Goal: Task Accomplishment & Management: Manage account settings

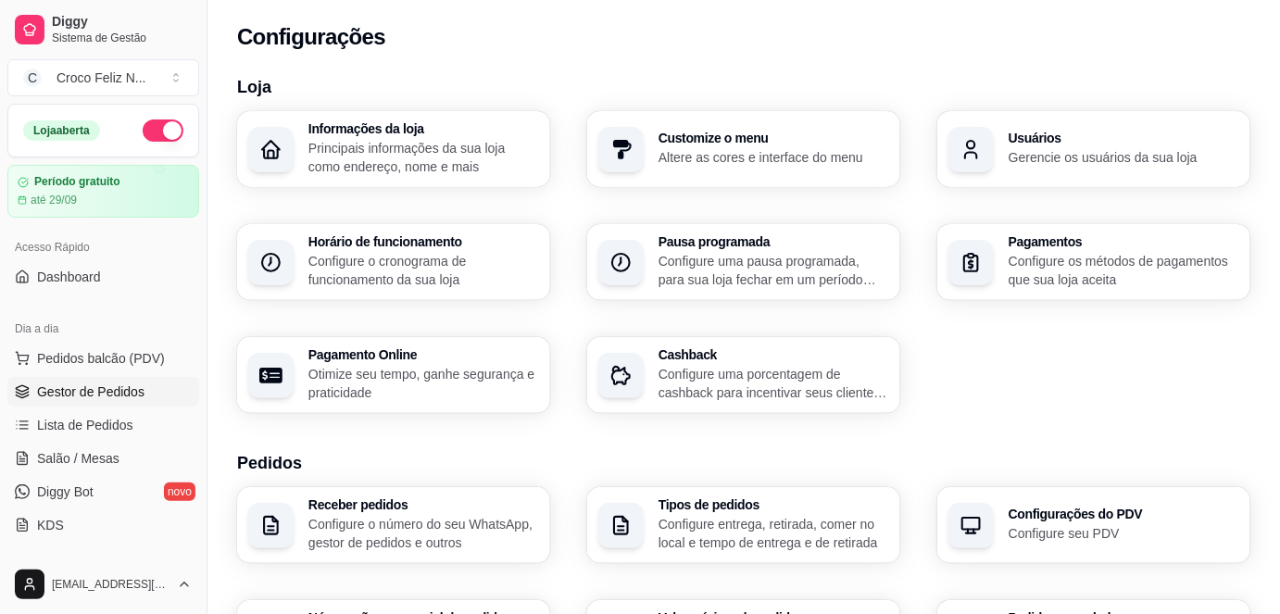
click at [117, 391] on span "Gestor de Pedidos" at bounding box center [90, 392] width 107 height 19
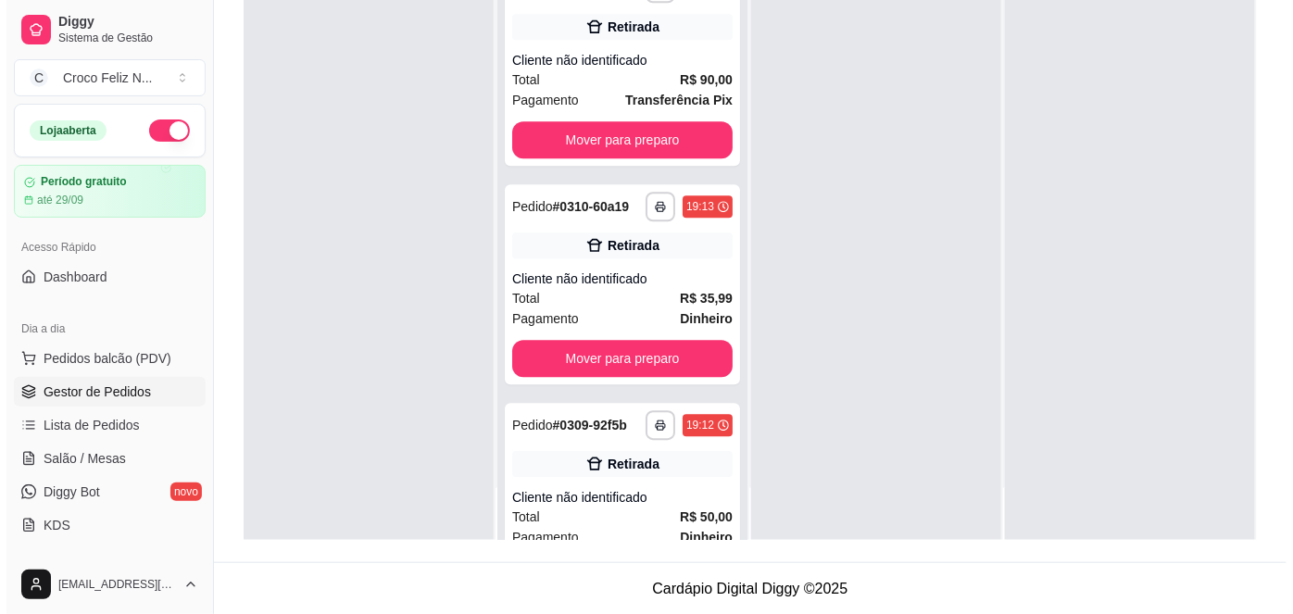
scroll to position [21841, 0]
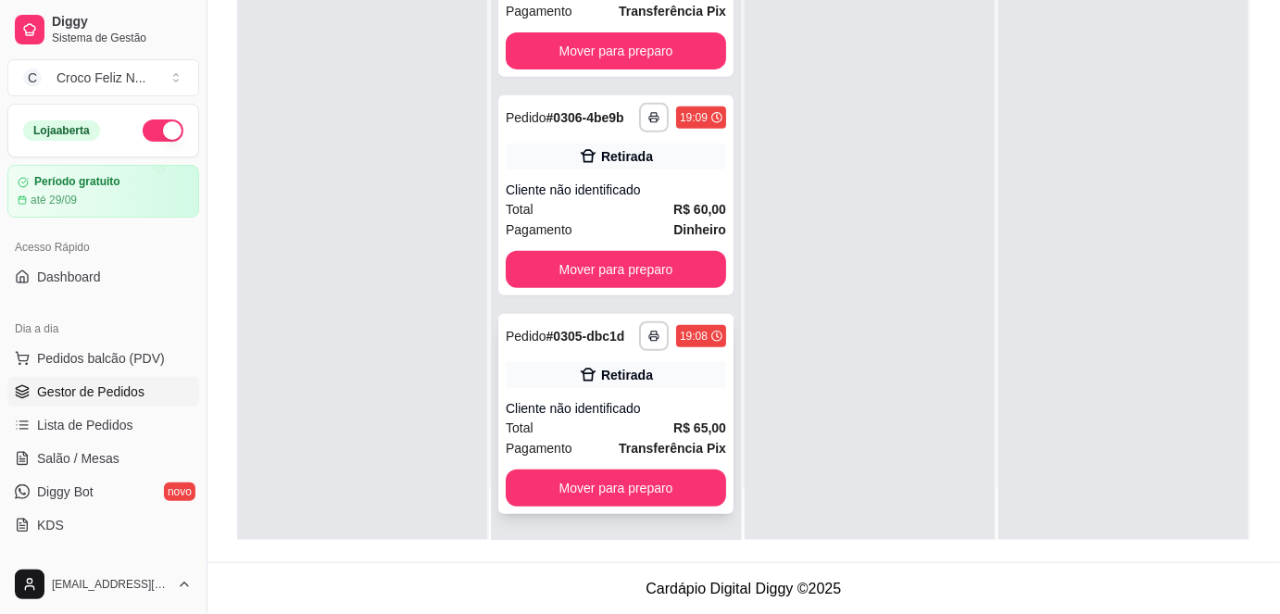
click at [609, 385] on div "Retirada" at bounding box center [616, 375] width 220 height 26
click at [672, 174] on div "**********" at bounding box center [615, 195] width 235 height 200
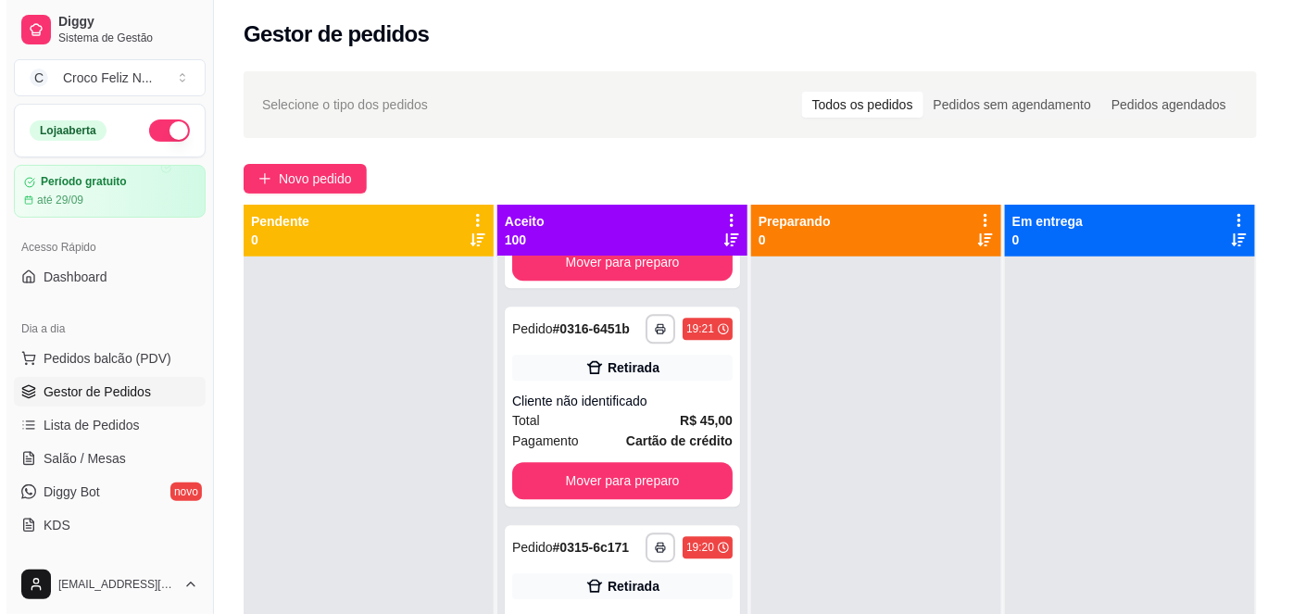
scroll to position [0, 0]
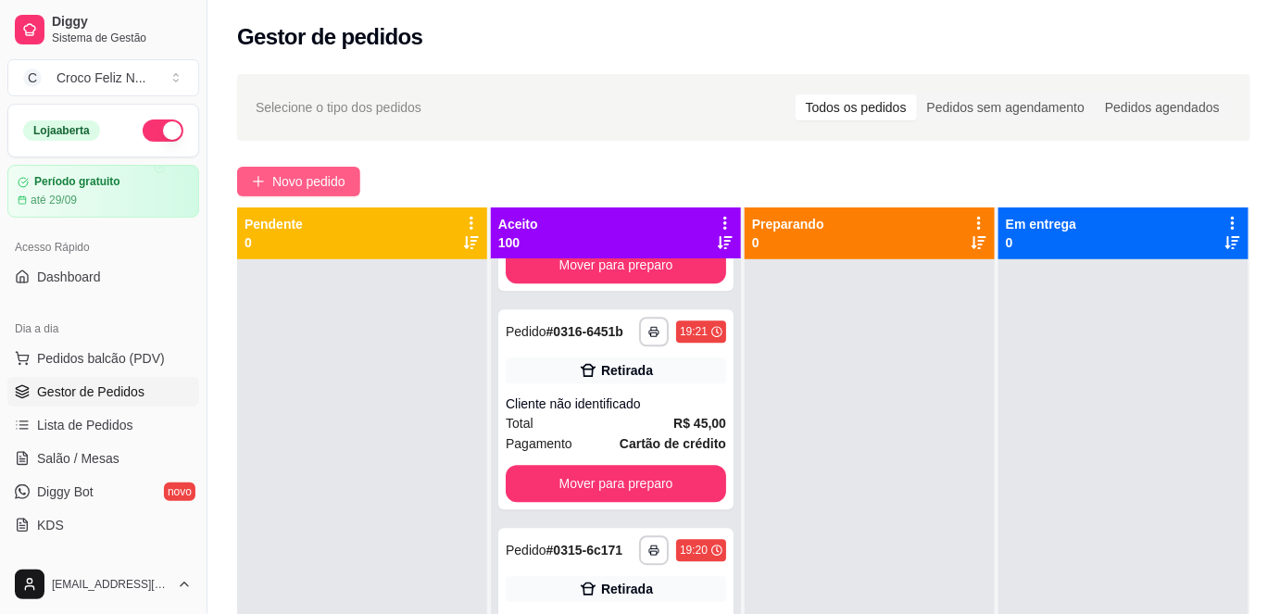
click at [308, 183] on span "Novo pedido" at bounding box center [308, 181] width 73 height 20
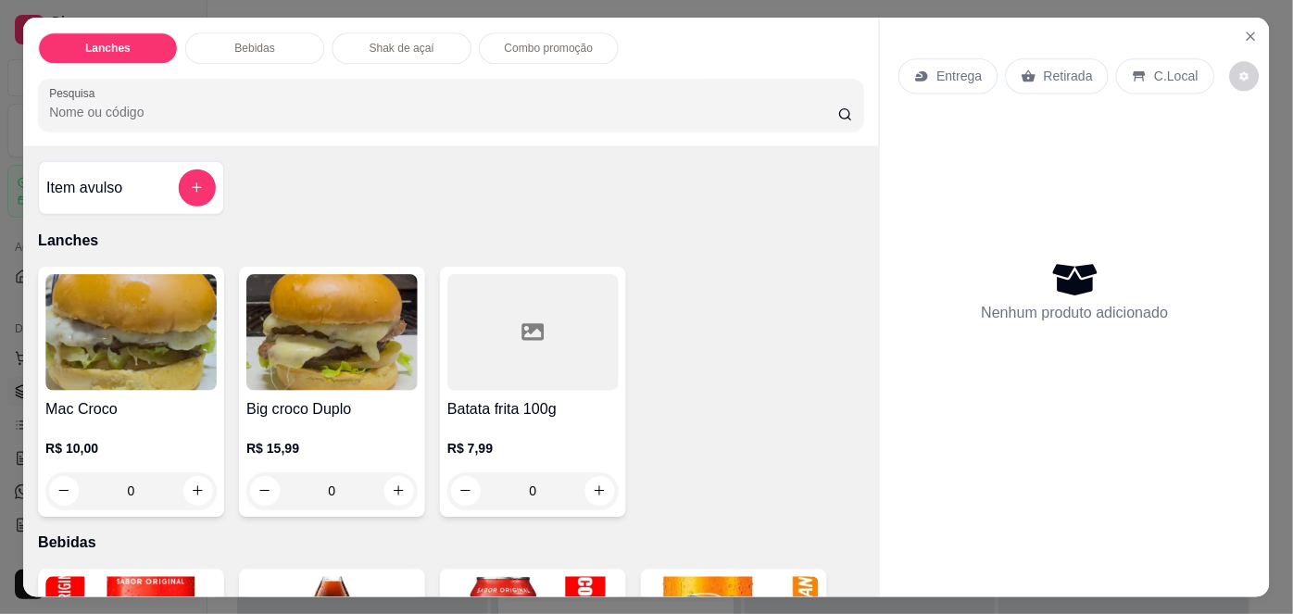
scroll to position [20523, 0]
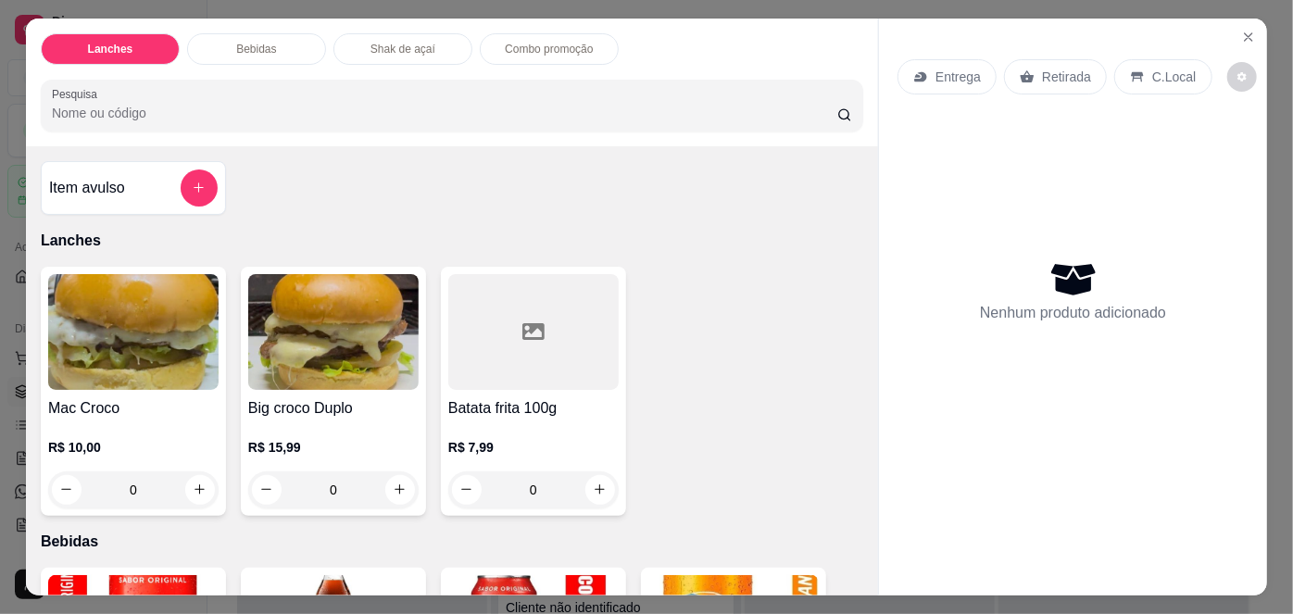
click at [148, 404] on h4 "Mac Croco" at bounding box center [133, 408] width 170 height 22
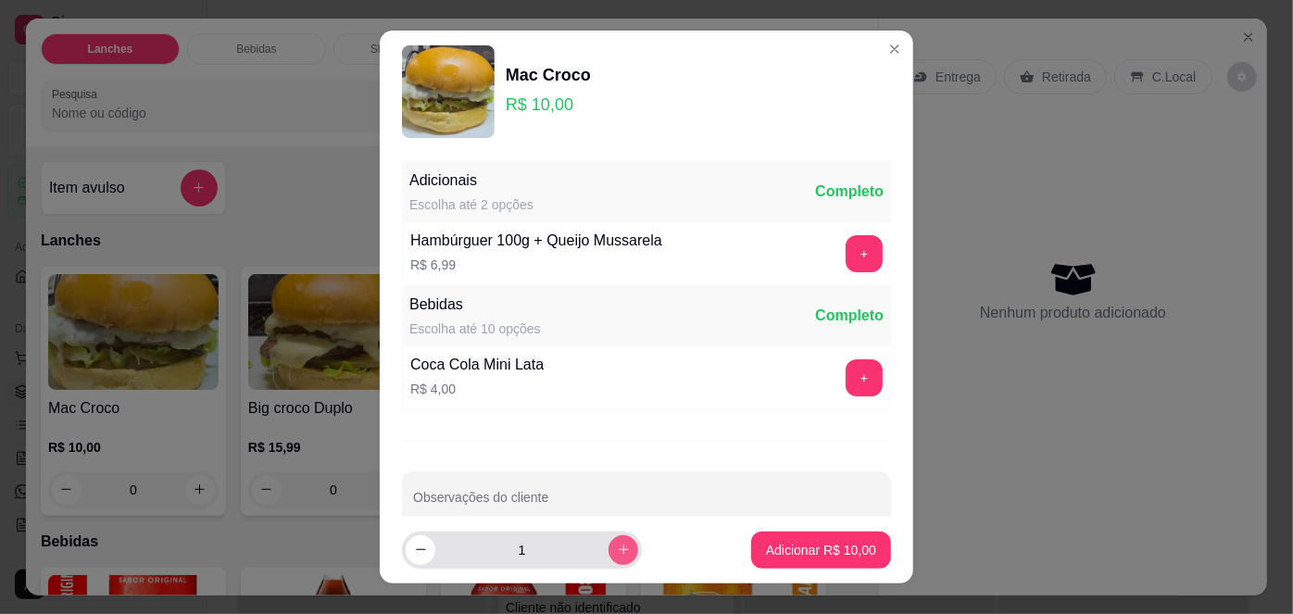
click at [612, 541] on button "increase-product-quantity" at bounding box center [624, 550] width 30 height 30
click at [420, 548] on icon "decrease-product-quantity" at bounding box center [421, 550] width 14 height 14
type input "1"
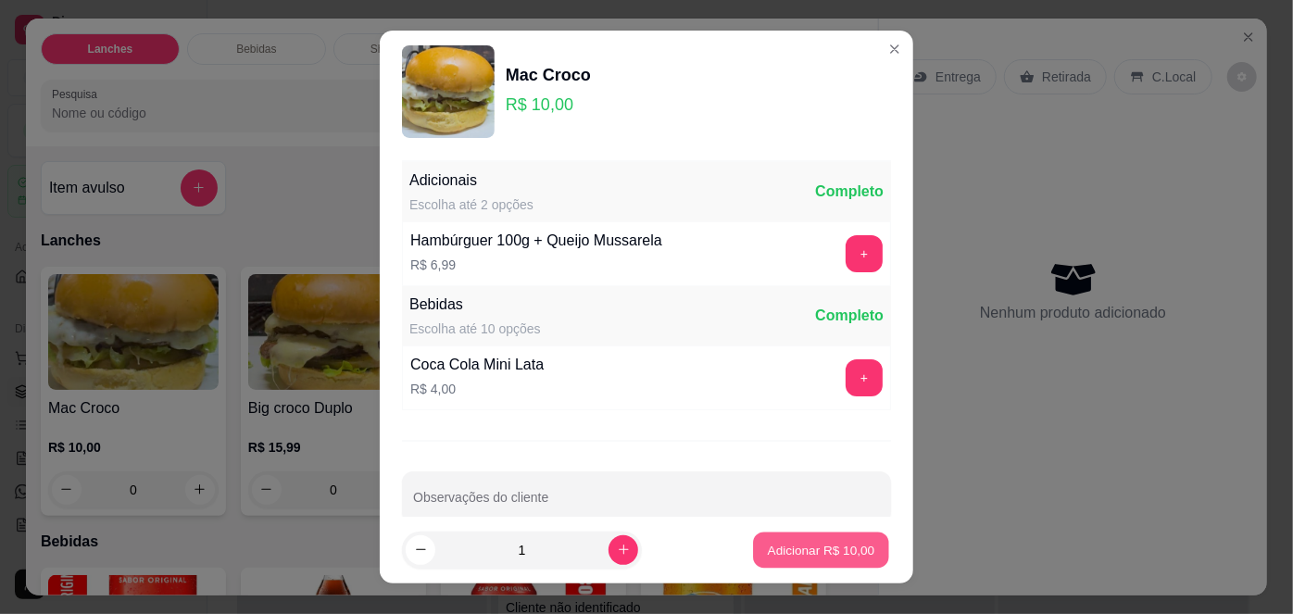
click at [852, 552] on p "Adicionar R$ 10,00" at bounding box center [821, 550] width 107 height 18
type input "1"
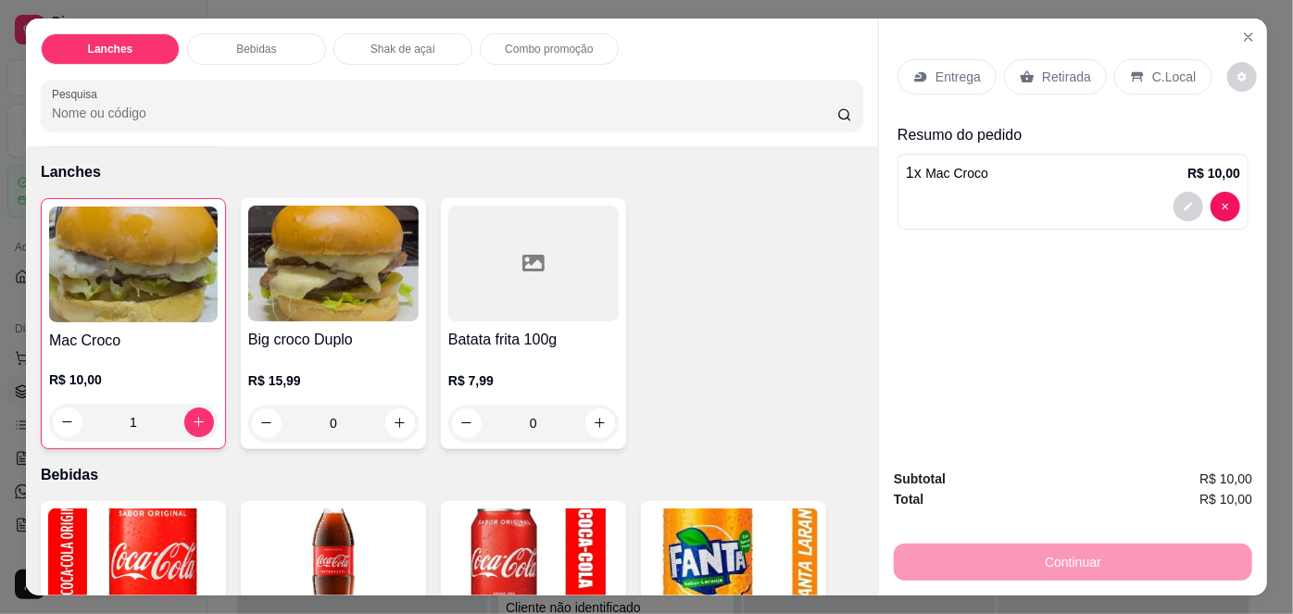
scroll to position [168, 0]
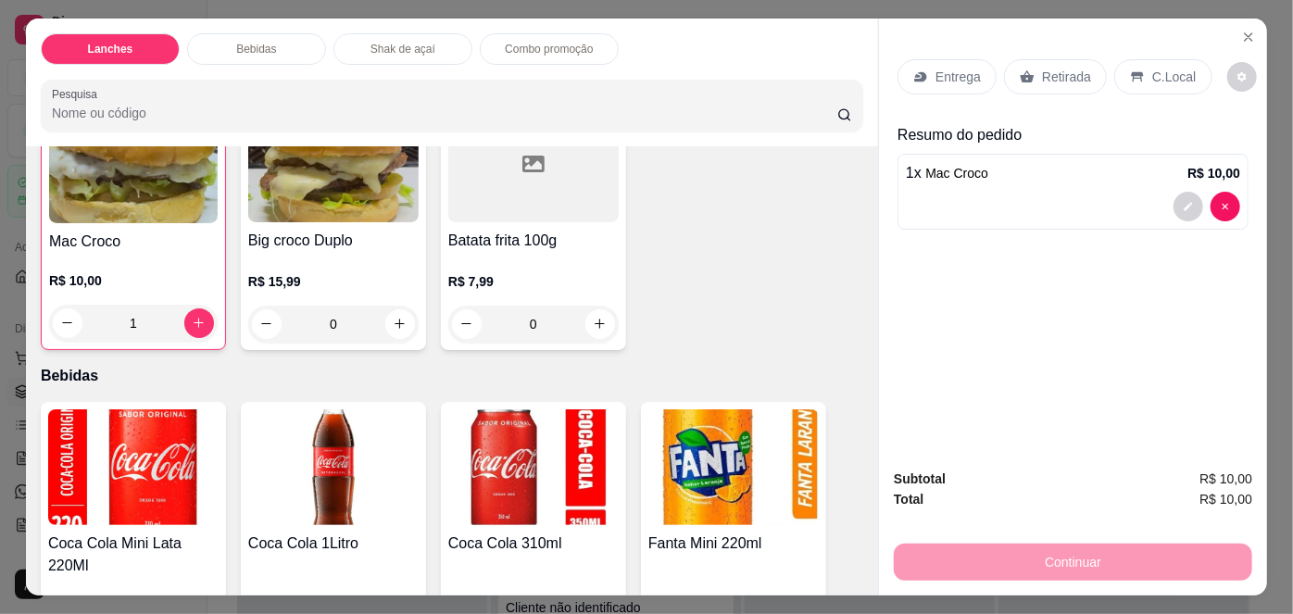
click at [494, 187] on div at bounding box center [533, 165] width 170 height 116
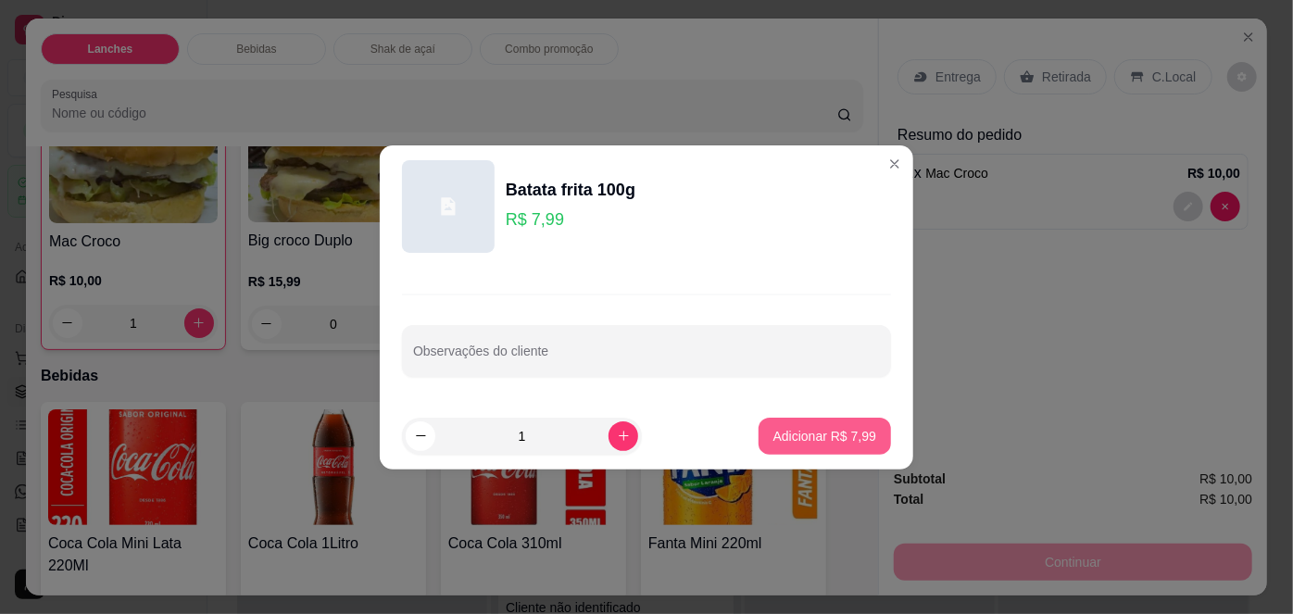
click at [803, 443] on p "Adicionar R$ 7,99" at bounding box center [824, 436] width 103 height 19
type input "1"
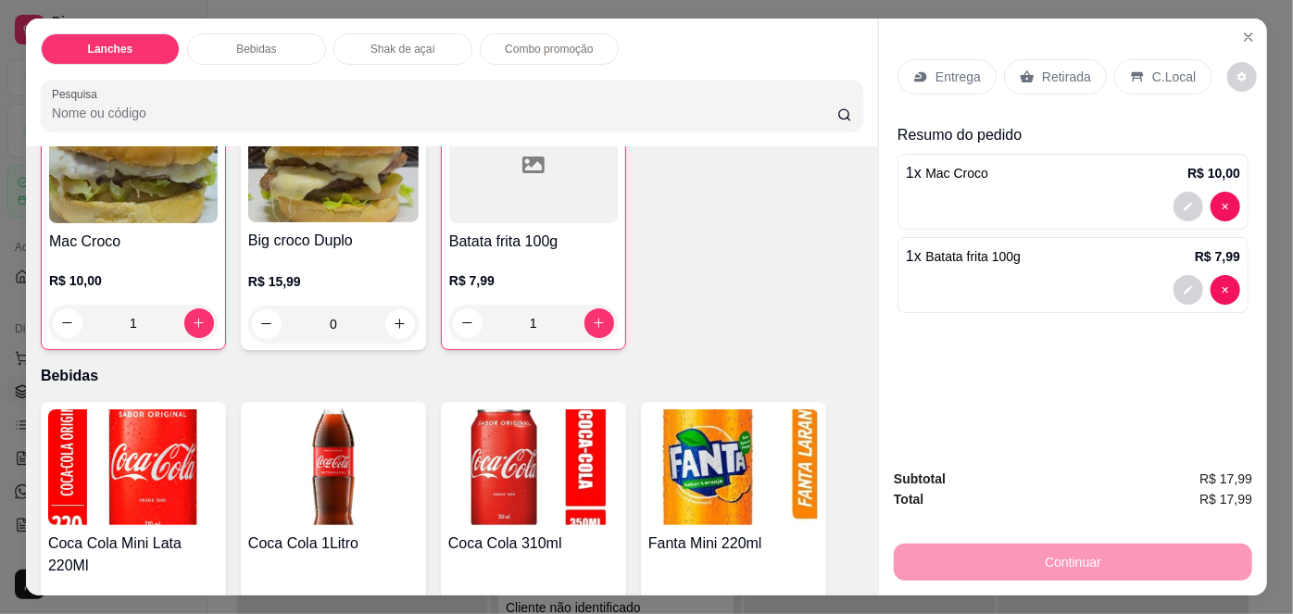
click at [1062, 59] on div "Retirada" at bounding box center [1055, 76] width 103 height 35
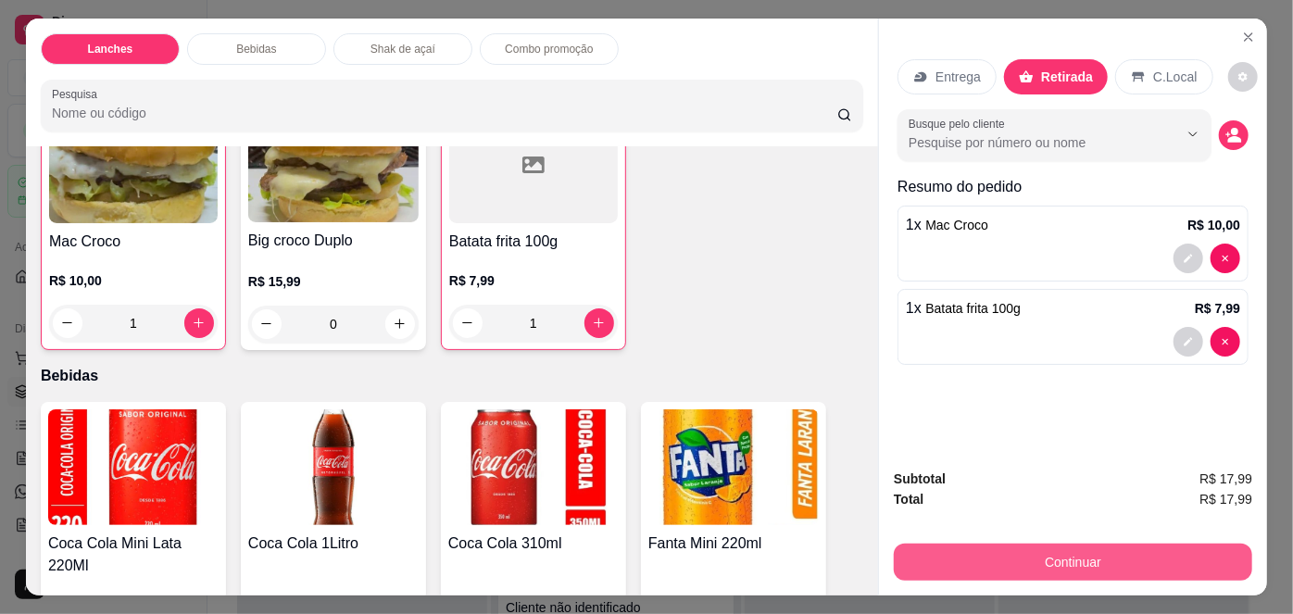
click at [988, 544] on button "Continuar" at bounding box center [1073, 562] width 358 height 37
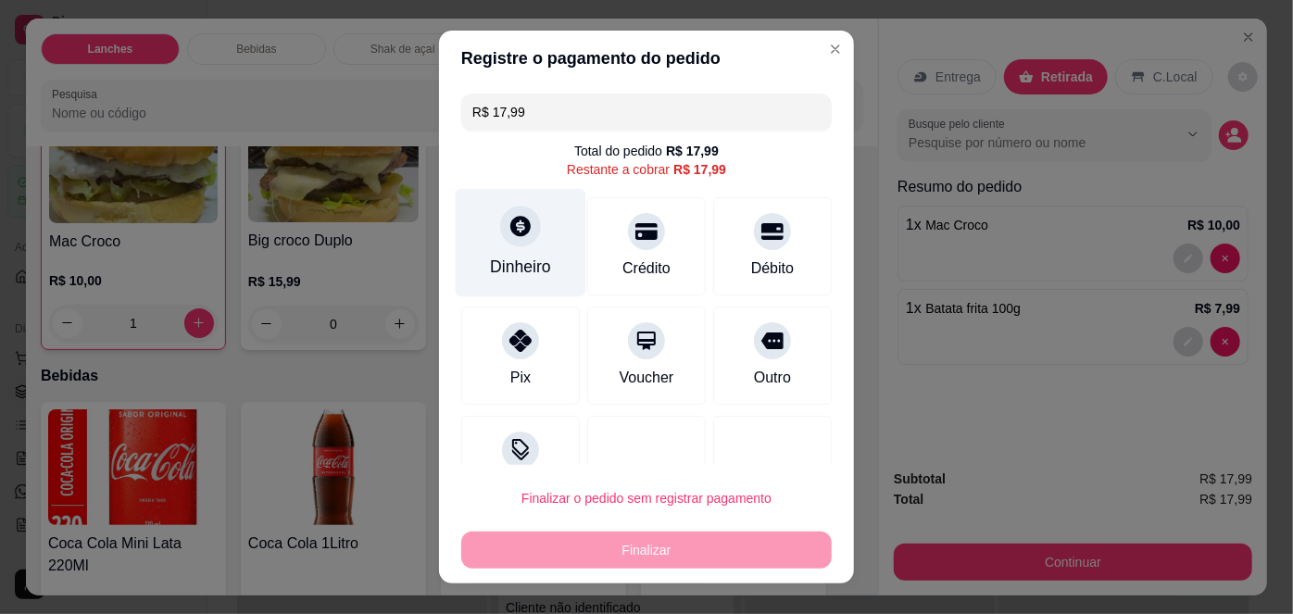
click at [521, 225] on icon at bounding box center [521, 226] width 24 height 24
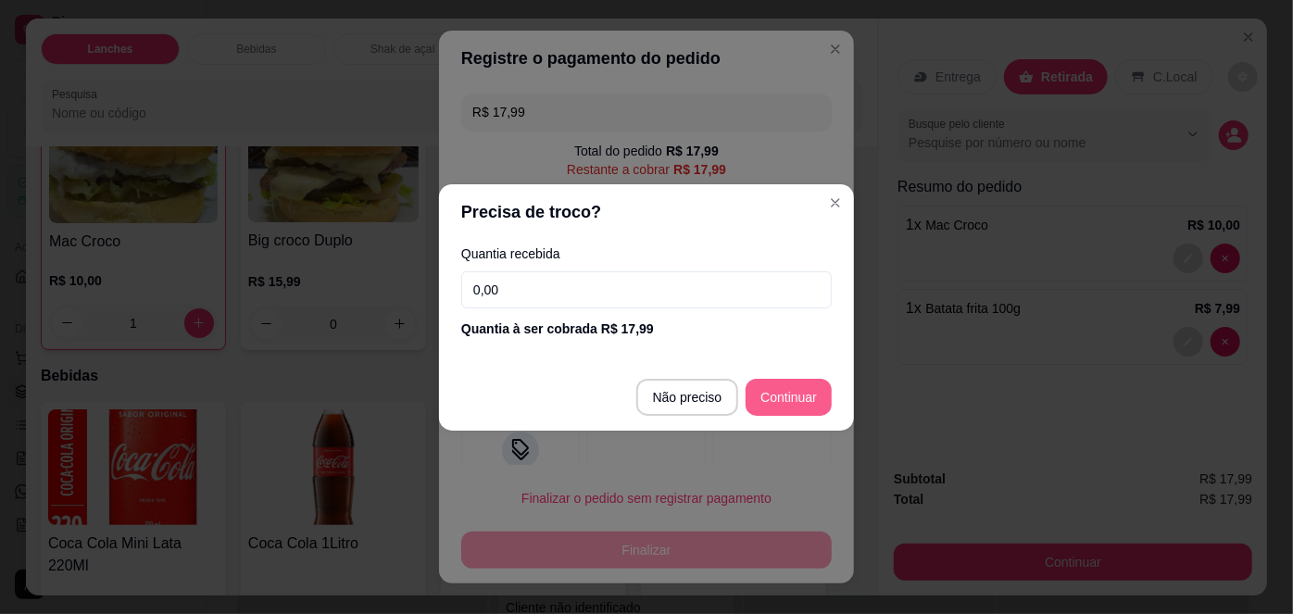
type input "R$ 0,00"
click at [777, 395] on div "R$ 0,00 Total do pedido R$ 17,99 Restante a cobrar R$ 17,99 Dinheiro Crédito Dé…" at bounding box center [646, 275] width 415 height 379
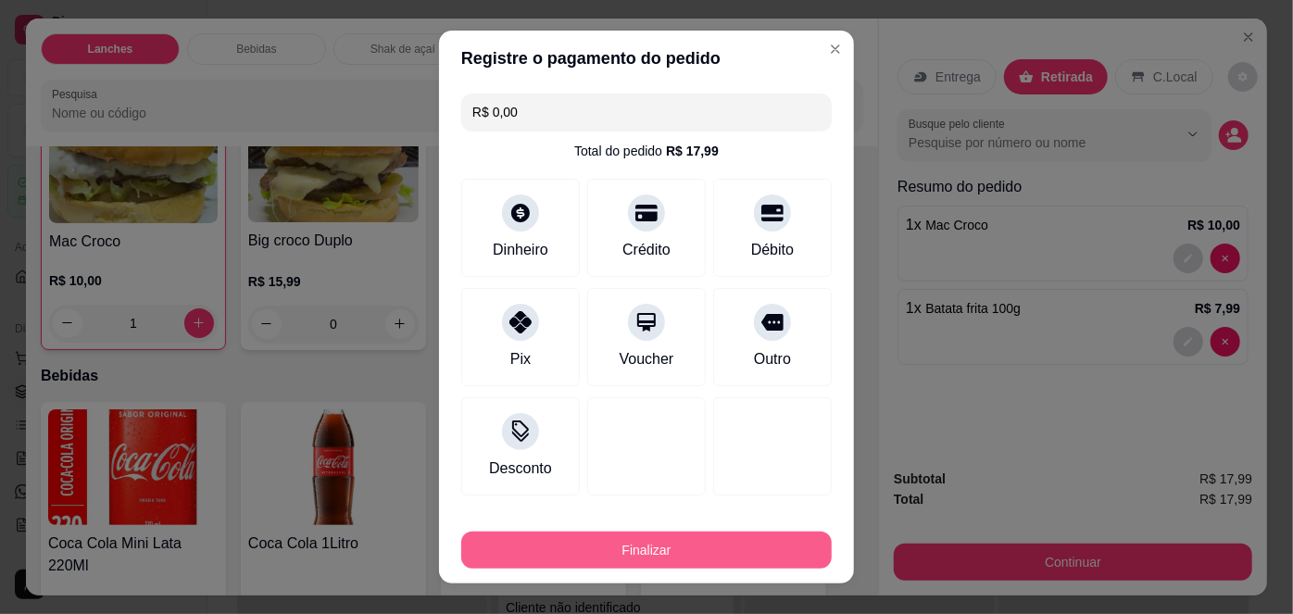
click at [688, 539] on button "Finalizar" at bounding box center [646, 550] width 370 height 37
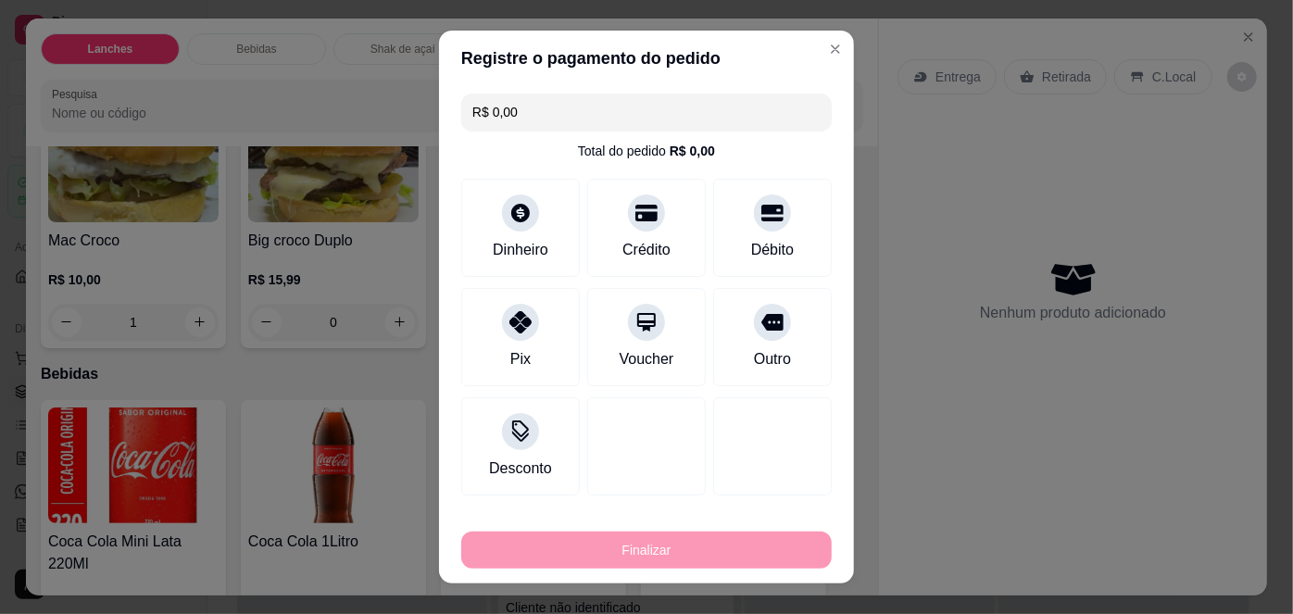
type input "0"
type input "-R$ 17,99"
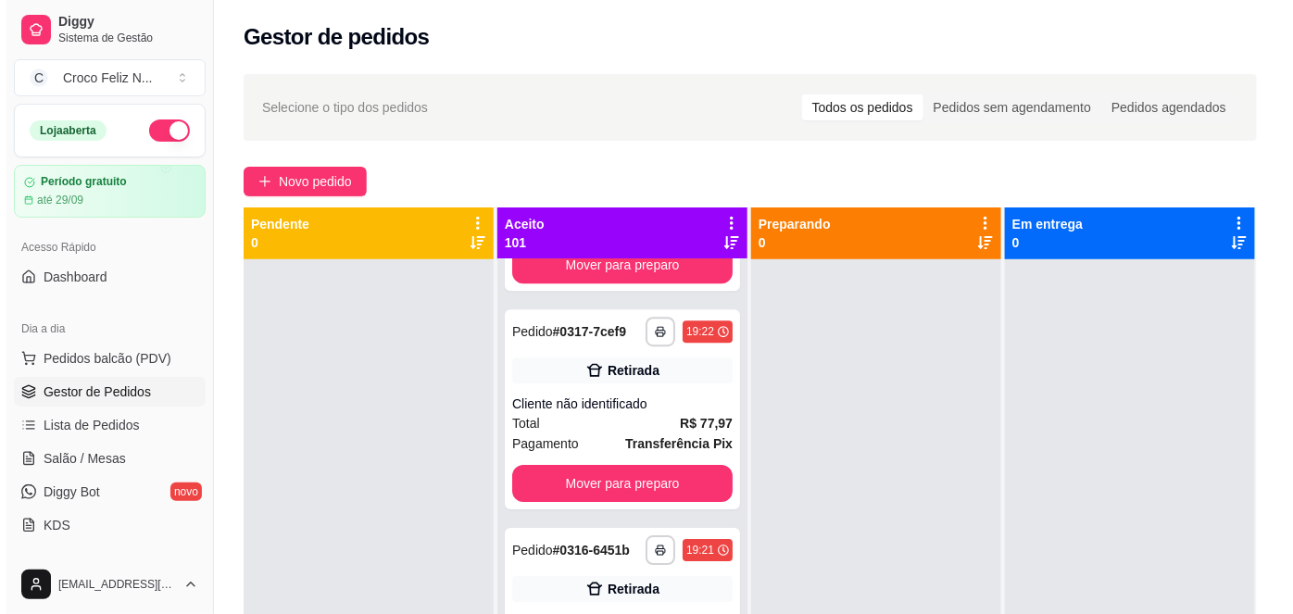
scroll to position [20946, 0]
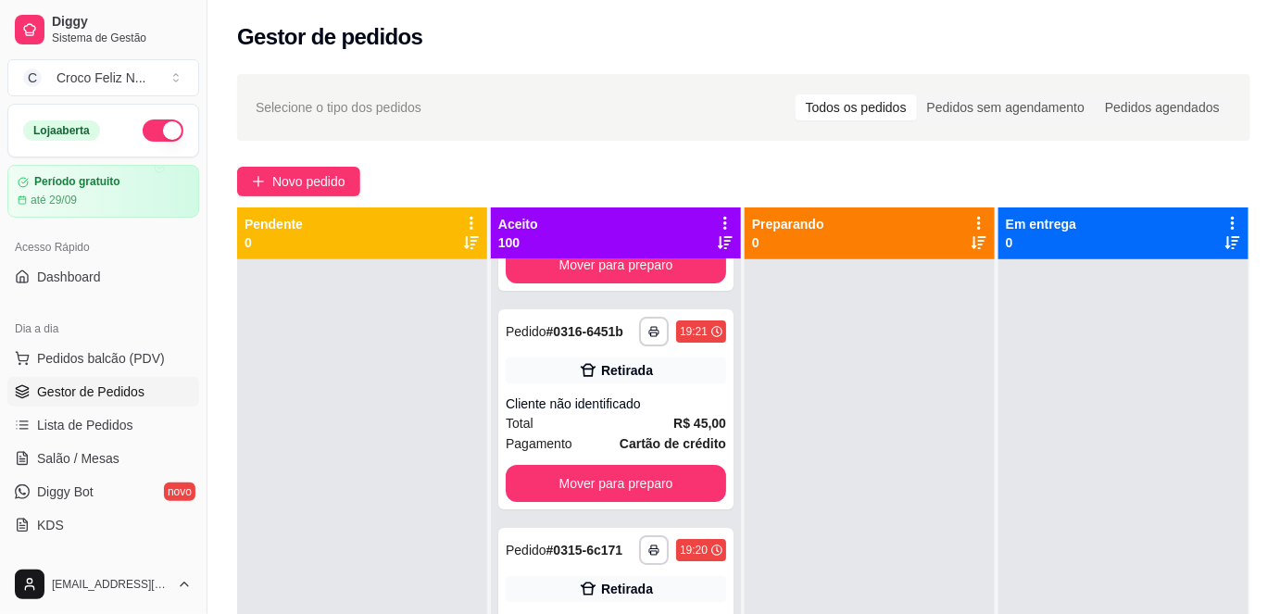
drag, startPoint x: 308, startPoint y: 180, endPoint x: 524, endPoint y: 155, distance: 217.3
click at [521, 152] on div "**********" at bounding box center [743, 453] width 1073 height 781
click at [286, 178] on span "Novo pedido" at bounding box center [308, 181] width 73 height 20
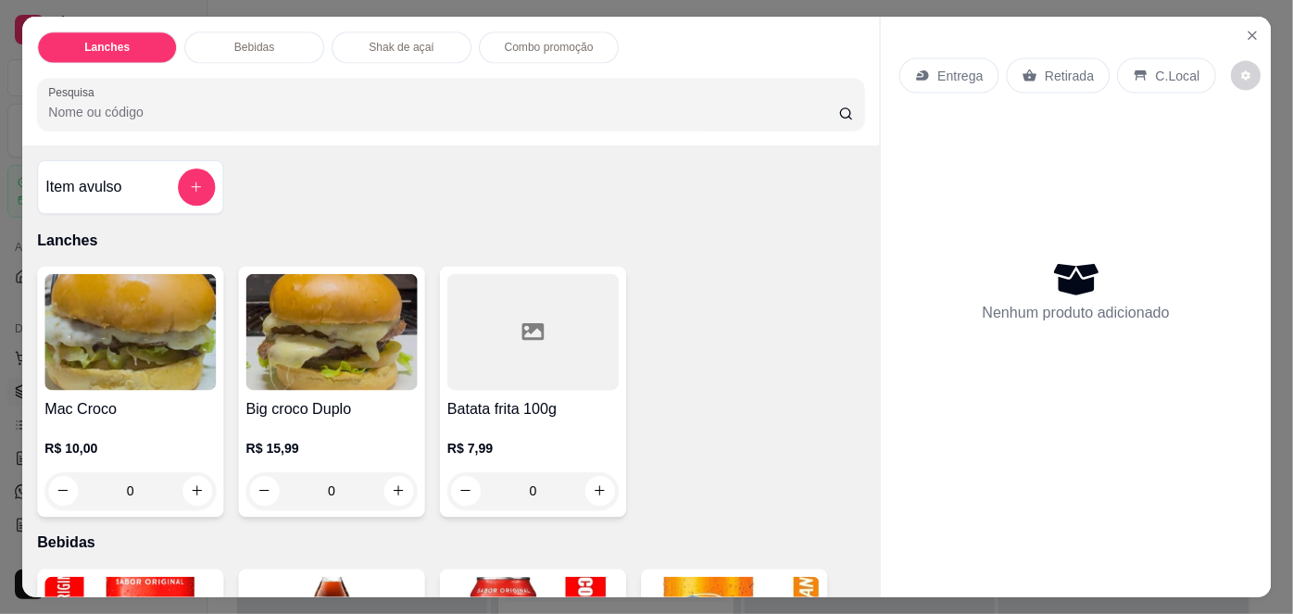
scroll to position [20961, 0]
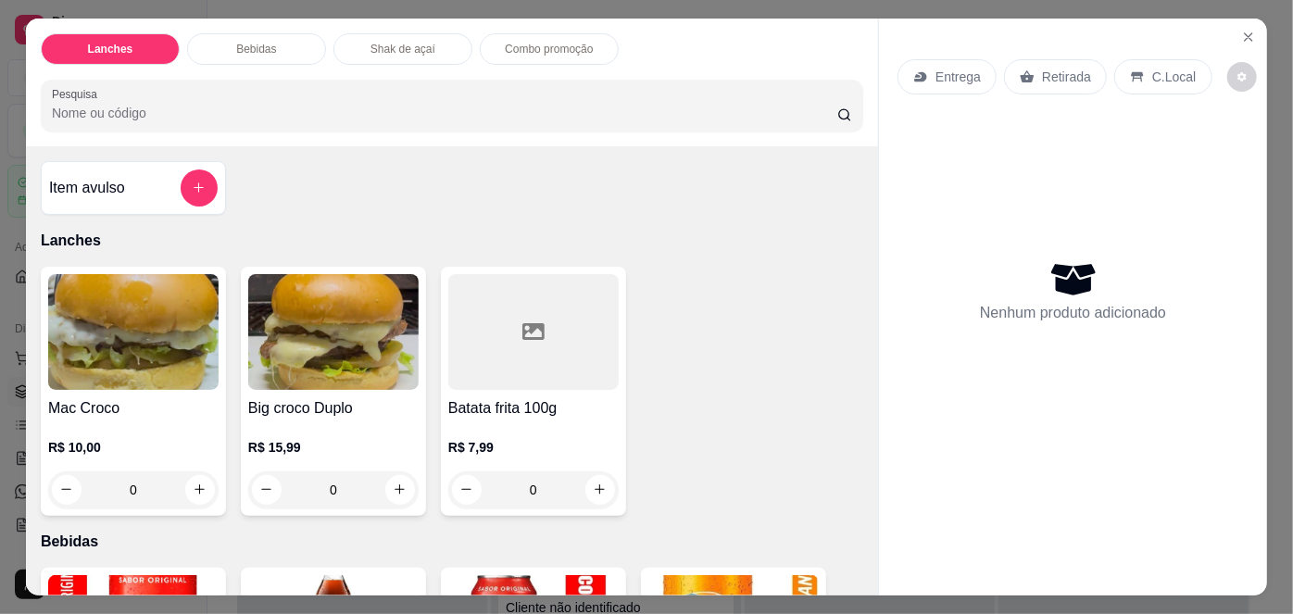
click at [74, 378] on img at bounding box center [133, 332] width 170 height 116
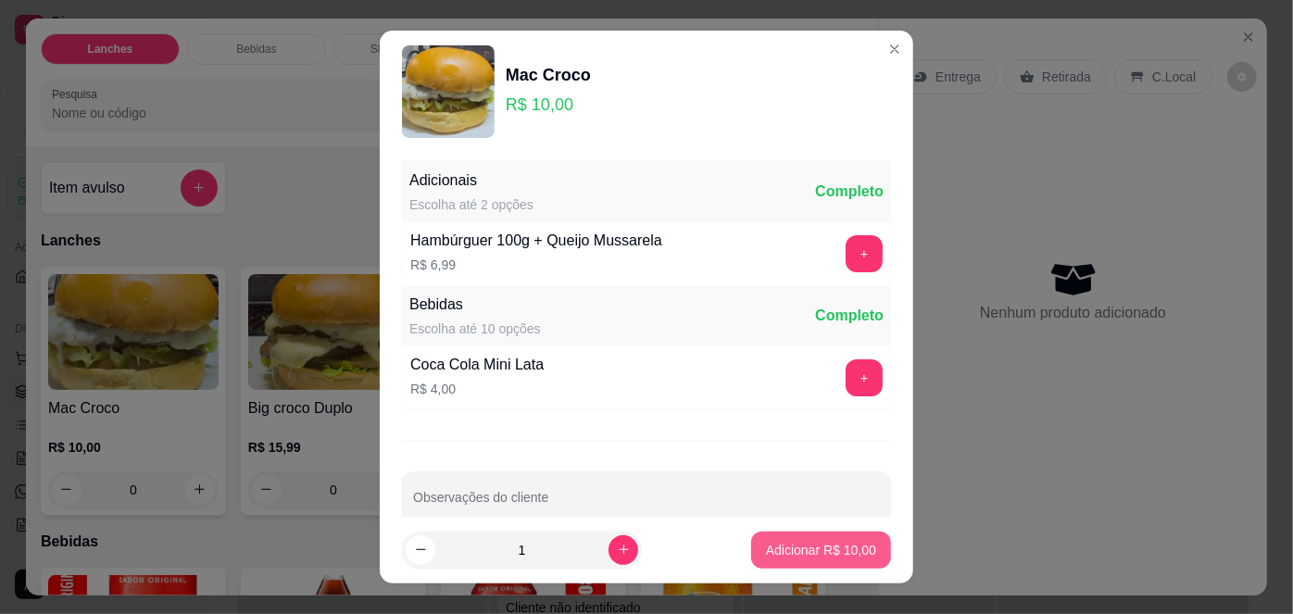
click at [778, 554] on p "Adicionar R$ 10,00" at bounding box center [821, 550] width 110 height 19
type input "1"
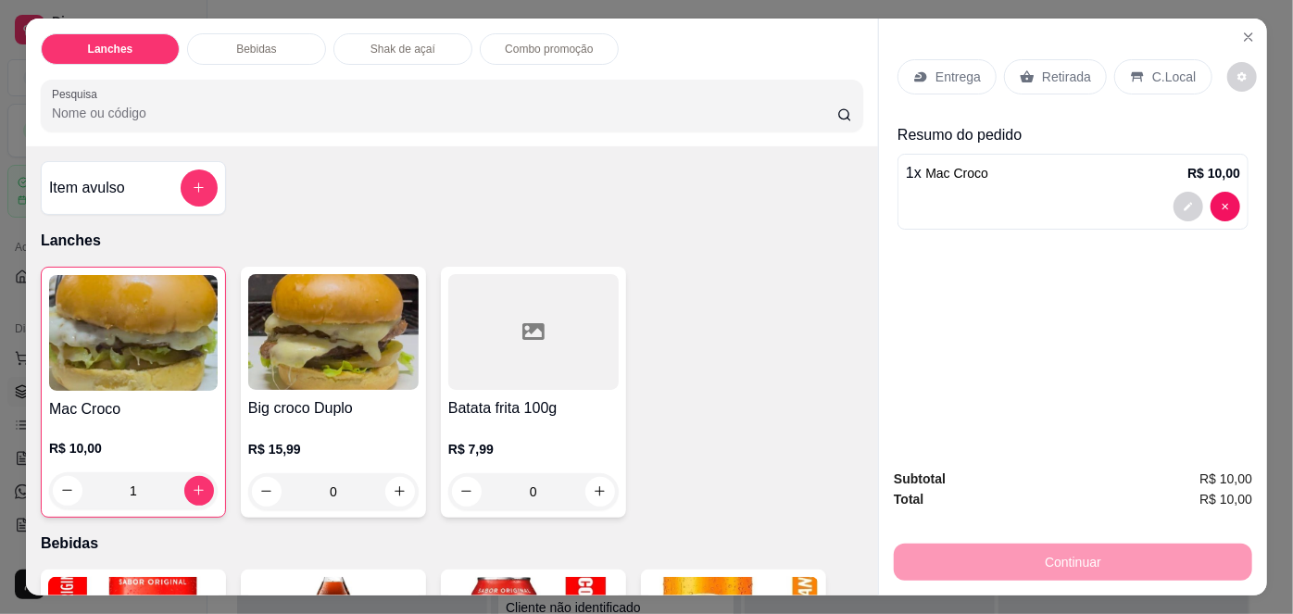
click at [1065, 69] on p "Retirada" at bounding box center [1066, 77] width 49 height 19
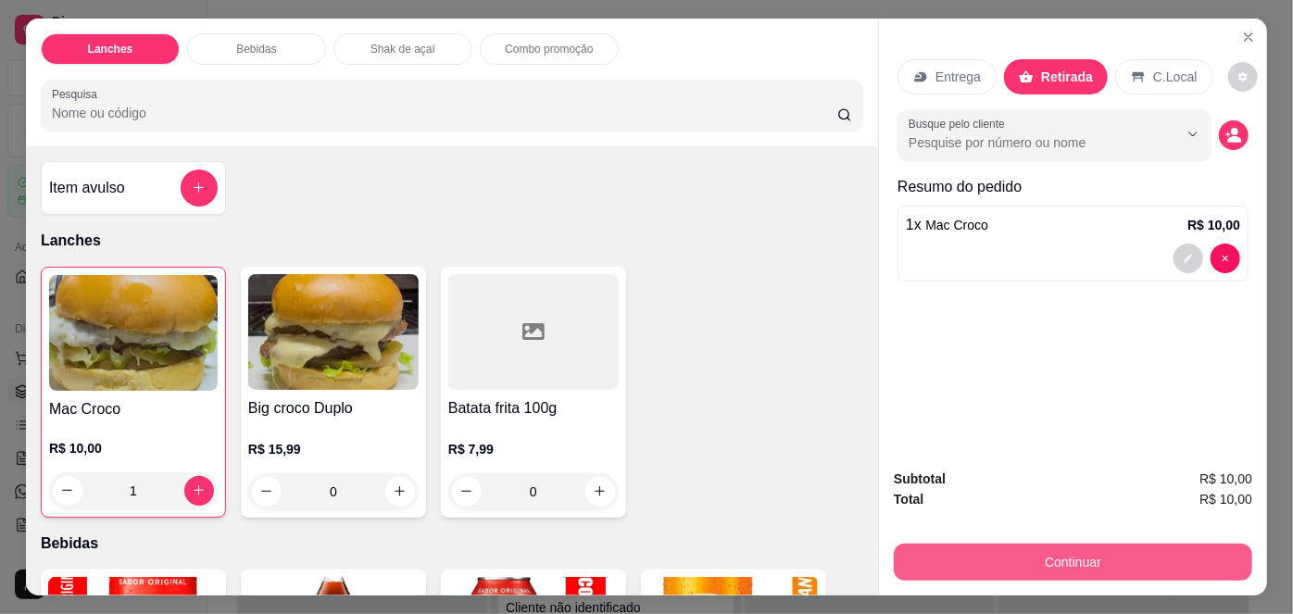
click at [1104, 546] on button "Continuar" at bounding box center [1073, 562] width 358 height 37
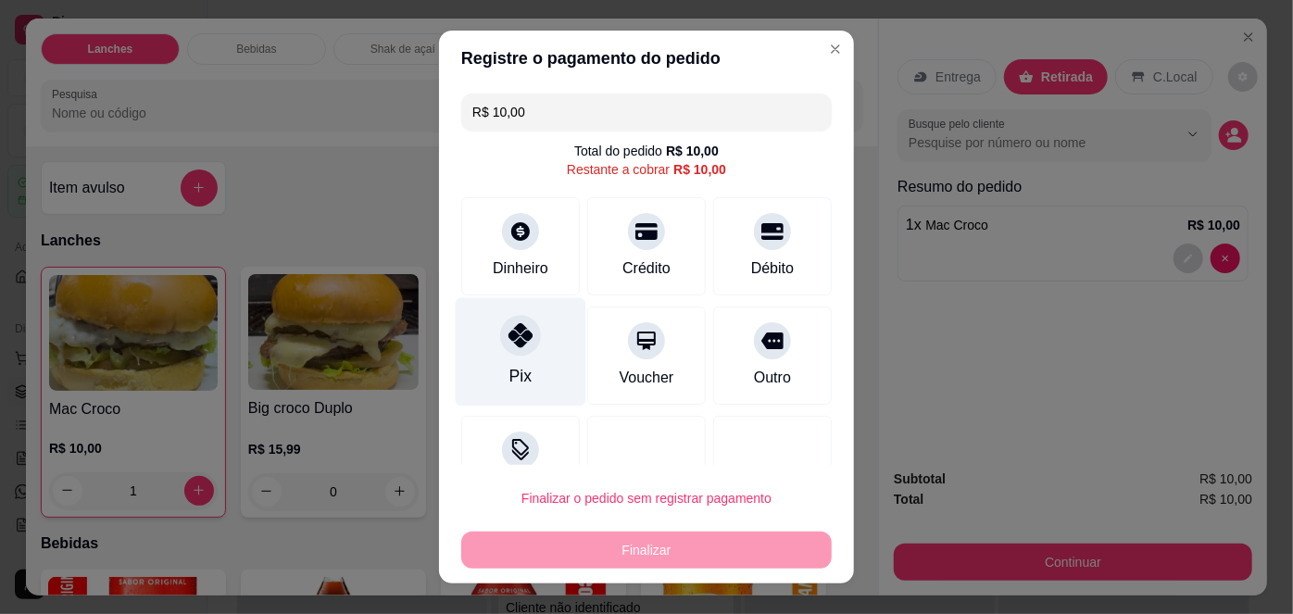
click at [499, 373] on div "Pix" at bounding box center [521, 352] width 131 height 108
type input "R$ 0,00"
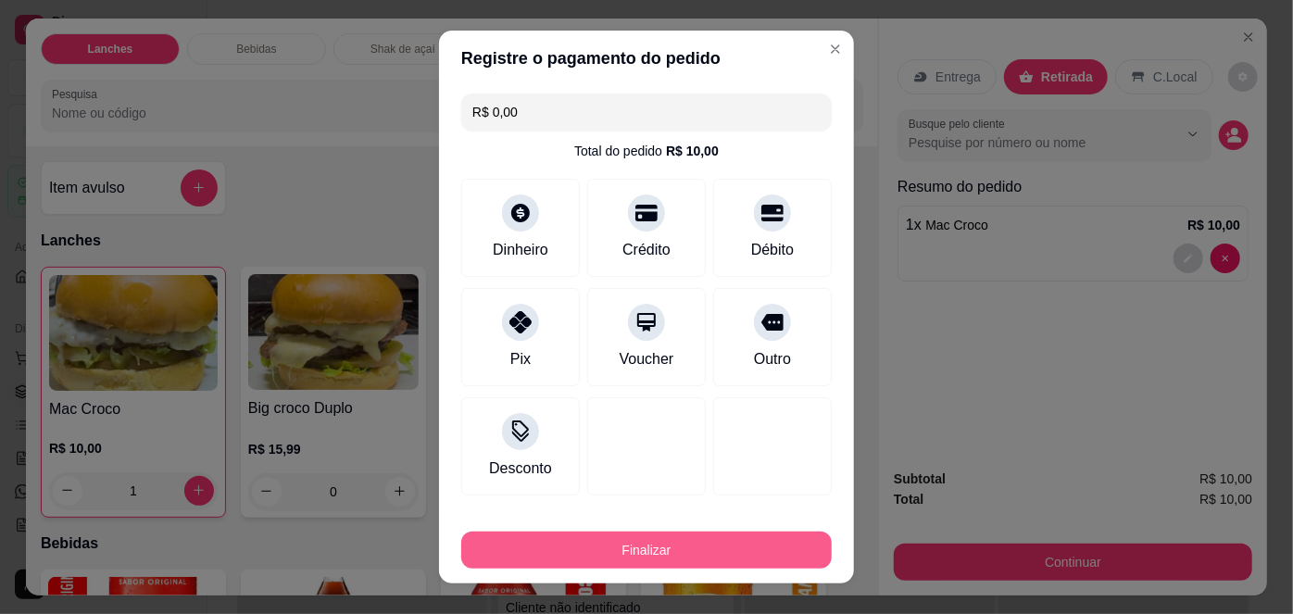
click at [584, 539] on button "Finalizar" at bounding box center [646, 550] width 370 height 37
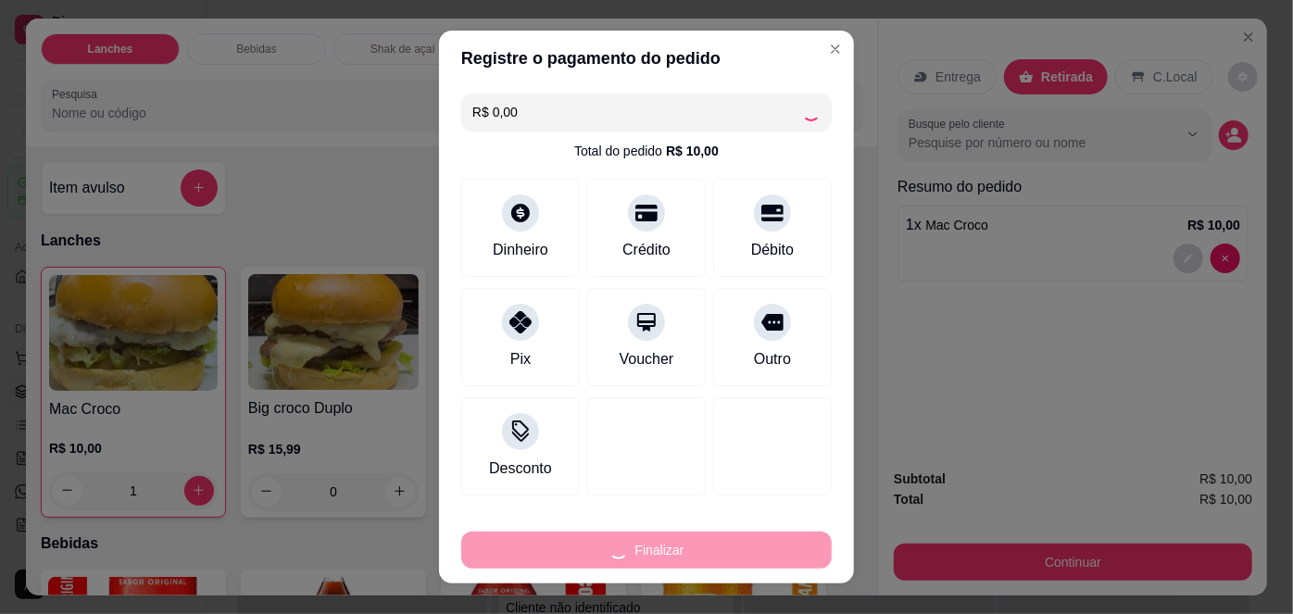
type input "0"
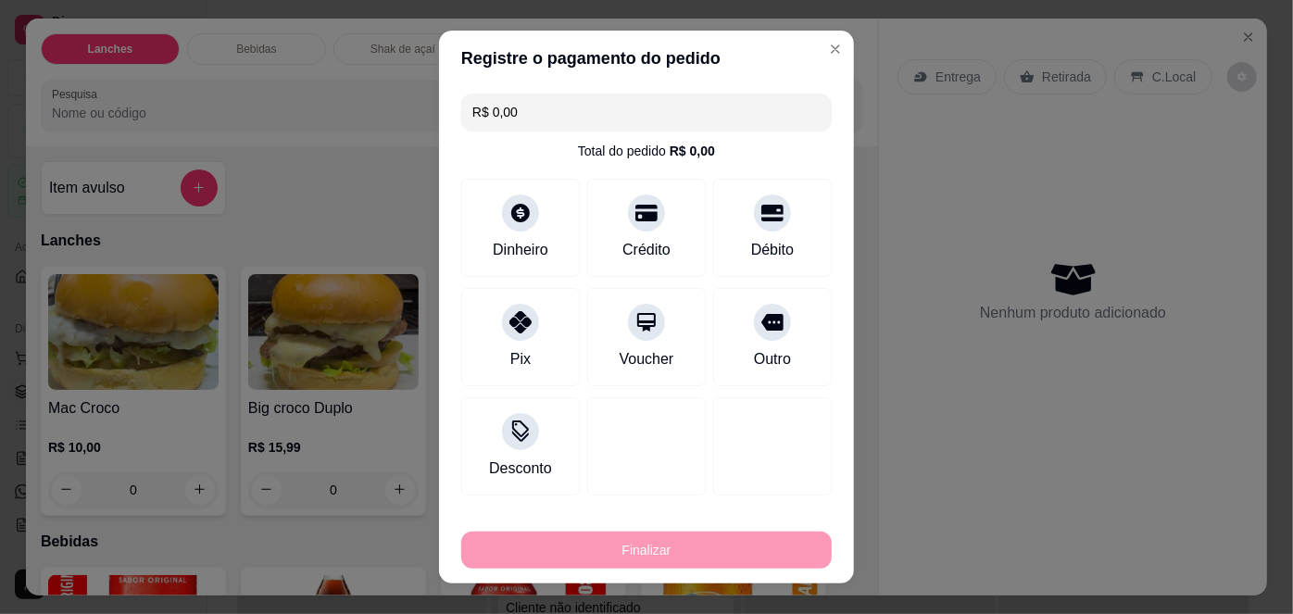
type input "-R$ 10,00"
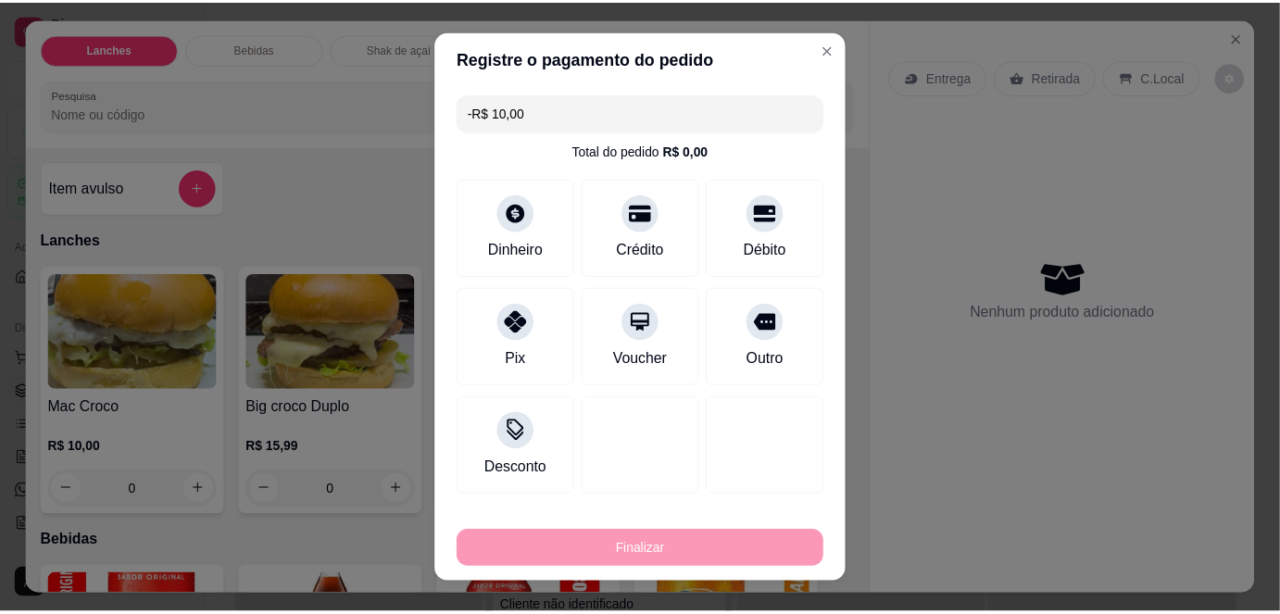
scroll to position [21179, 0]
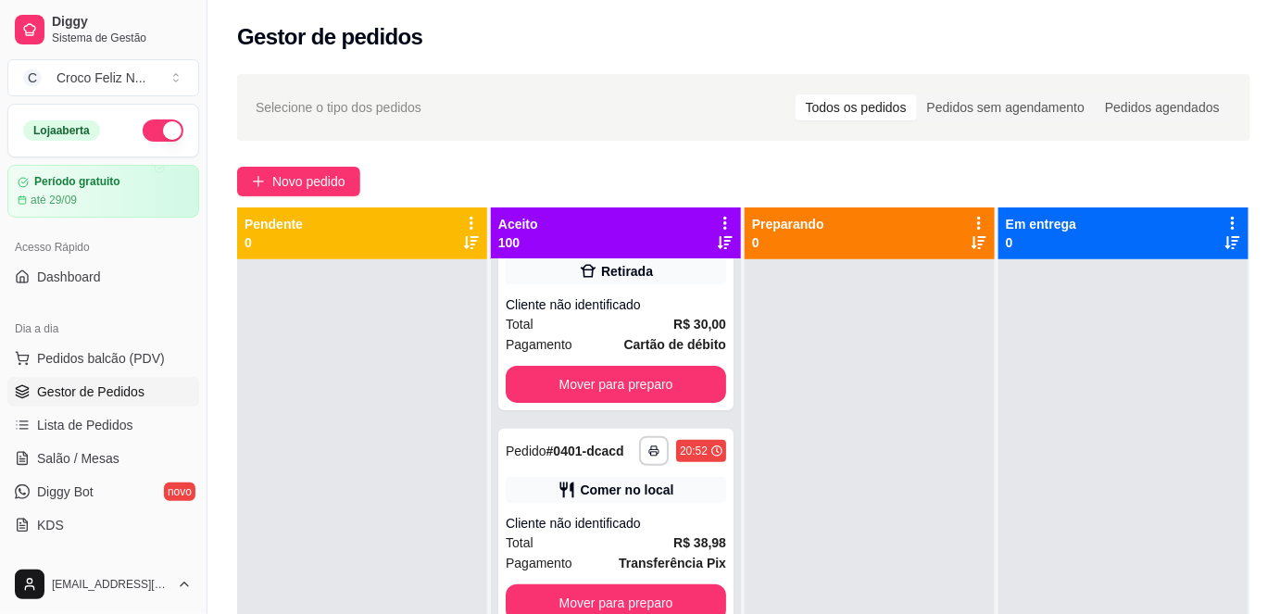
scroll to position [21782, 0]
drag, startPoint x: 0, startPoint y: 653, endPoint x: 708, endPoint y: 230, distance: 824.6
drag, startPoint x: 708, startPoint y: 230, endPoint x: 726, endPoint y: 125, distance: 106.3
click at [726, 125] on div "Selecione o tipo dos pedidos Todos os pedidos Pedidos sem agendamento Pedidos a…" at bounding box center [743, 107] width 1013 height 67
click at [720, 225] on icon at bounding box center [725, 223] width 17 height 17
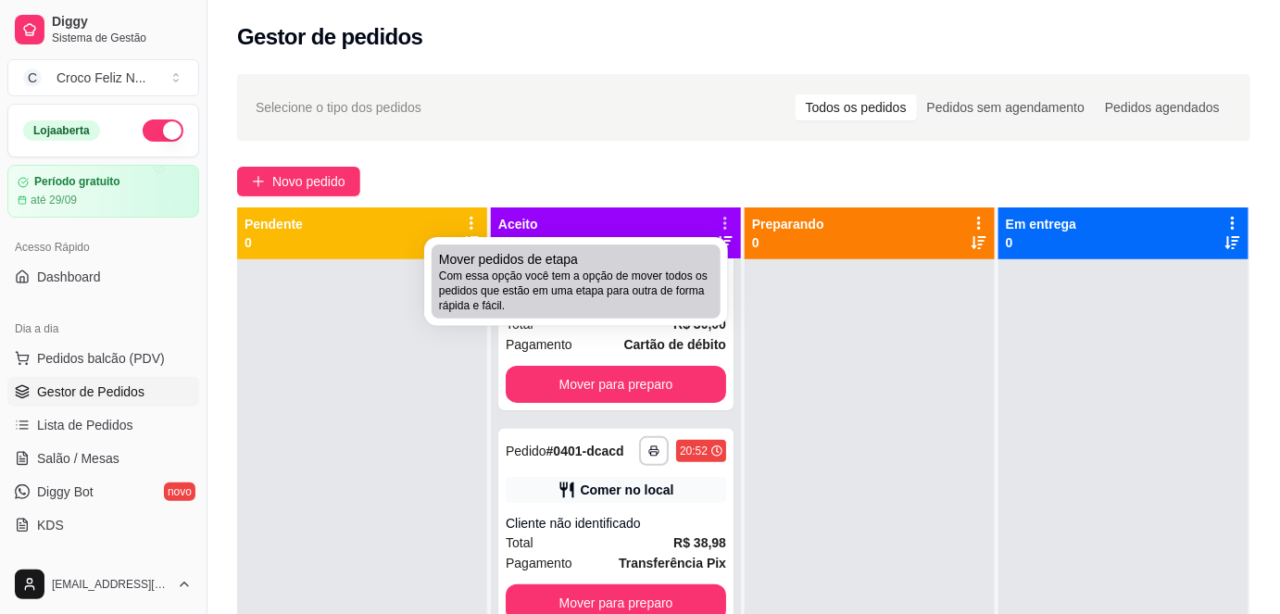
click at [659, 259] on div "Mover pedidos de etapa Com essa opção você tem a opção de mover todos os pedido…" at bounding box center [576, 281] width 274 height 63
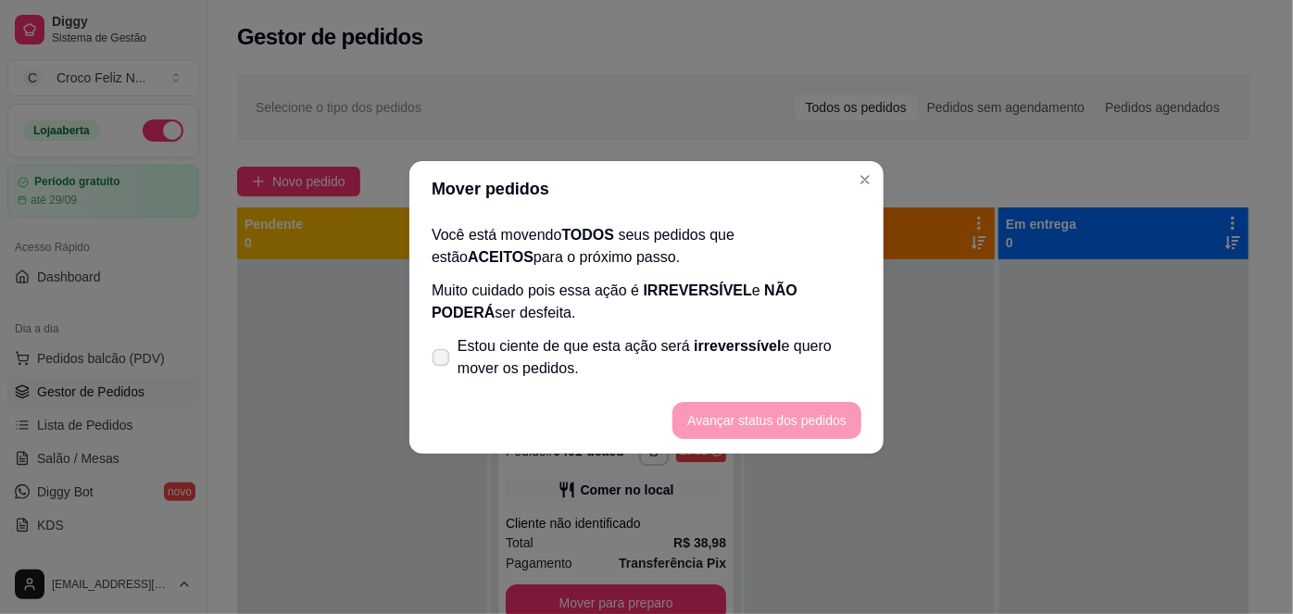
click at [529, 345] on span "Estou ciente de que esta ação será irreverssível e quero mover os pedidos." at bounding box center [660, 357] width 404 height 44
click at [443, 360] on input "Estou ciente de que esta ação será irreverssível e quero mover os pedidos." at bounding box center [437, 366] width 12 height 12
checkbox input "true"
click at [732, 417] on button "Avançar status dos pedidos" at bounding box center [766, 420] width 189 height 37
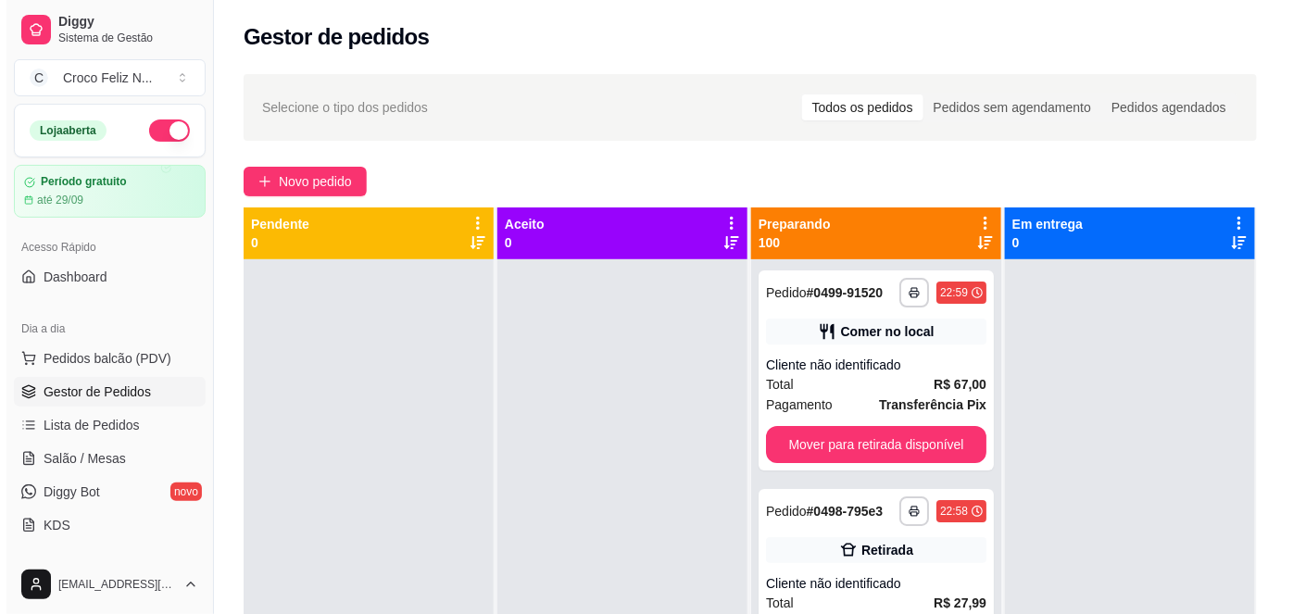
scroll to position [0, 0]
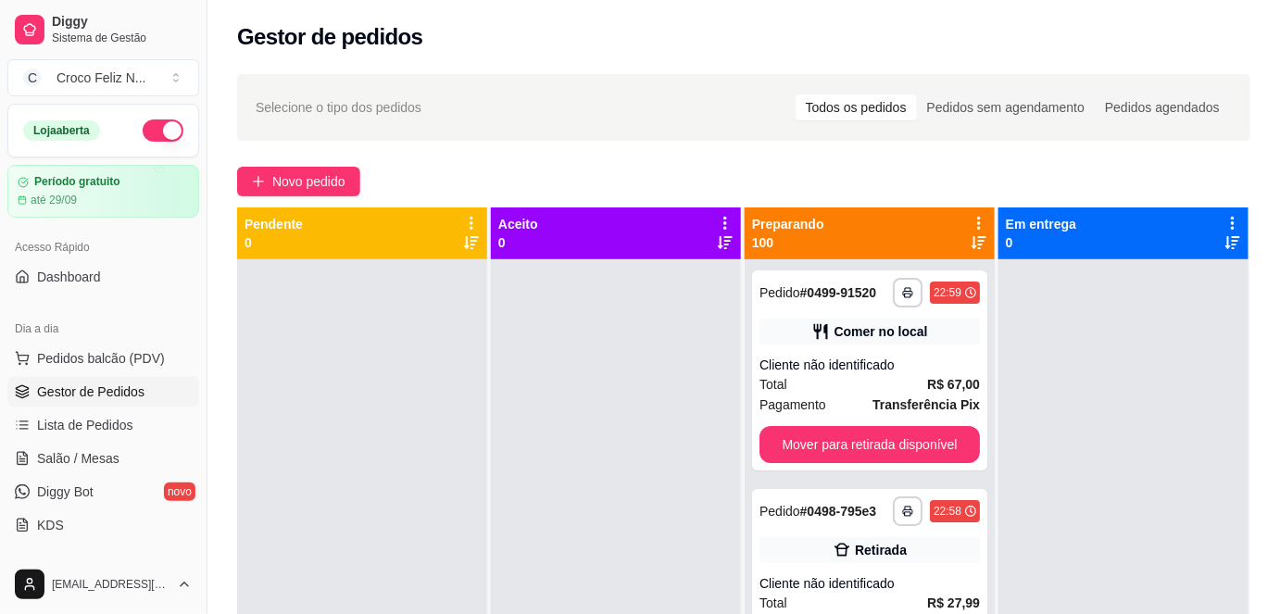
click at [973, 218] on icon at bounding box center [979, 223] width 17 height 17
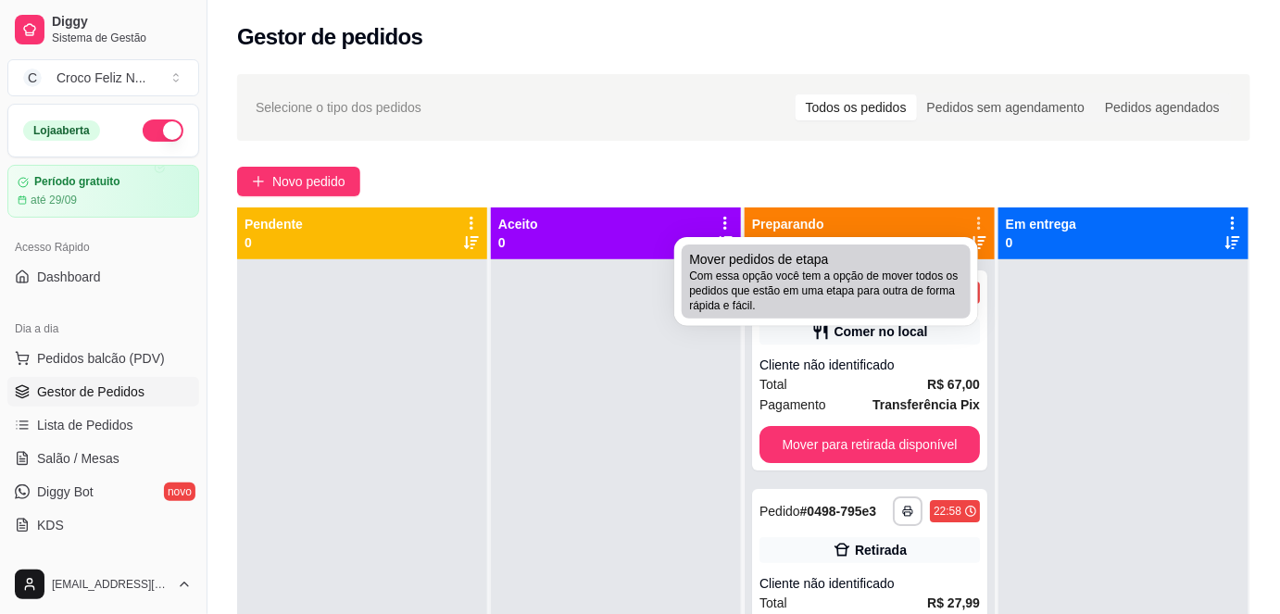
click at [863, 297] on span "Com essa opção você tem a opção de mover todos os pedidos que estão em uma etap…" at bounding box center [826, 291] width 274 height 44
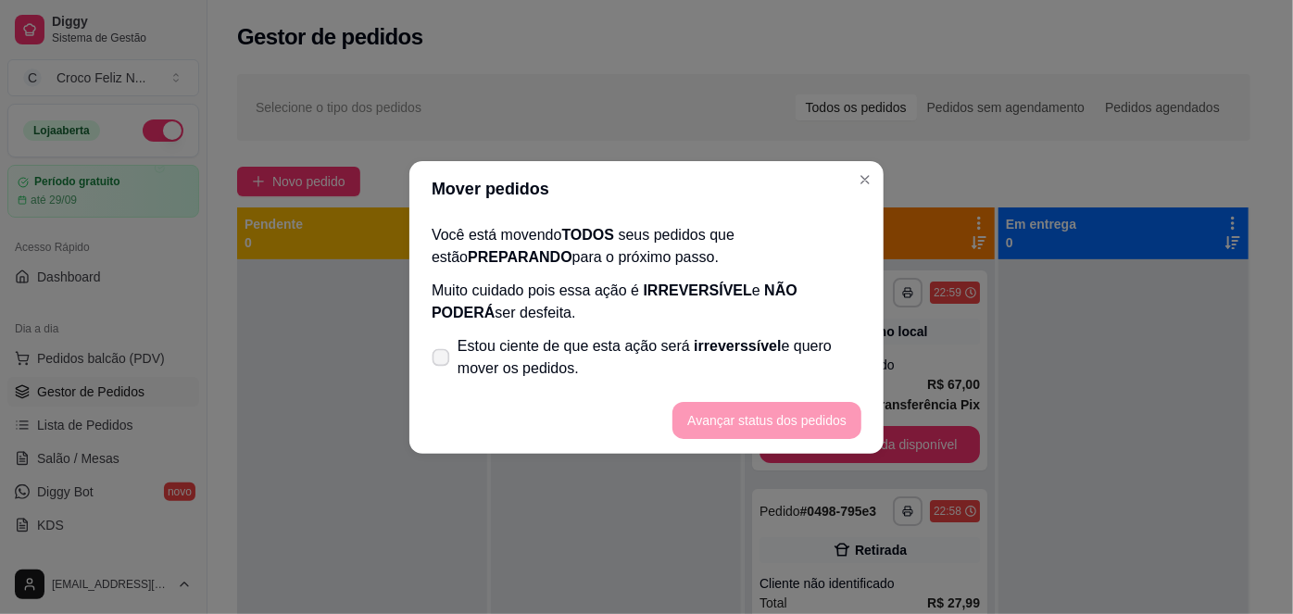
click at [485, 356] on span "Estou ciente de que esta ação será irreverssível e quero mover os pedidos." at bounding box center [660, 357] width 404 height 44
click at [443, 360] on input "Estou ciente de que esta ação será irreverssível e quero mover os pedidos." at bounding box center [437, 366] width 12 height 12
checkbox input "true"
click at [734, 416] on button "Avançar status dos pedidos" at bounding box center [766, 420] width 183 height 36
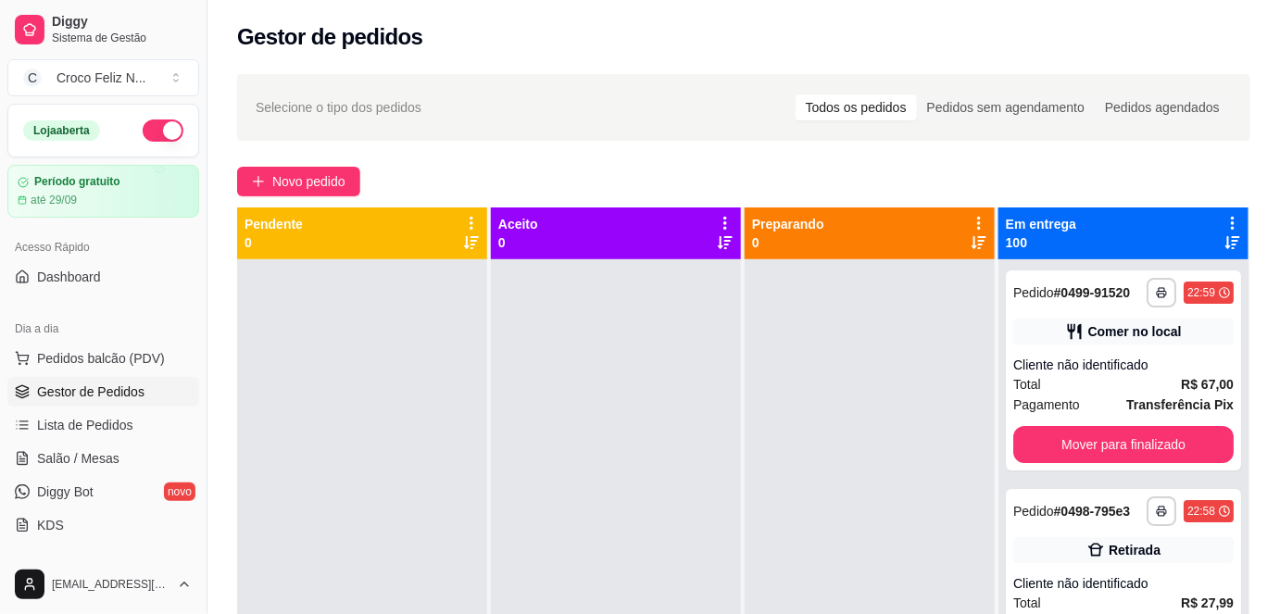
click at [1224, 220] on icon at bounding box center [1232, 223] width 17 height 17
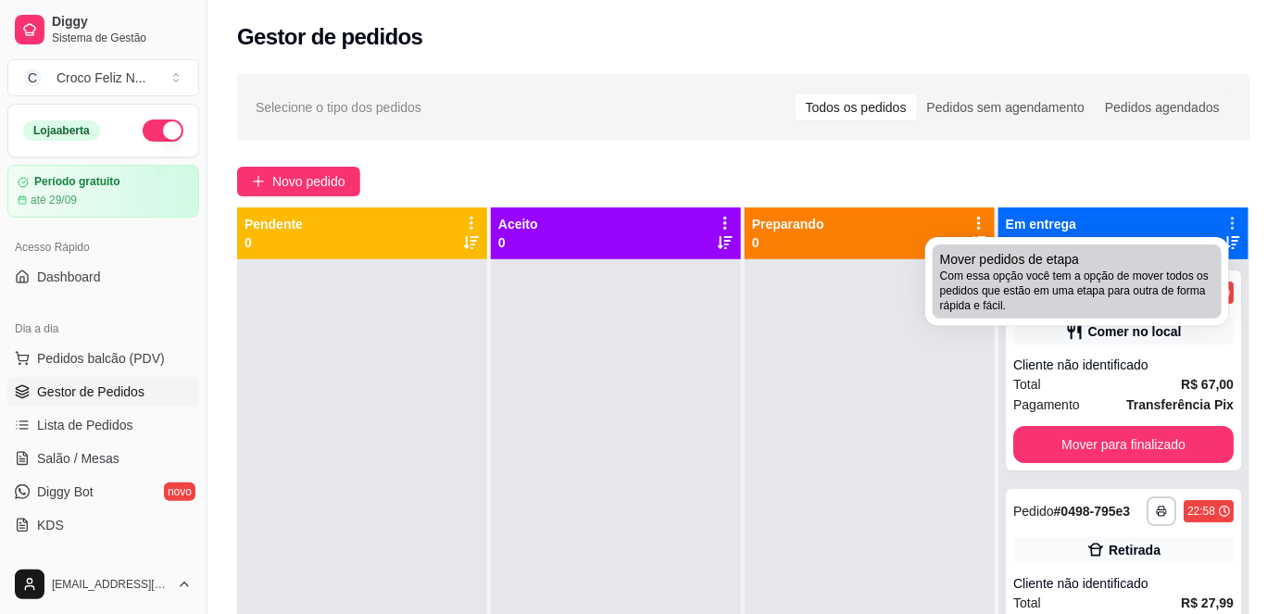
click at [1119, 281] on span "Com essa opção você tem a opção de mover todos os pedidos que estão em uma etap…" at bounding box center [1077, 291] width 274 height 44
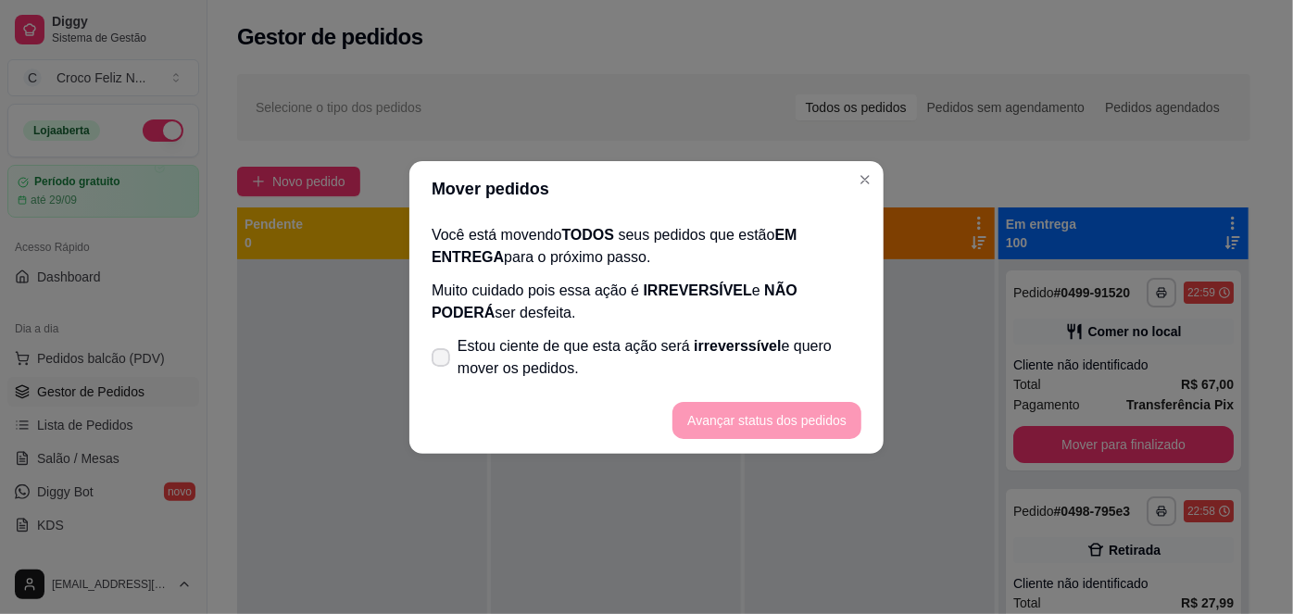
click at [608, 347] on span "Estou ciente de que esta ação será irreverssível e quero mover os pedidos." at bounding box center [660, 357] width 404 height 44
click at [443, 360] on input "Estou ciente de que esta ação será irreverssível e quero mover os pedidos." at bounding box center [437, 366] width 12 height 12
checkbox input "true"
click at [739, 433] on button "Avançar status dos pedidos" at bounding box center [766, 420] width 189 height 37
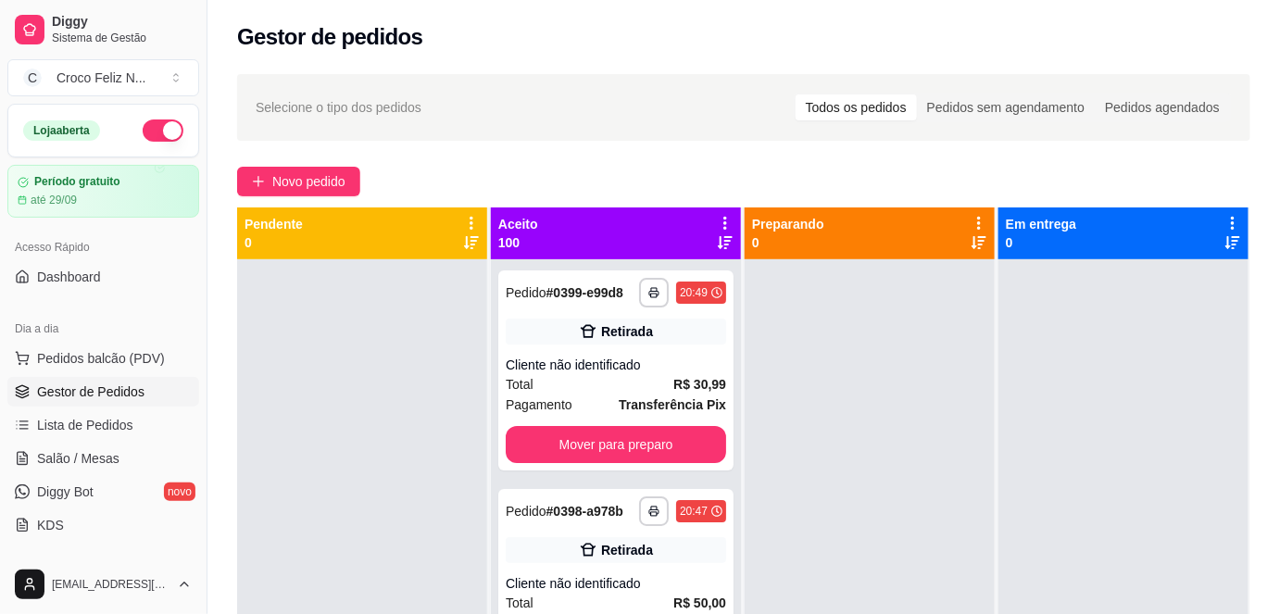
click at [720, 220] on icon at bounding box center [725, 223] width 17 height 17
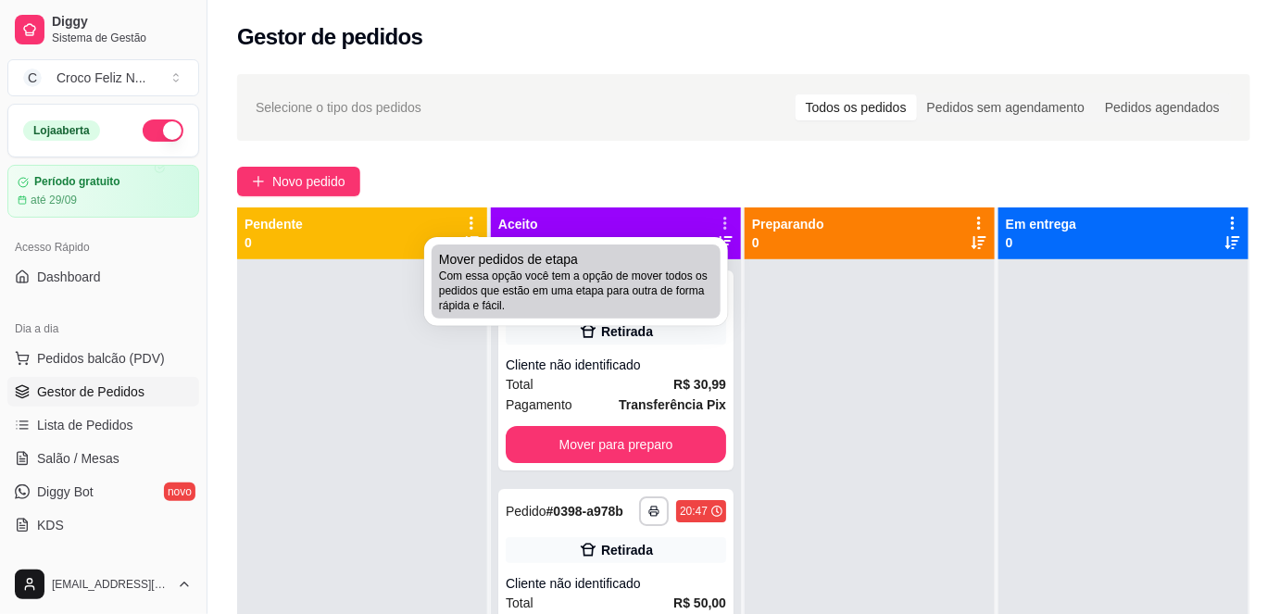
click at [640, 269] on span "Com essa opção você tem a opção de mover todos os pedidos que estão em uma etap…" at bounding box center [576, 291] width 274 height 44
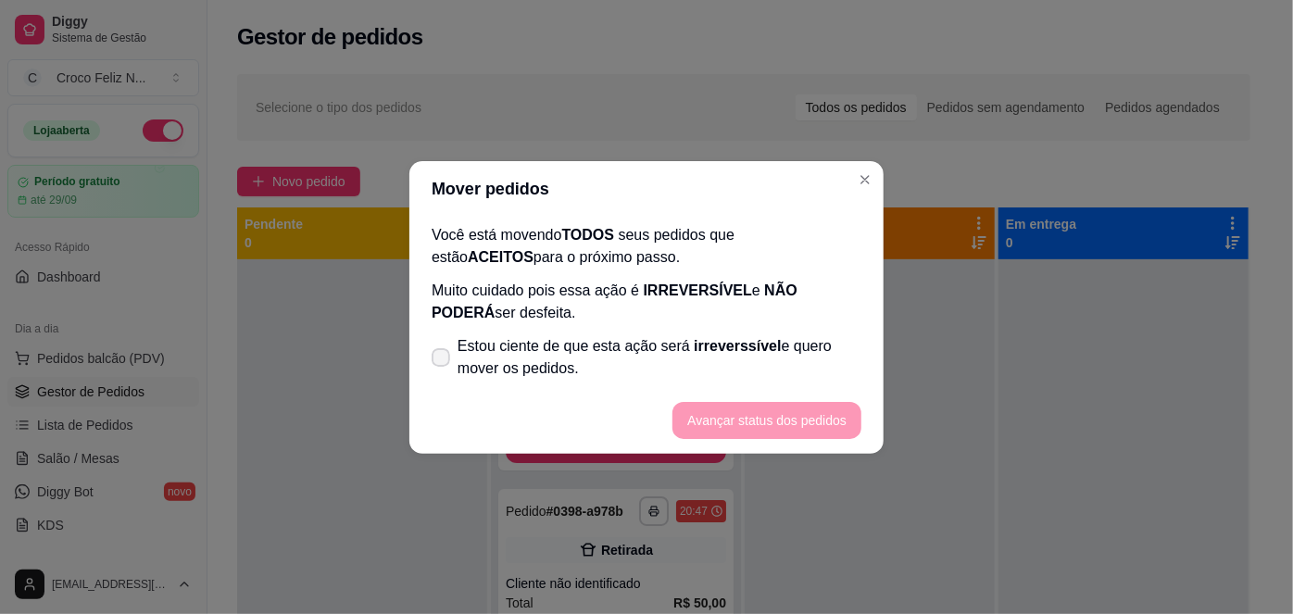
click at [490, 350] on span "Estou ciente de que esta ação será irreverssível e quero mover os pedidos." at bounding box center [660, 357] width 404 height 44
click at [443, 360] on input "Estou ciente de que esta ação será irreverssível e quero mover os pedidos." at bounding box center [437, 366] width 12 height 12
checkbox input "true"
click at [704, 425] on button "Avançar status dos pedidos" at bounding box center [766, 420] width 183 height 36
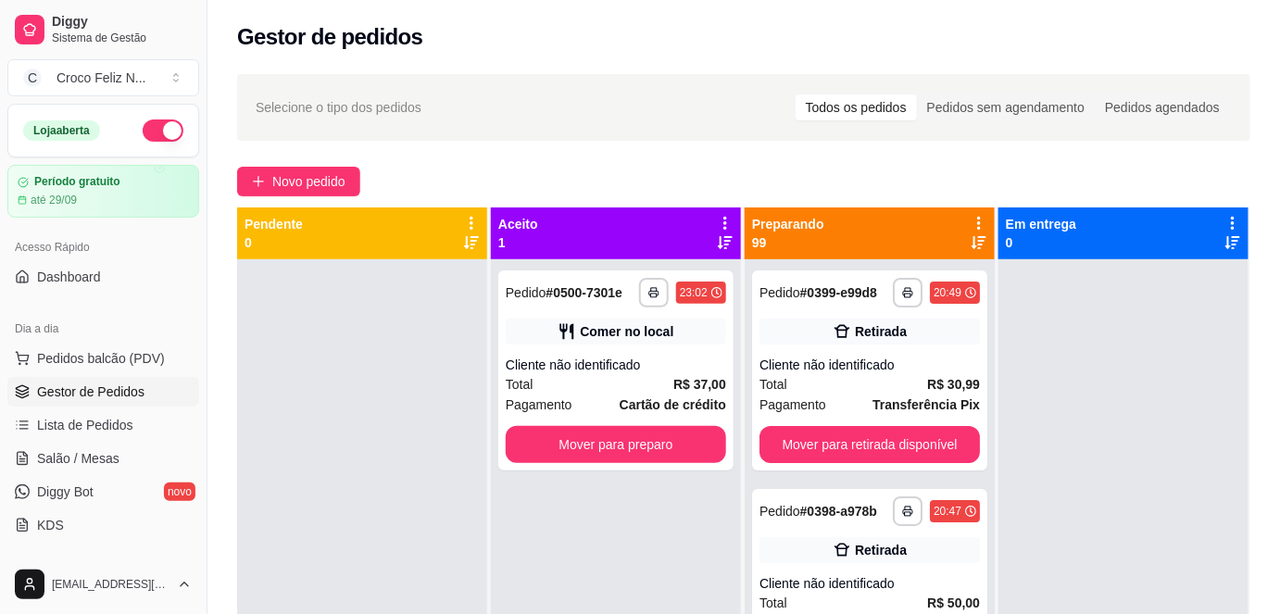
click at [721, 220] on icon at bounding box center [725, 223] width 17 height 17
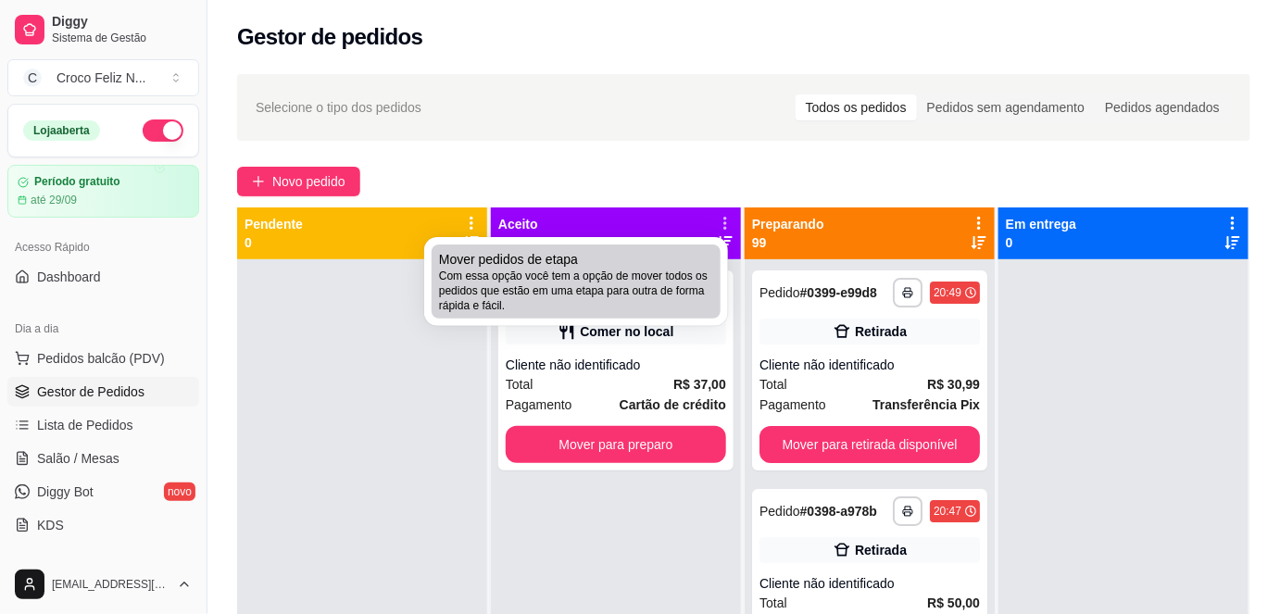
click at [666, 276] on span "Com essa opção você tem a opção de mover todos os pedidos que estão em uma etap…" at bounding box center [576, 291] width 274 height 44
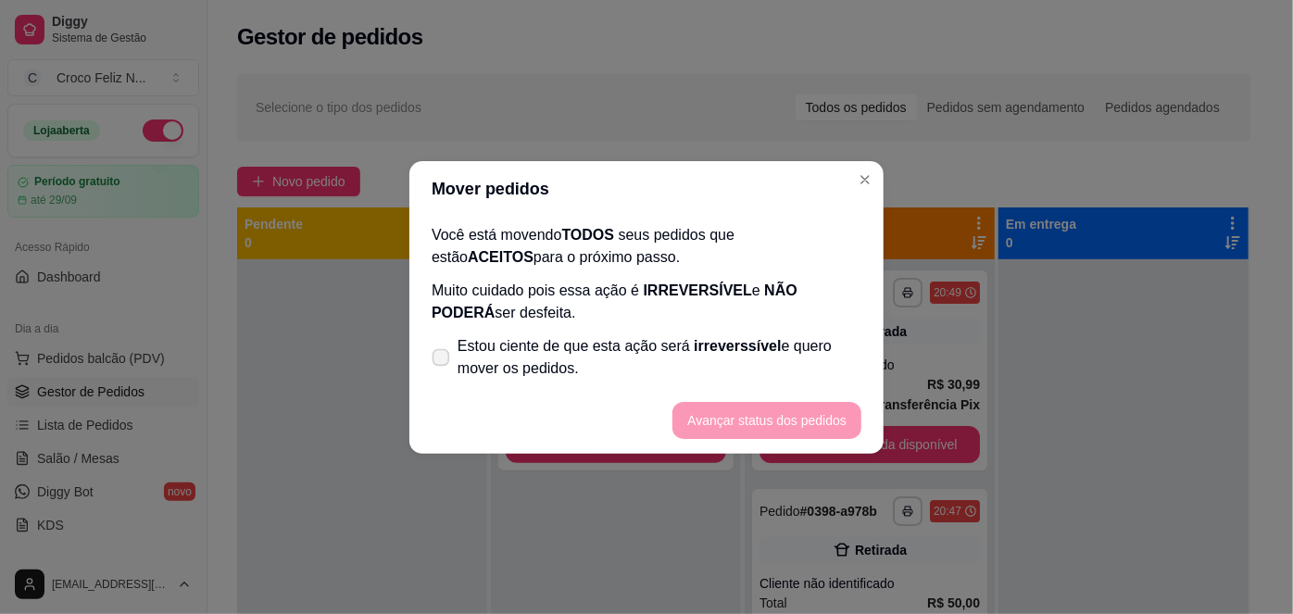
click at [548, 346] on span "Estou ciente de que esta ação será irreverssível e quero mover os pedidos." at bounding box center [660, 357] width 404 height 44
click at [443, 360] on input "Estou ciente de que esta ação será irreverssível e quero mover os pedidos." at bounding box center [437, 366] width 12 height 12
checkbox input "true"
click at [711, 421] on button "Avançar status dos pedidos" at bounding box center [766, 420] width 189 height 37
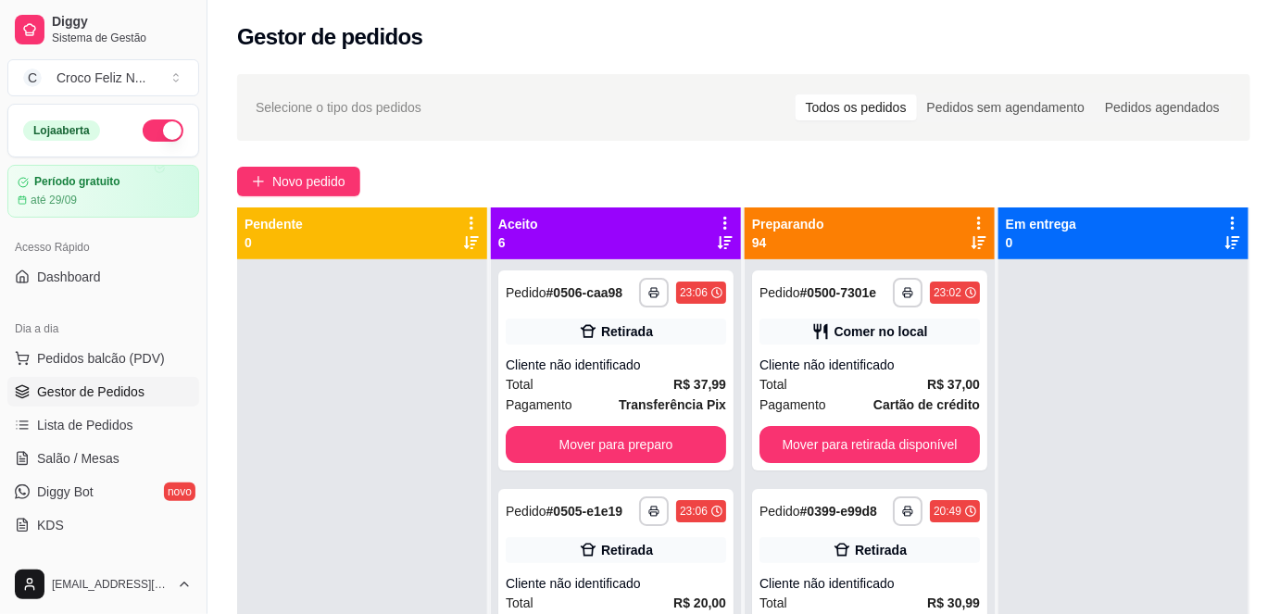
drag, startPoint x: 165, startPoint y: 81, endPoint x: 672, endPoint y: 191, distance: 518.5
click at [675, 191] on div "Novo pedido" at bounding box center [743, 182] width 1013 height 30
click at [971, 221] on icon at bounding box center [979, 223] width 17 height 17
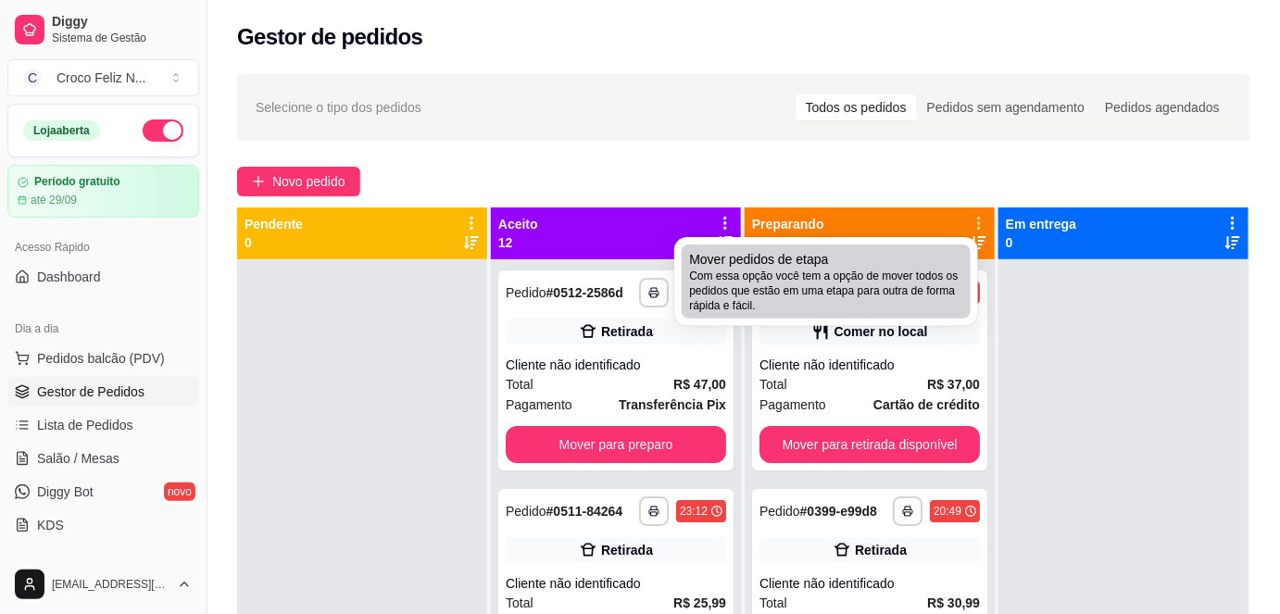
click at [908, 276] on span "Com essa opção você tem a opção de mover todos os pedidos que estão em uma etap…" at bounding box center [826, 291] width 274 height 44
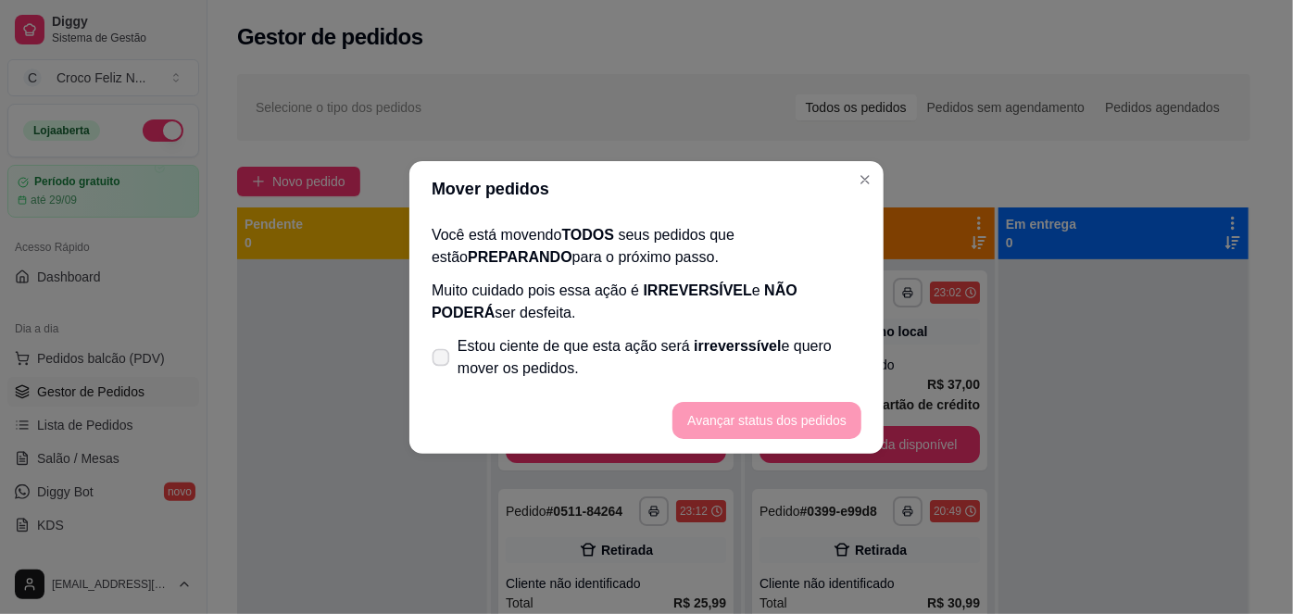
click at [597, 354] on span "Estou ciente de que esta ação será irreverssível e quero mover os pedidos." at bounding box center [660, 357] width 404 height 44
click at [443, 360] on input "Estou ciente de que esta ação será irreverssível e quero mover os pedidos." at bounding box center [437, 366] width 12 height 12
checkbox input "true"
click at [726, 421] on button "Avançar status dos pedidos" at bounding box center [766, 420] width 183 height 36
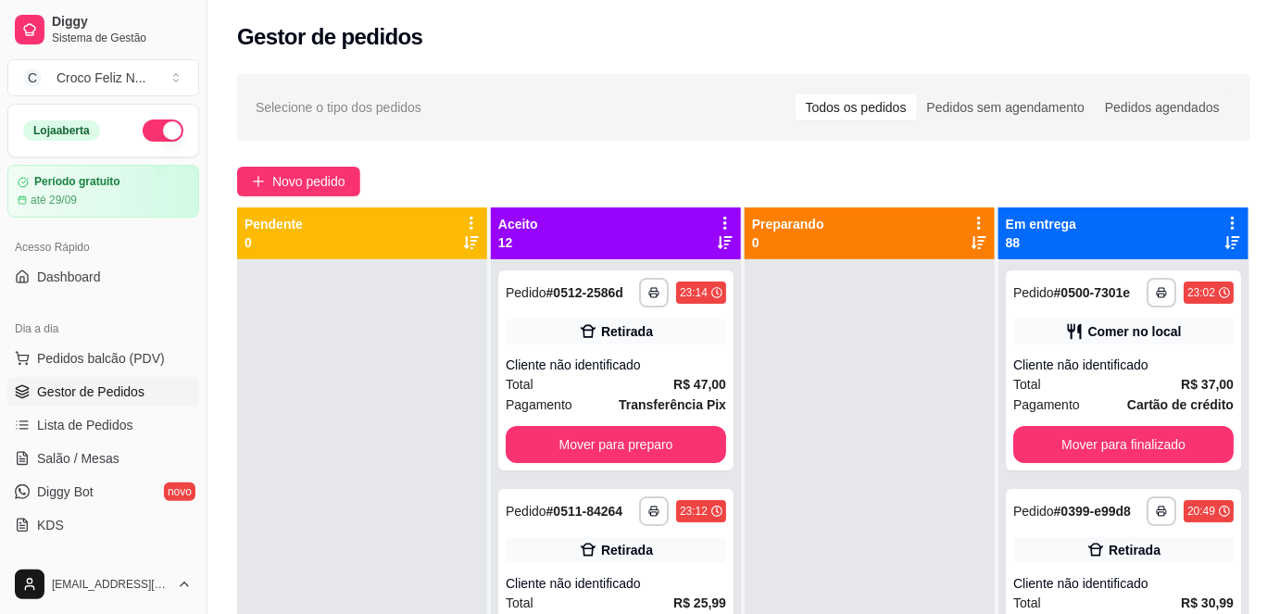
click at [721, 220] on icon at bounding box center [725, 223] width 17 height 17
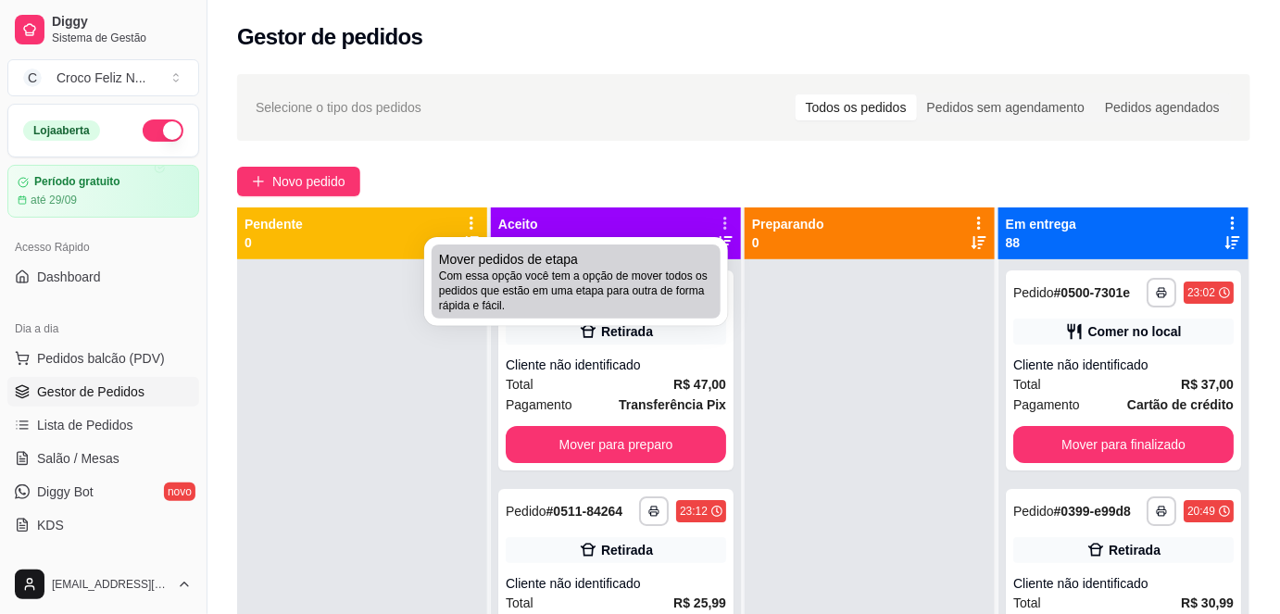
click at [652, 277] on span "Com essa opção você tem a opção de mover todos os pedidos que estão em uma etap…" at bounding box center [576, 291] width 274 height 44
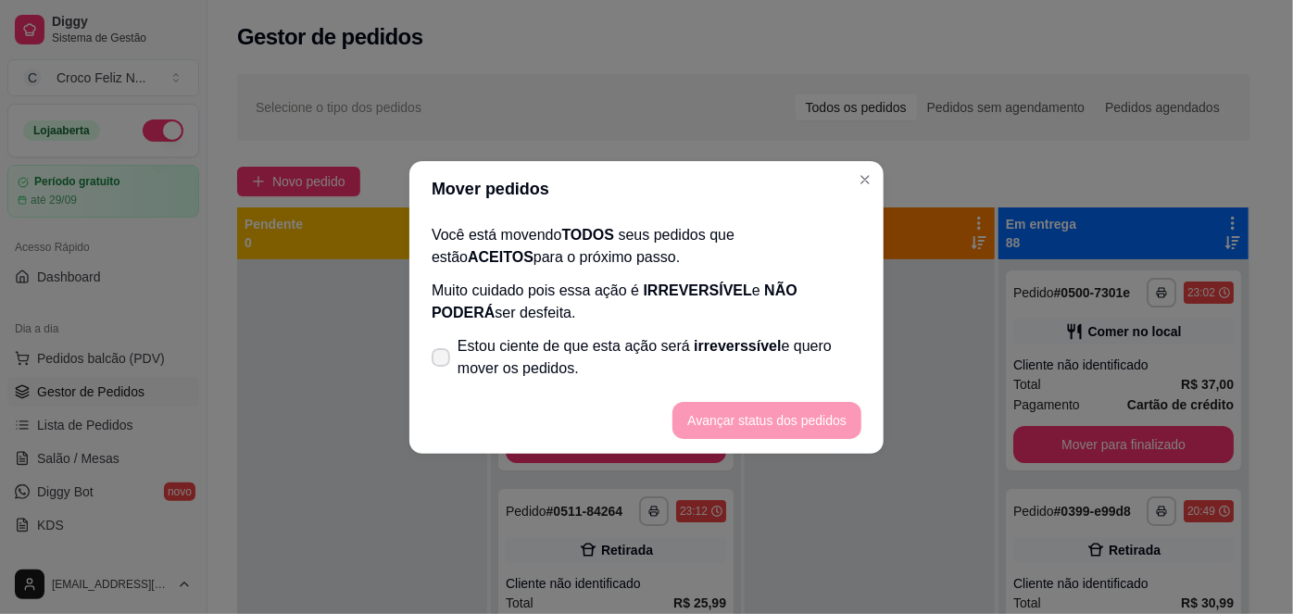
click at [476, 350] on span "Estou ciente de que esta ação será irreverssível e quero mover os pedidos." at bounding box center [660, 357] width 404 height 44
click at [443, 360] on input "Estou ciente de que esta ação será irreverssível e quero mover os pedidos." at bounding box center [437, 366] width 12 height 12
checkbox input "true"
click at [710, 420] on button "Avançar status dos pedidos" at bounding box center [766, 420] width 189 height 37
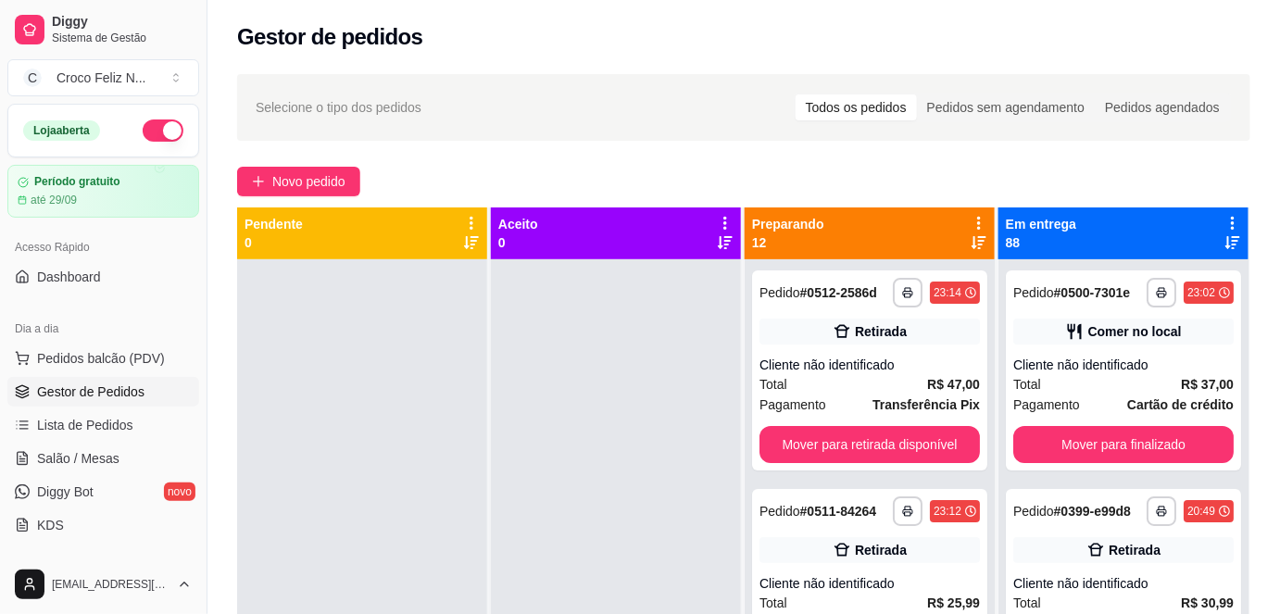
click at [972, 227] on icon at bounding box center [979, 223] width 17 height 17
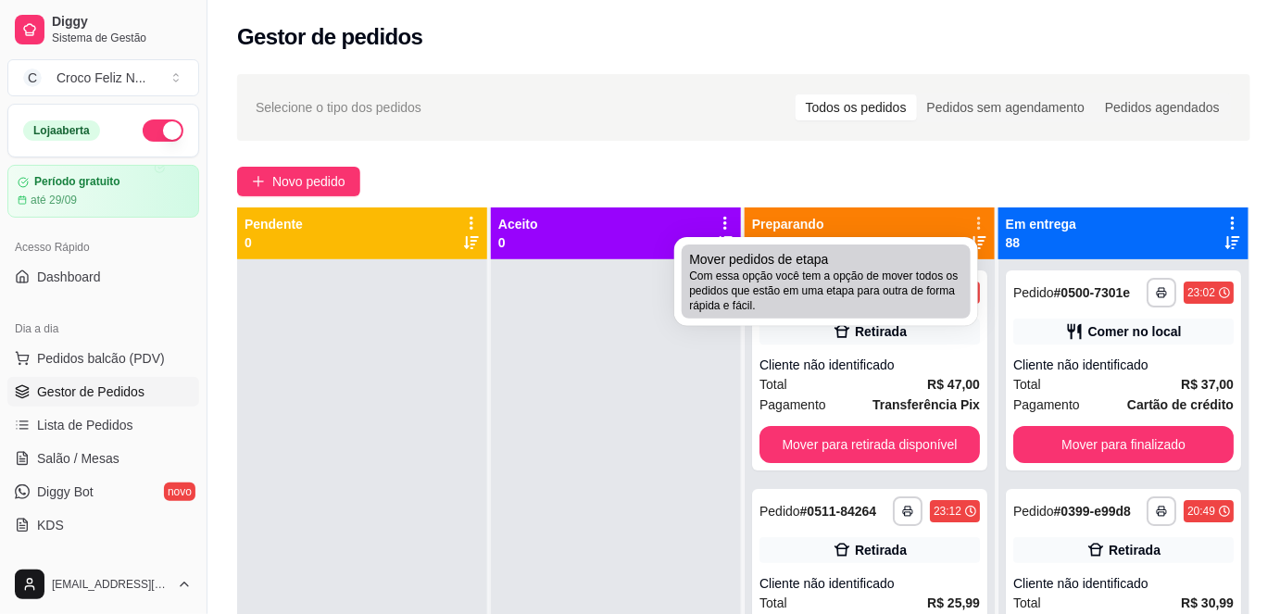
click at [929, 263] on div "Mover pedidos de etapa Com essa opção você tem a opção de mover todos os pedido…" at bounding box center [826, 281] width 274 height 63
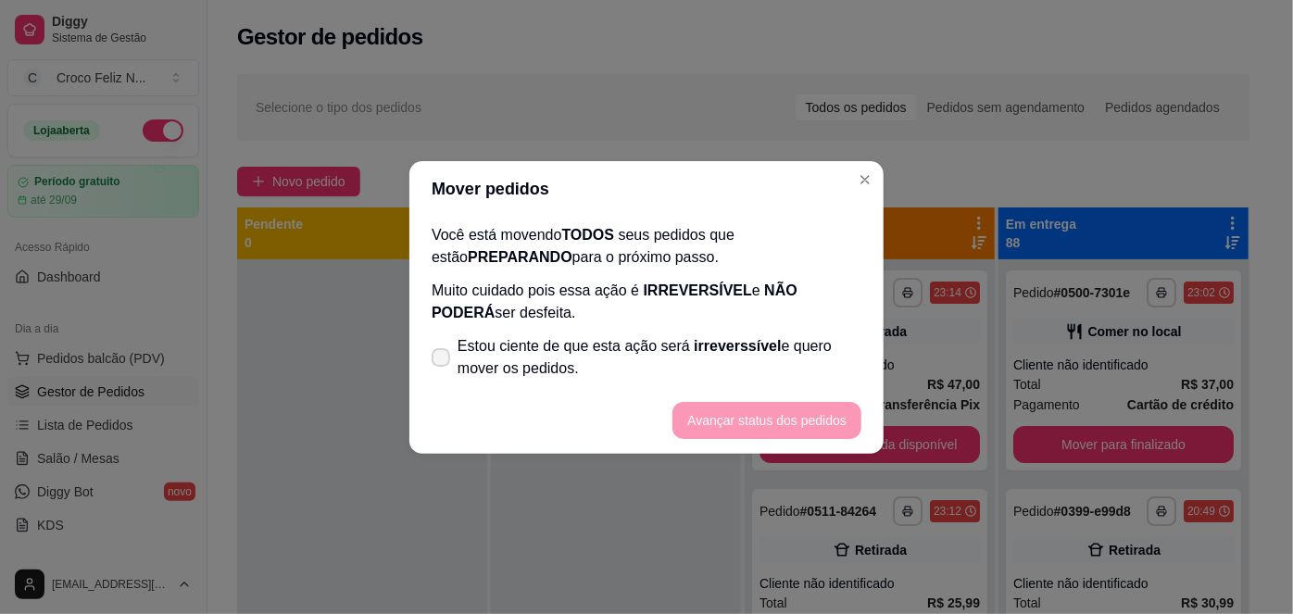
click at [654, 348] on span "Estou ciente de que esta ação será irreverssível e quero mover os pedidos." at bounding box center [660, 357] width 404 height 44
click at [443, 360] on input "Estou ciente de que esta ação será irreverssível e quero mover os pedidos." at bounding box center [437, 366] width 12 height 12
checkbox input "true"
click at [758, 414] on button "Avançar status dos pedidos" at bounding box center [766, 420] width 183 height 36
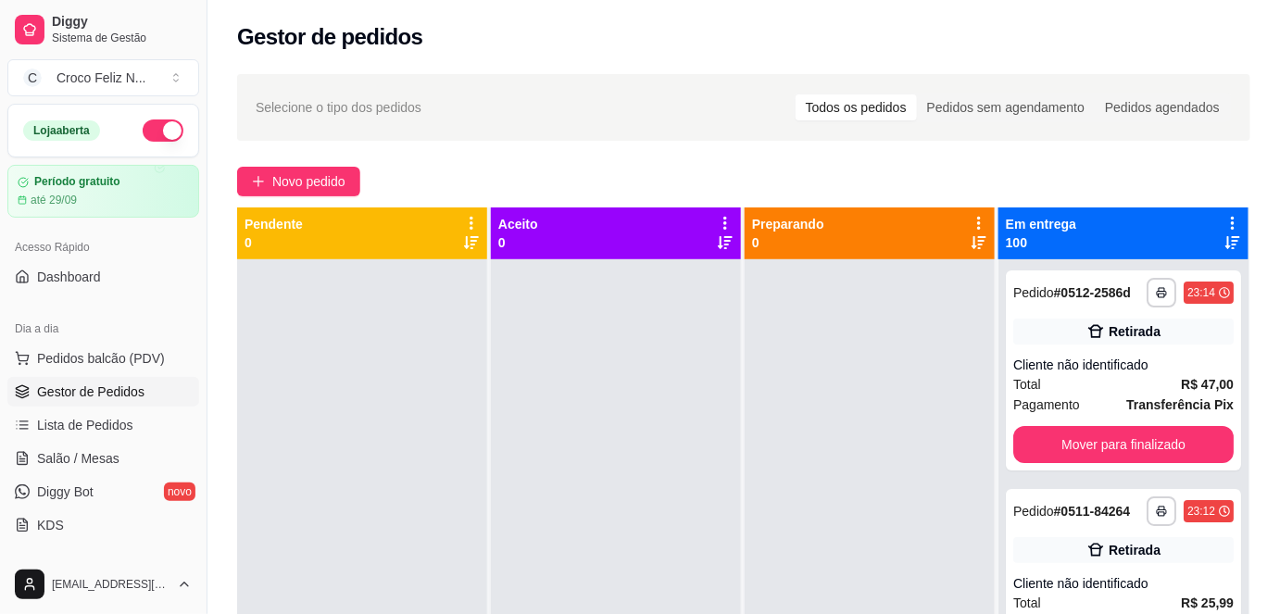
click at [1231, 222] on icon at bounding box center [1233, 223] width 4 height 13
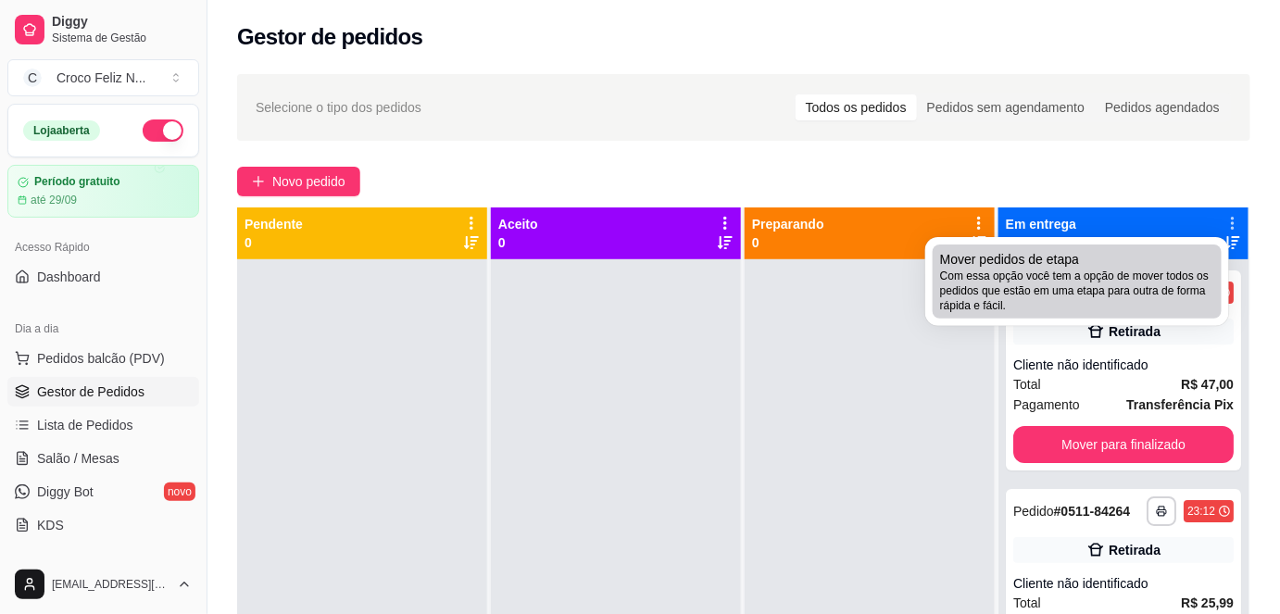
click at [1146, 280] on span "Com essa opção você tem a opção de mover todos os pedidos que estão em uma etap…" at bounding box center [1077, 291] width 274 height 44
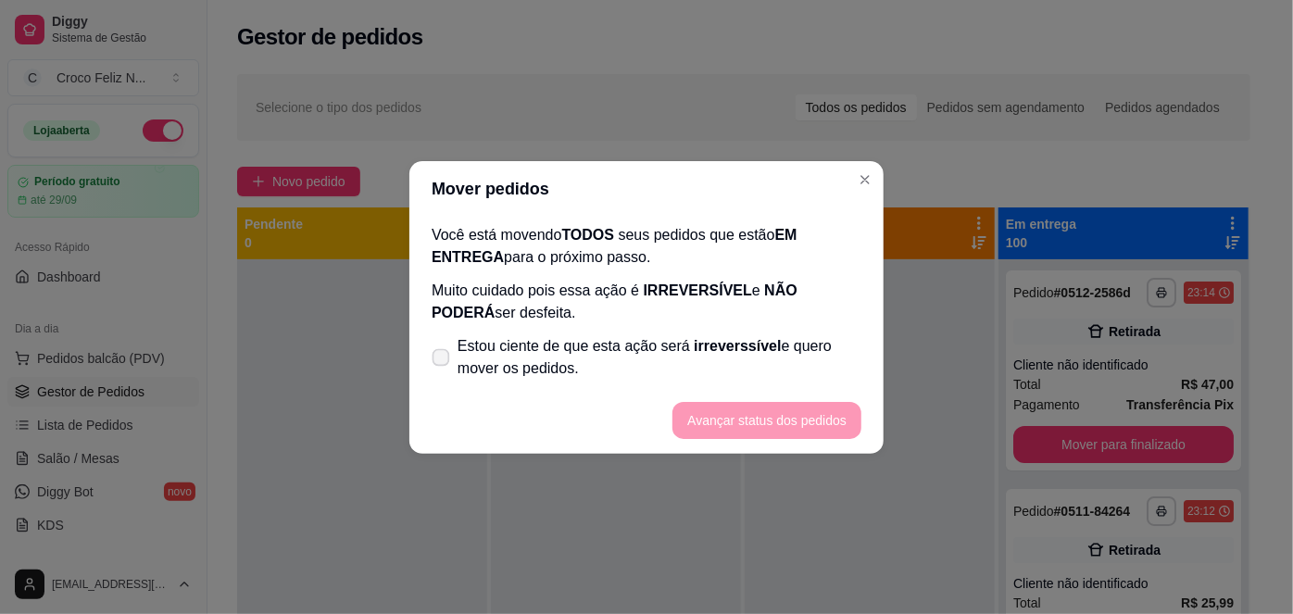
click at [753, 344] on span "irreverssível" at bounding box center [737, 346] width 87 height 16
click at [443, 360] on input "Estou ciente de que esta ação será irreverssível e quero mover os pedidos." at bounding box center [437, 366] width 12 height 12
checkbox input "true"
click at [772, 421] on button "Avançar status dos pedidos" at bounding box center [766, 420] width 183 height 36
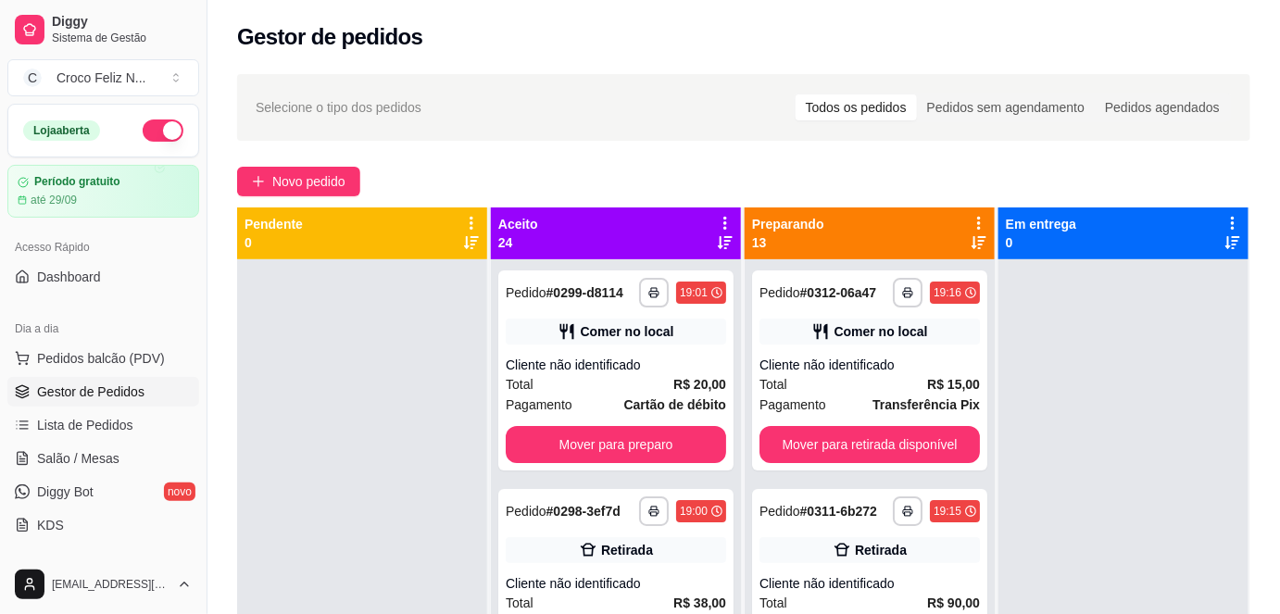
click at [723, 222] on icon at bounding box center [725, 223] width 4 height 13
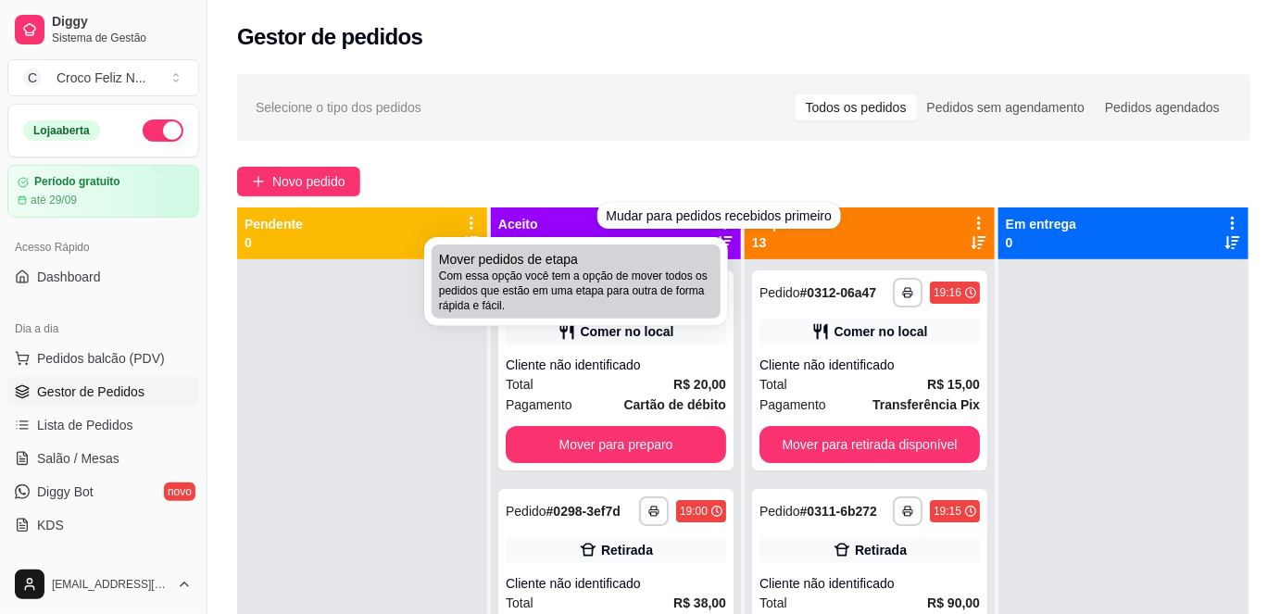
click at [669, 277] on span "Com essa opção você tem a opção de mover todos os pedidos que estão em uma etap…" at bounding box center [576, 291] width 274 height 44
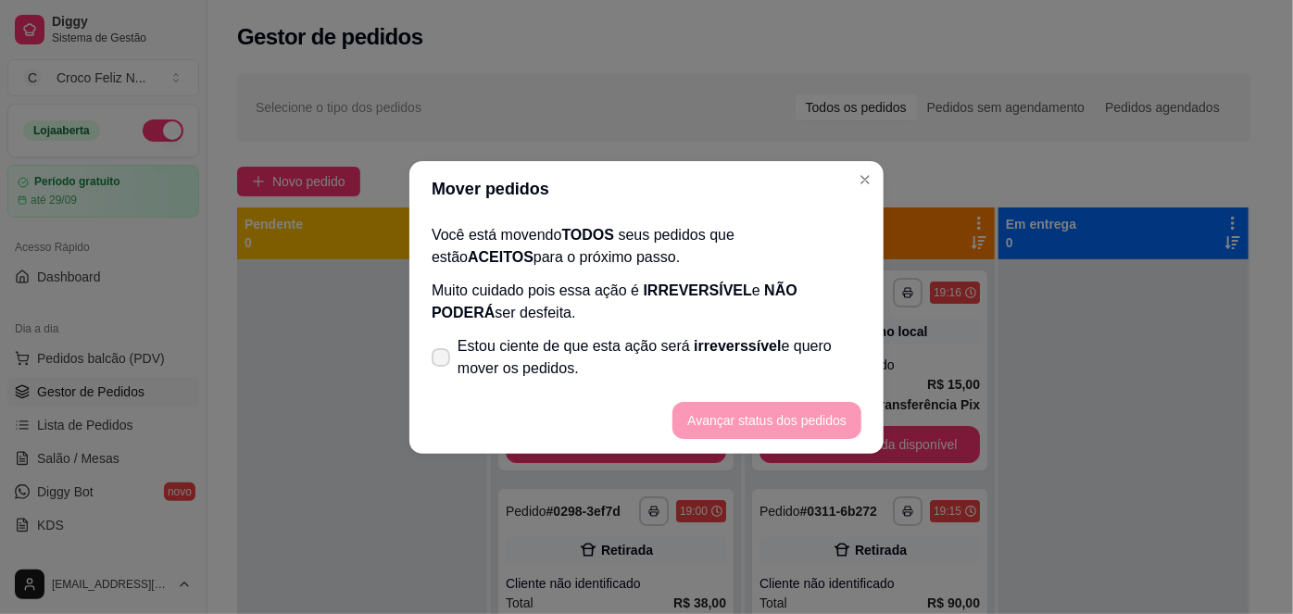
click at [521, 350] on span "Estou ciente de que esta ação será irreverssível e quero mover os pedidos." at bounding box center [660, 357] width 404 height 44
click at [443, 360] on input "Estou ciente de que esta ação será irreverssível e quero mover os pedidos." at bounding box center [437, 366] width 12 height 12
checkbox input "true"
click at [716, 413] on button "Avançar status dos pedidos" at bounding box center [766, 420] width 183 height 36
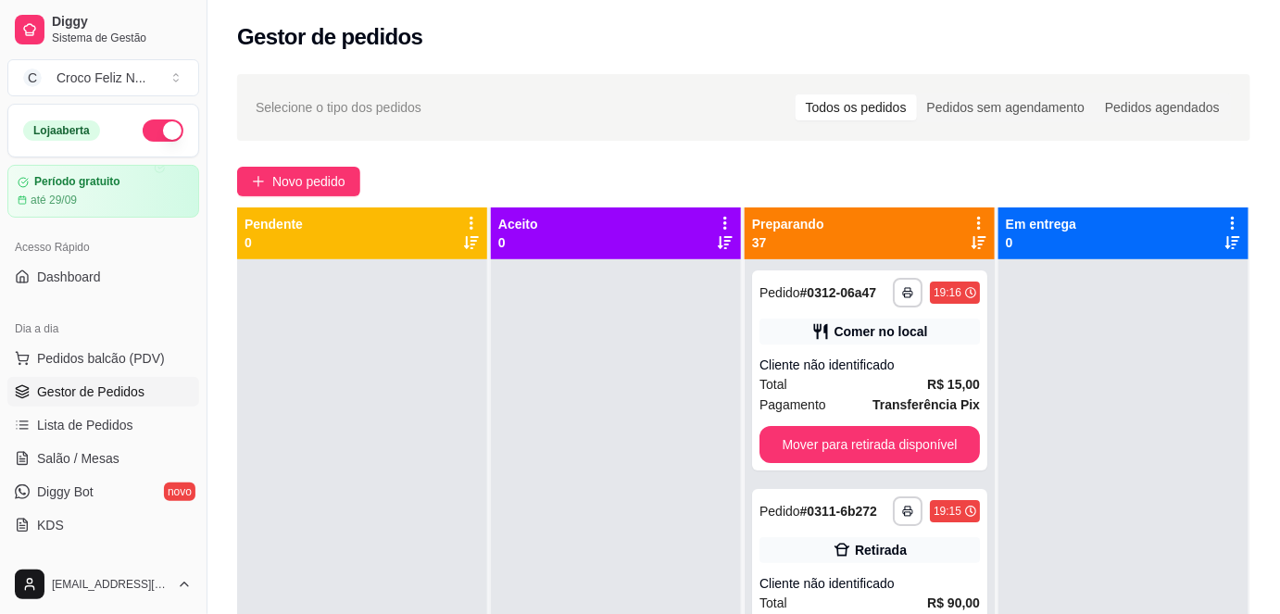
click at [973, 220] on icon at bounding box center [979, 223] width 17 height 17
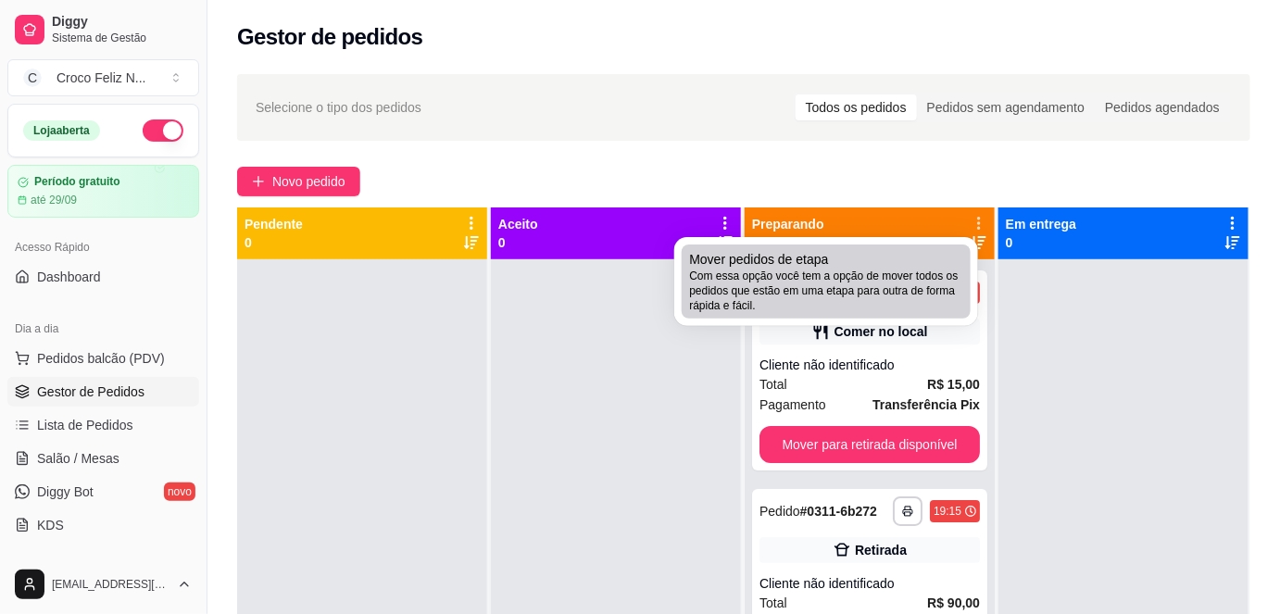
click at [931, 255] on div "Mover pedidos de etapa Com essa opção você tem a opção de mover todos os pedido…" at bounding box center [826, 281] width 274 height 63
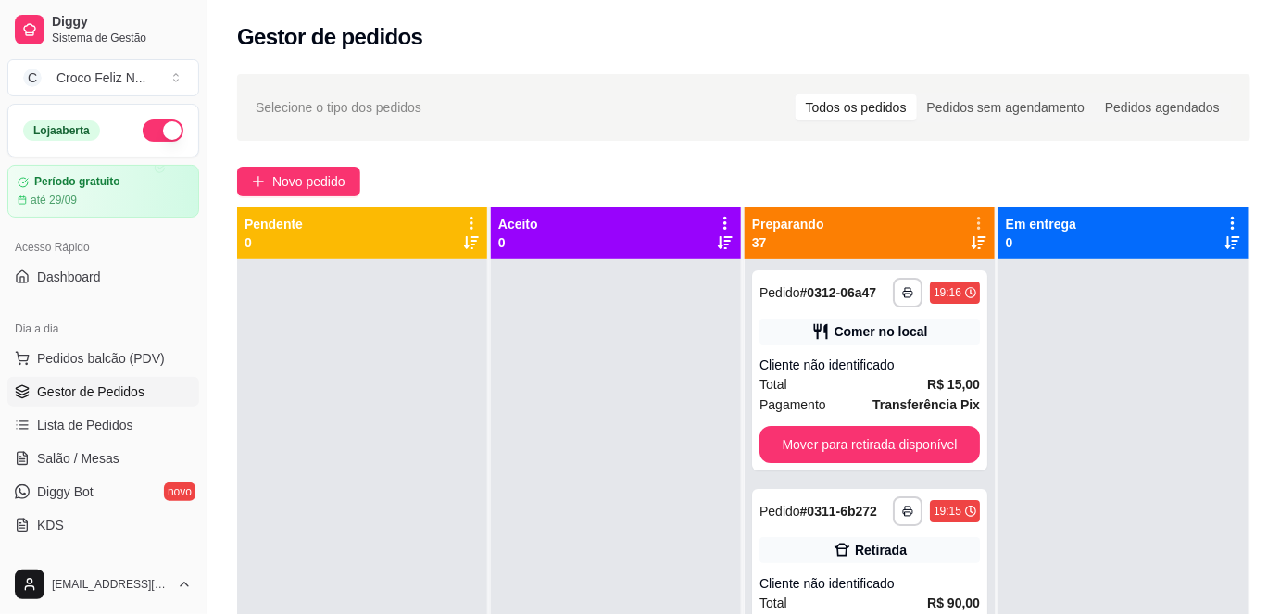
click at [931, 255] on div "Mover pedidos de etapa Com essa opção você tem a opção de mover todos os pedido…" at bounding box center [832, 279] width 263 height 60
click at [977, 222] on icon at bounding box center [979, 223] width 4 height 13
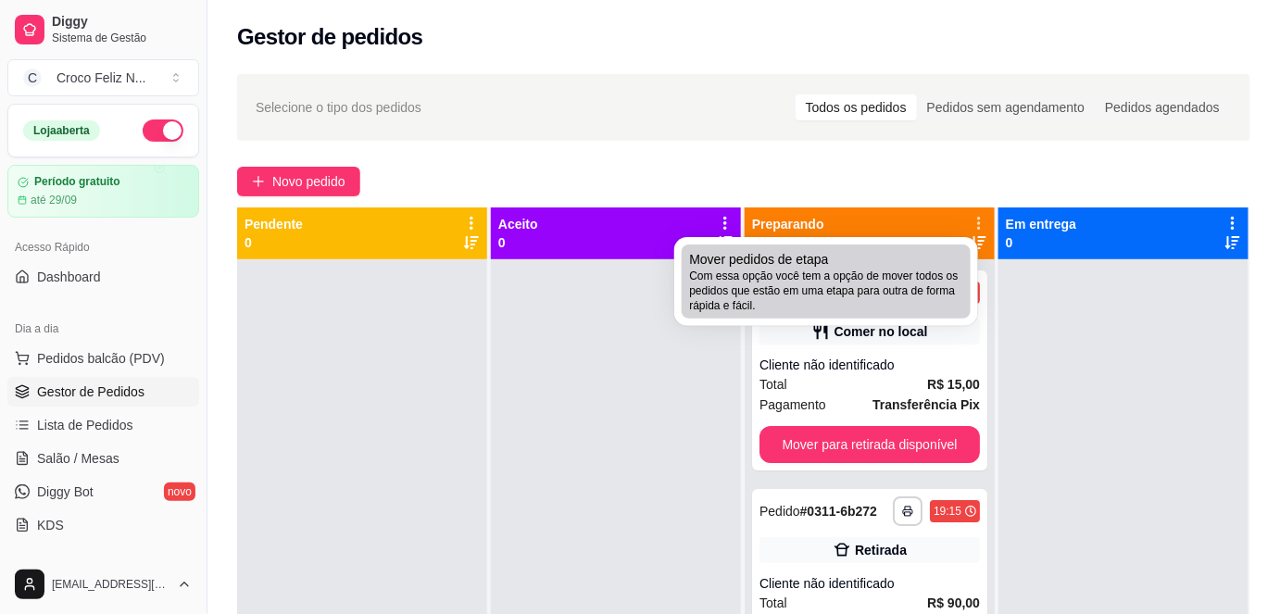
click at [868, 292] on span "Com essa opção você tem a opção de mover todos os pedidos que estão em uma etap…" at bounding box center [826, 291] width 274 height 44
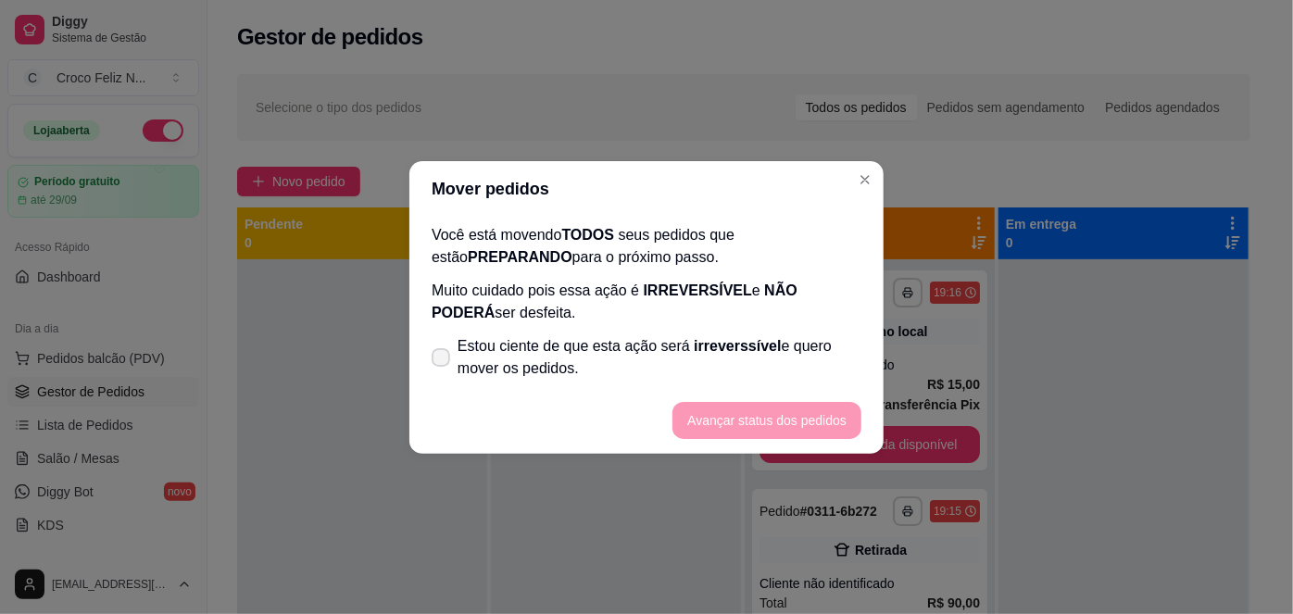
click at [737, 345] on span "irreverssível" at bounding box center [737, 346] width 87 height 16
click at [443, 360] on input "Estou ciente de que esta ação será irreverssível e quero mover os pedidos." at bounding box center [437, 366] width 12 height 12
checkbox input "true"
click at [746, 414] on button "Avançar status dos pedidos" at bounding box center [766, 420] width 189 height 37
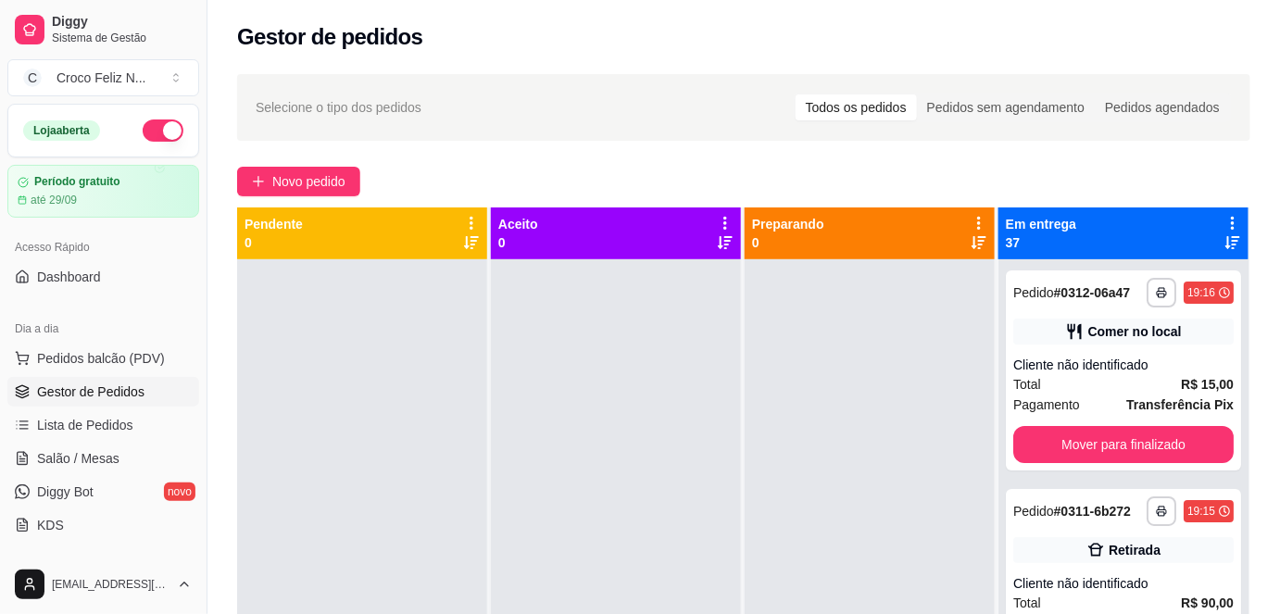
click at [1224, 217] on icon at bounding box center [1232, 223] width 17 height 17
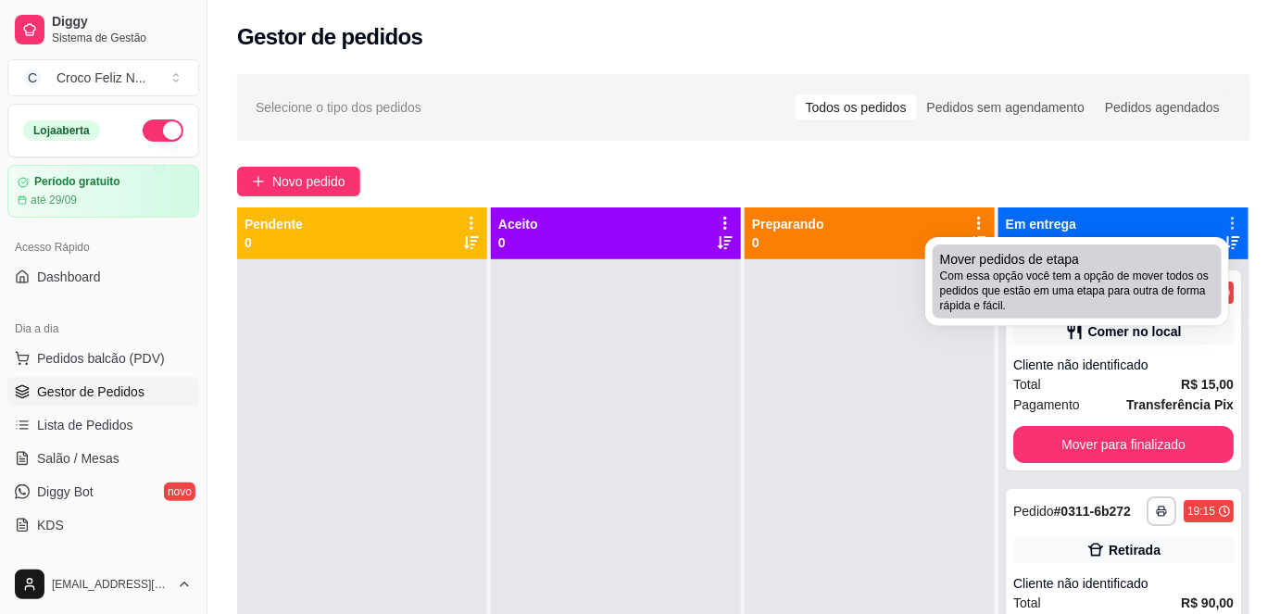
click at [1113, 272] on span "Com essa opção você tem a opção de mover todos os pedidos que estão em uma etap…" at bounding box center [1077, 291] width 274 height 44
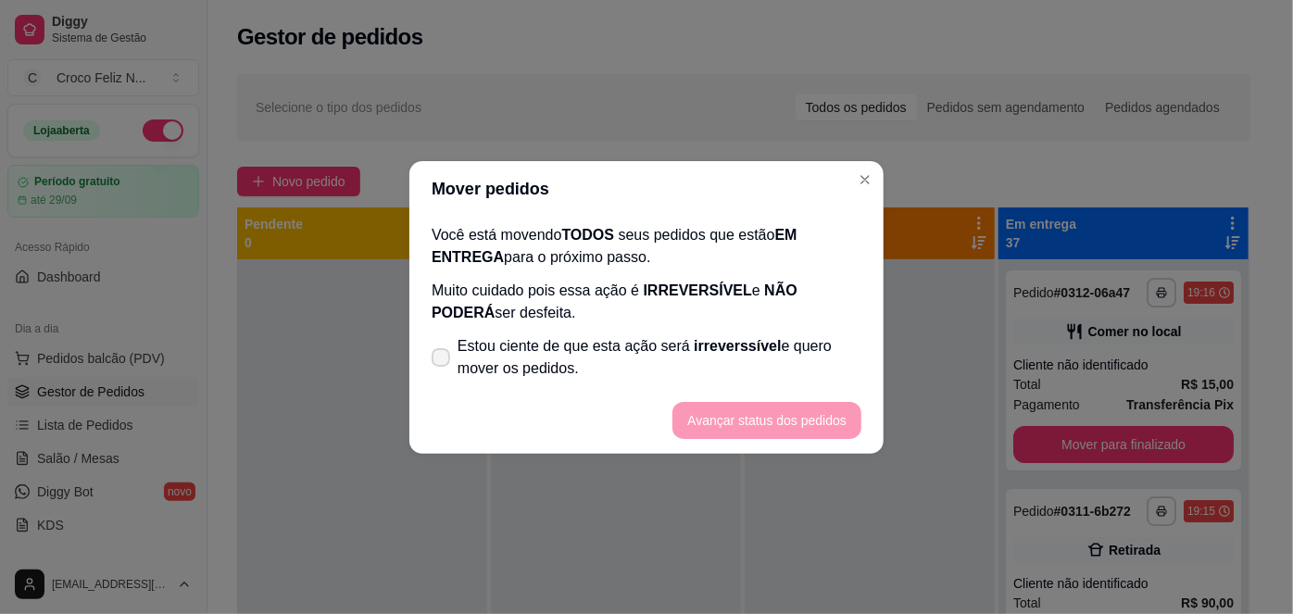
click at [521, 369] on span "Estou ciente de que esta ação será irreverssível e quero mover os pedidos." at bounding box center [660, 357] width 404 height 44
click at [443, 369] on input "Estou ciente de que esta ação será irreverssível e quero mover os pedidos." at bounding box center [437, 366] width 12 height 12
checkbox input "true"
click at [835, 415] on button "Avançar status dos pedidos" at bounding box center [766, 420] width 189 height 37
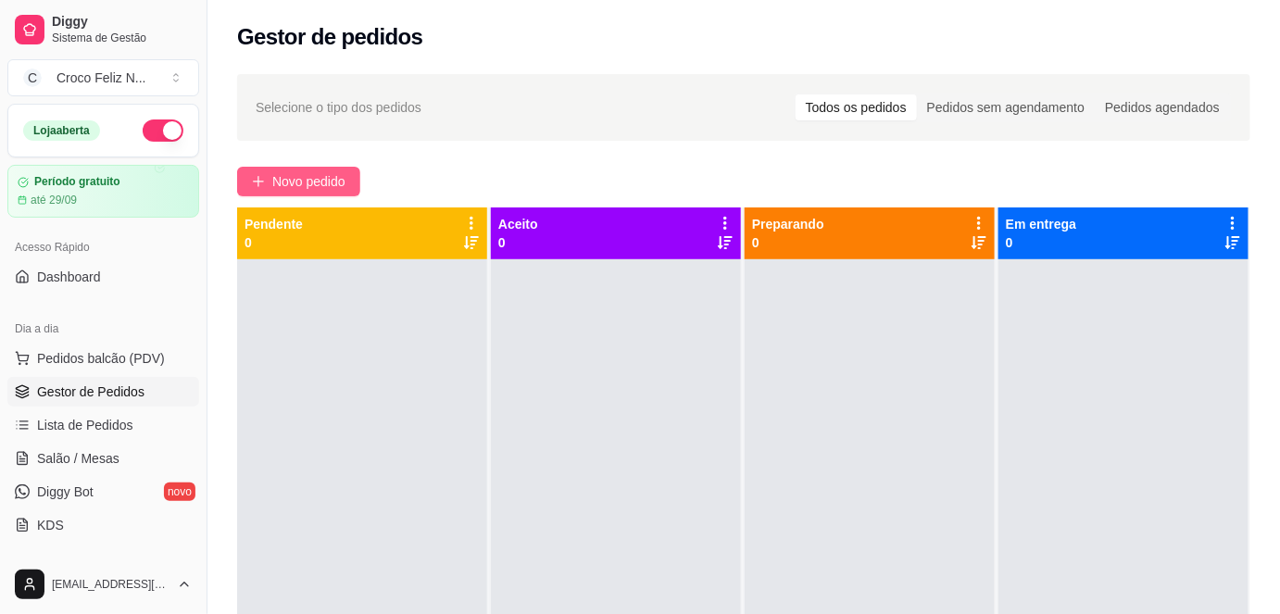
click at [328, 186] on span "Novo pedido" at bounding box center [308, 181] width 73 height 20
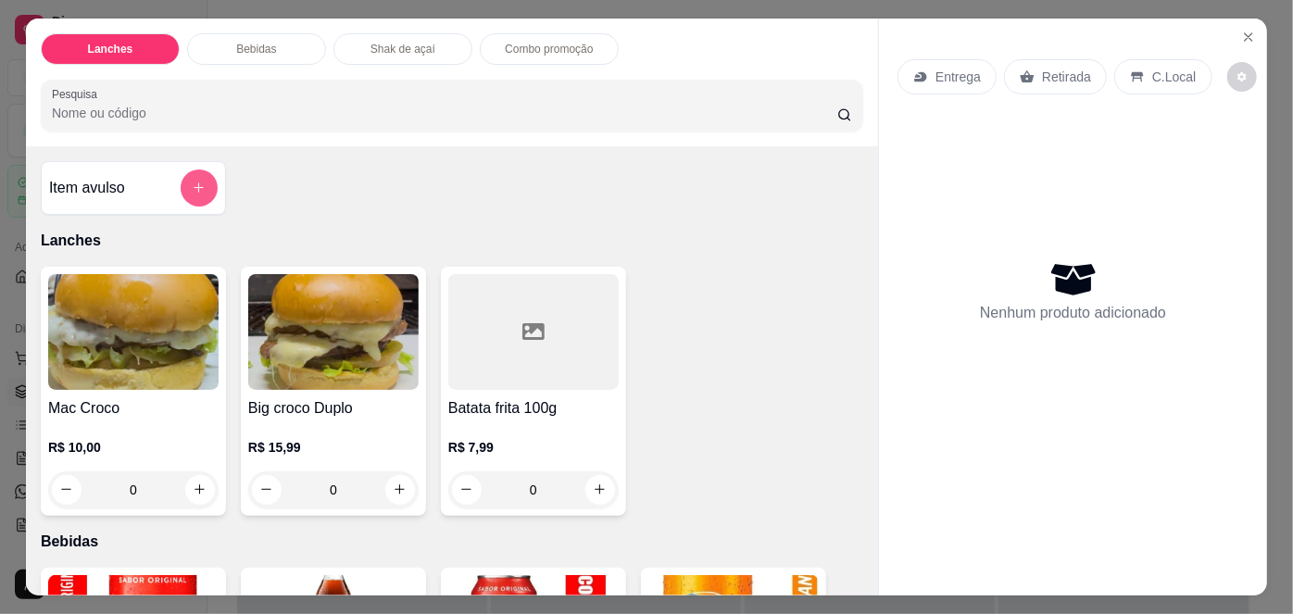
click at [192, 187] on icon "add-separate-item" at bounding box center [199, 188] width 14 height 14
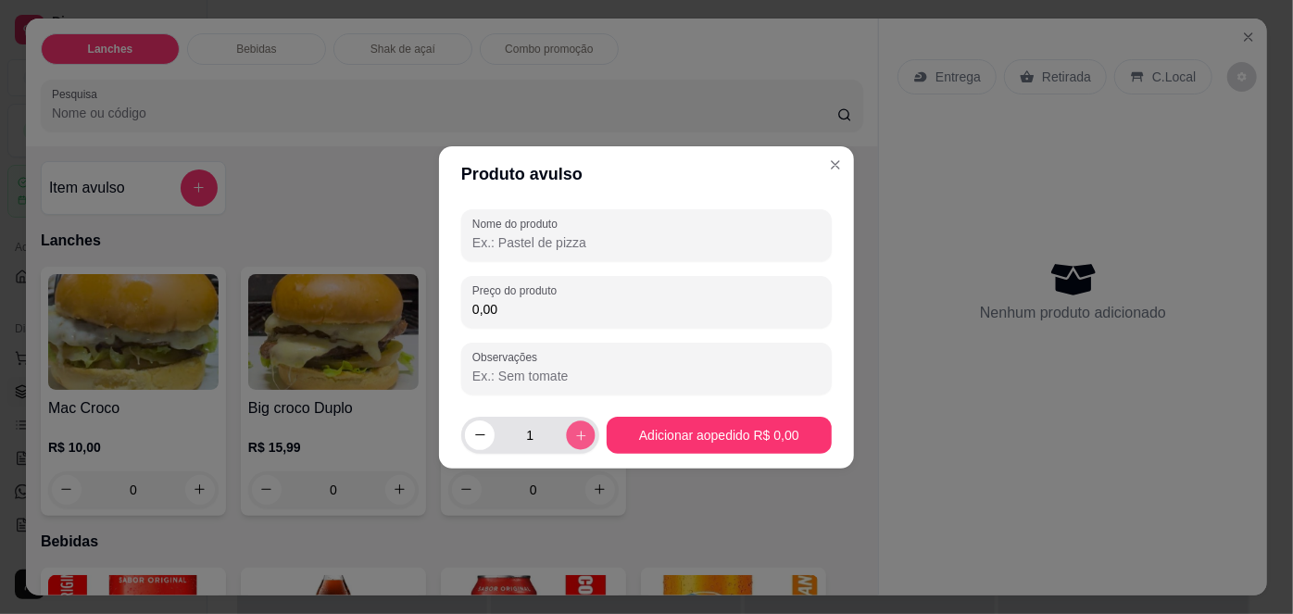
click at [575, 425] on button "increase-product-quantity" at bounding box center [580, 435] width 29 height 29
type input "2"
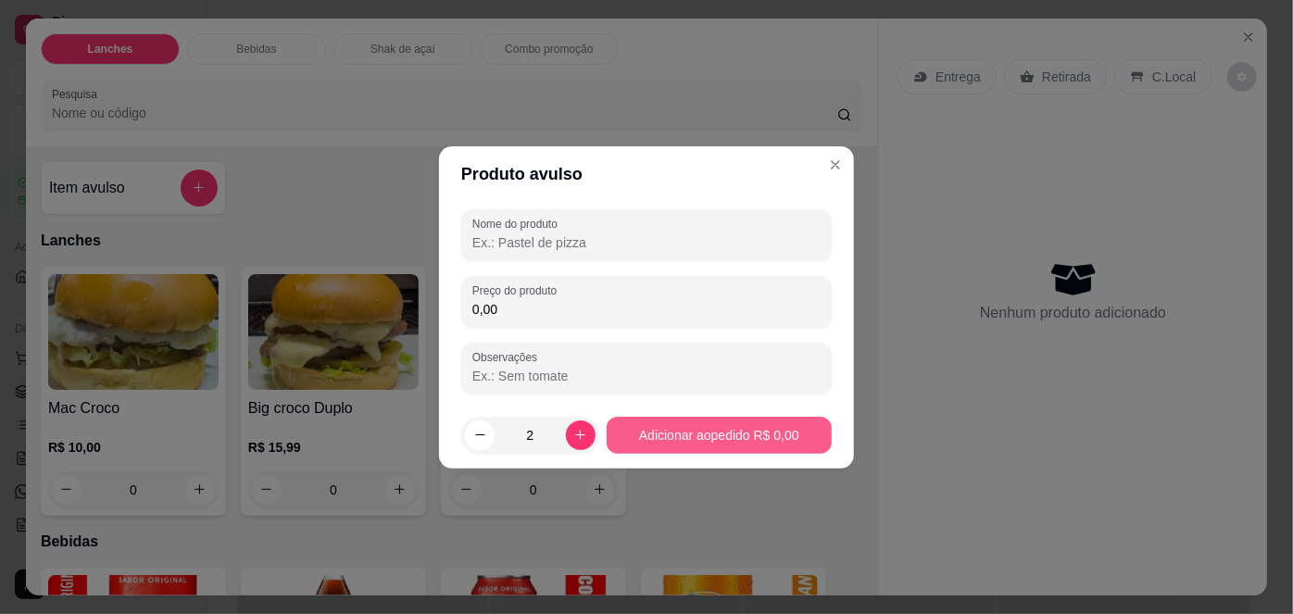
click at [783, 436] on button "Adicionar ao pedido R$ 0,00" at bounding box center [719, 435] width 225 height 37
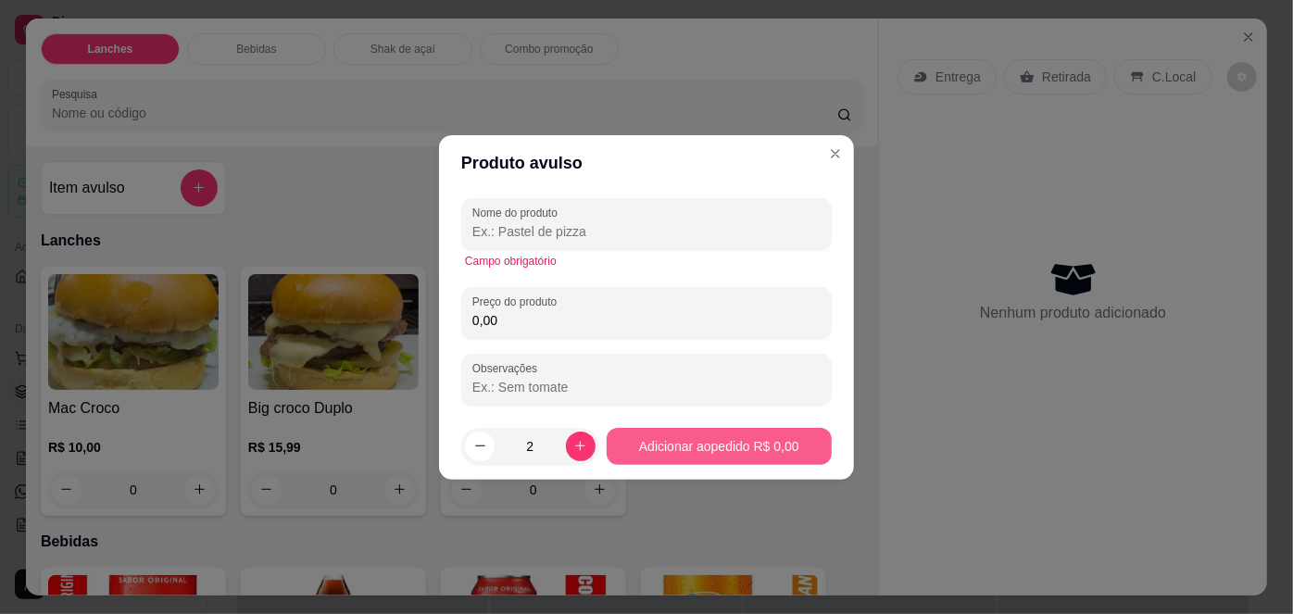
click at [746, 447] on button "Adicionar ao pedido R$ 0,00" at bounding box center [719, 446] width 225 height 37
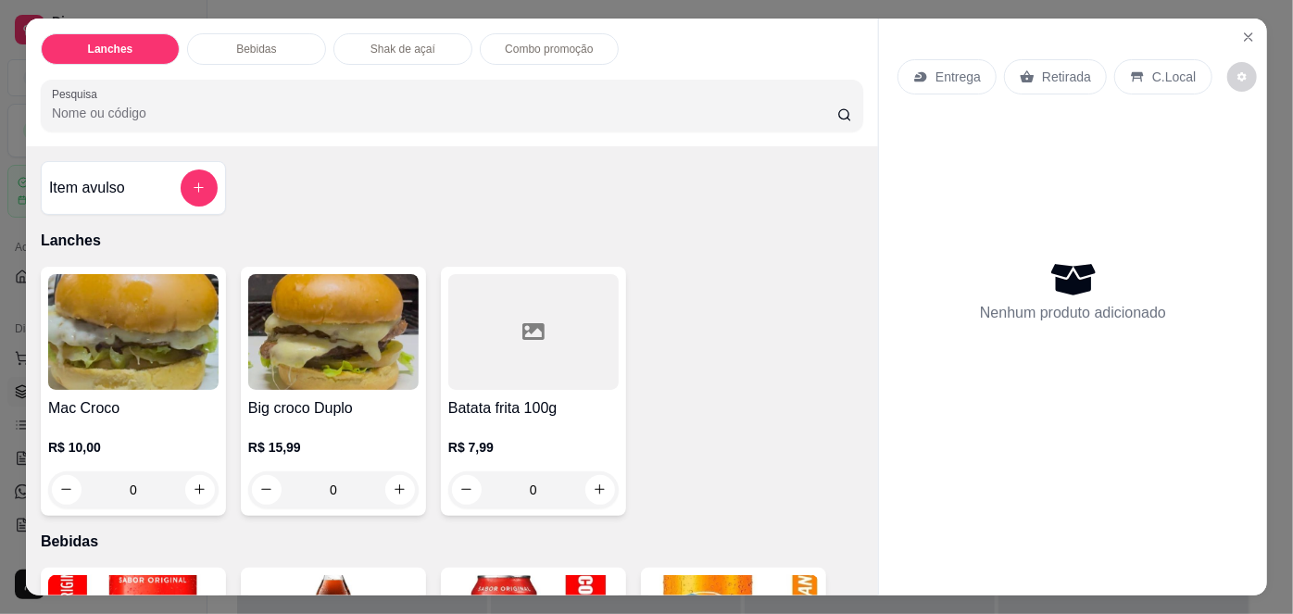
click at [182, 375] on img at bounding box center [133, 332] width 170 height 116
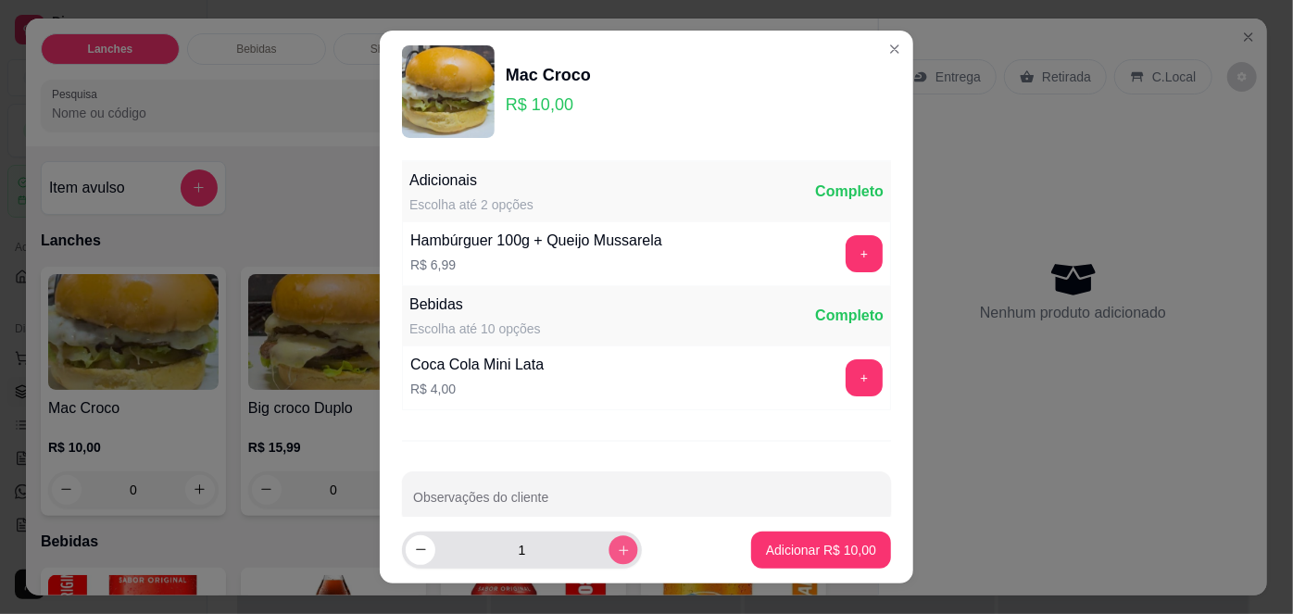
click at [611, 547] on button "increase-product-quantity" at bounding box center [623, 549] width 29 height 29
type input "2"
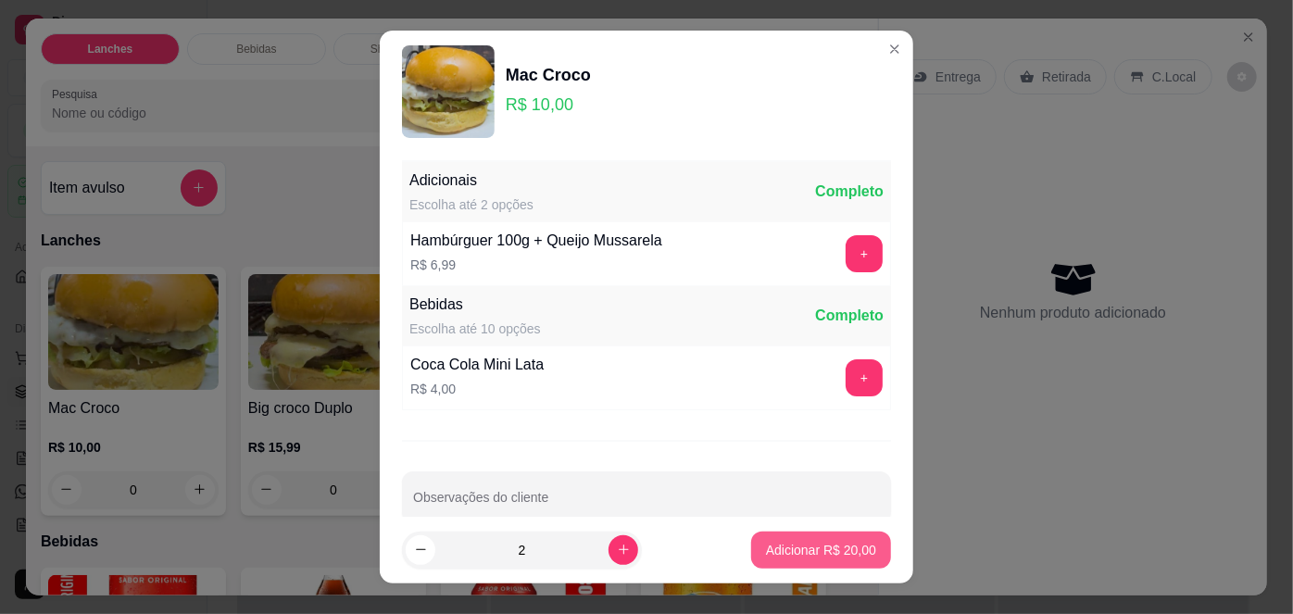
click at [858, 548] on button "Adicionar R$ 20,00" at bounding box center [821, 550] width 140 height 37
type input "2"
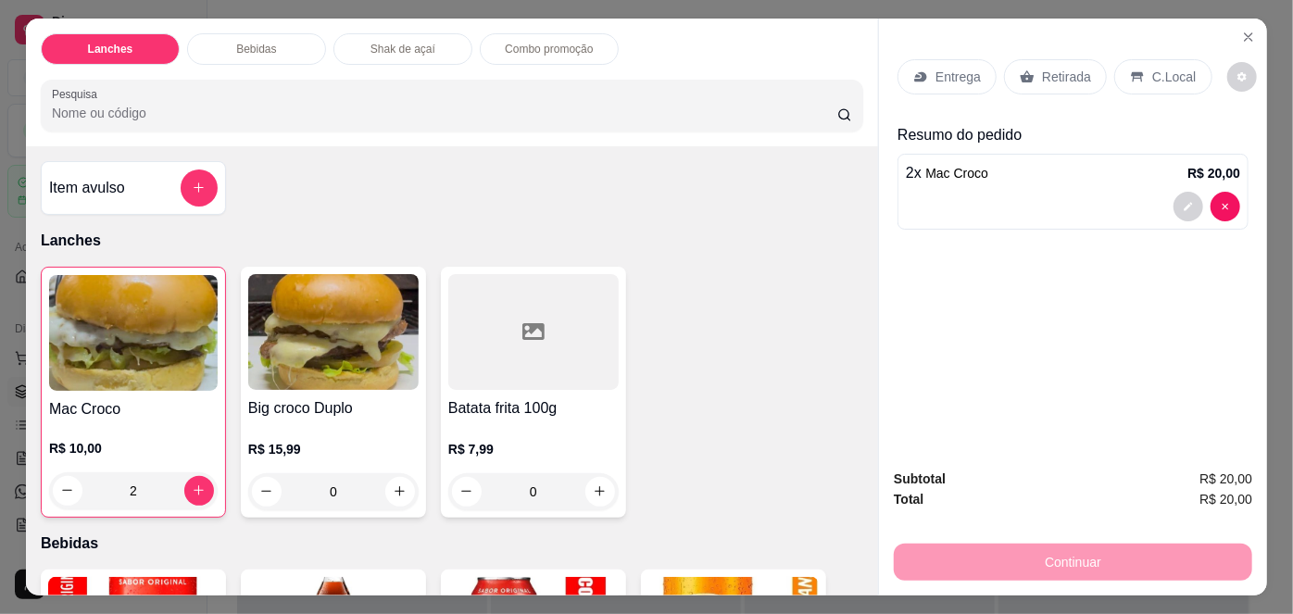
click at [1030, 74] on div "Retirada" at bounding box center [1055, 76] width 103 height 35
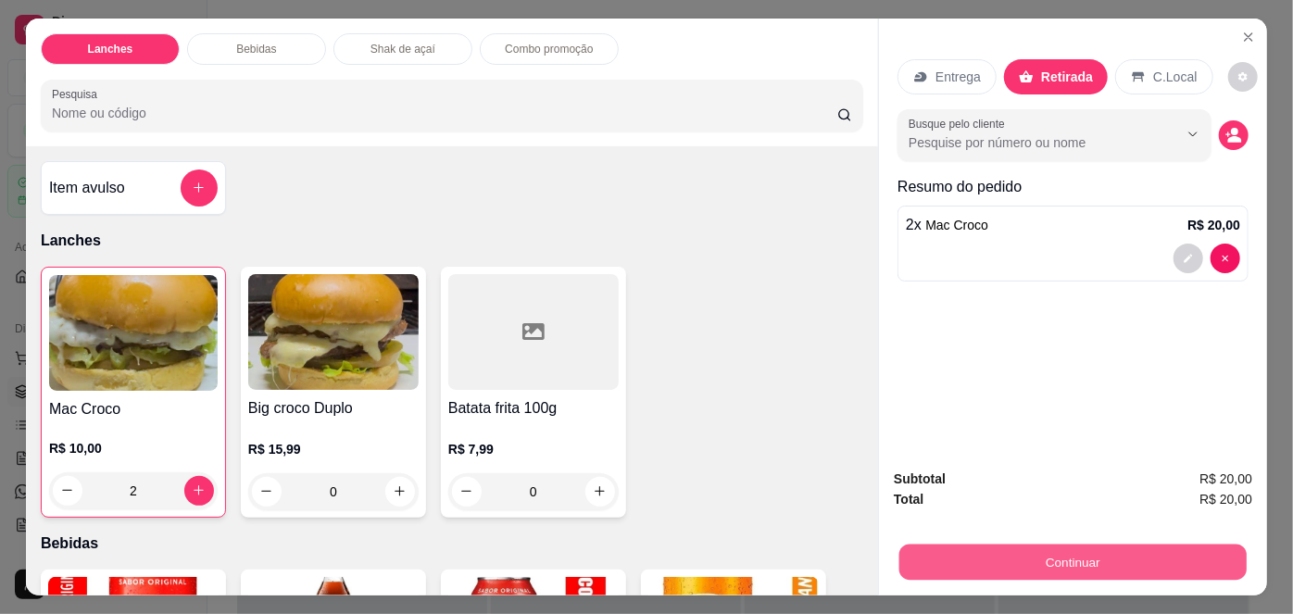
click at [1075, 558] on button "Continuar" at bounding box center [1072, 563] width 347 height 36
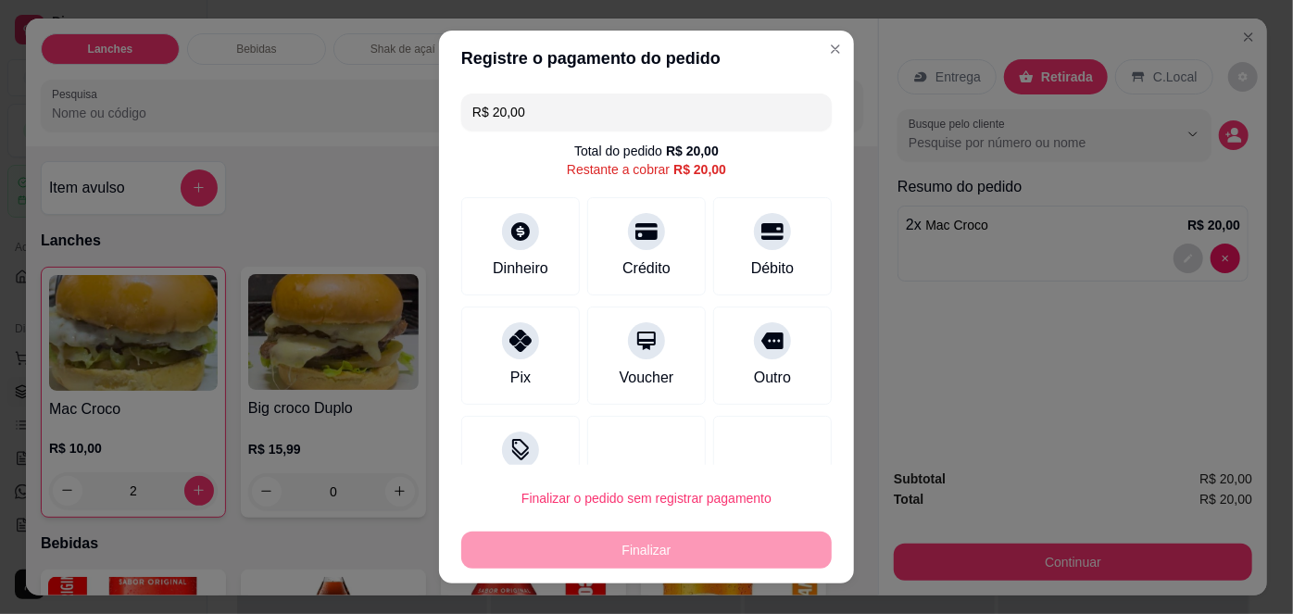
click at [453, 233] on div "R$ 20,00 Total do pedido R$ 20,00 Restante a cobrar R$ 20,00 Dinheiro Crédito D…" at bounding box center [646, 275] width 415 height 379
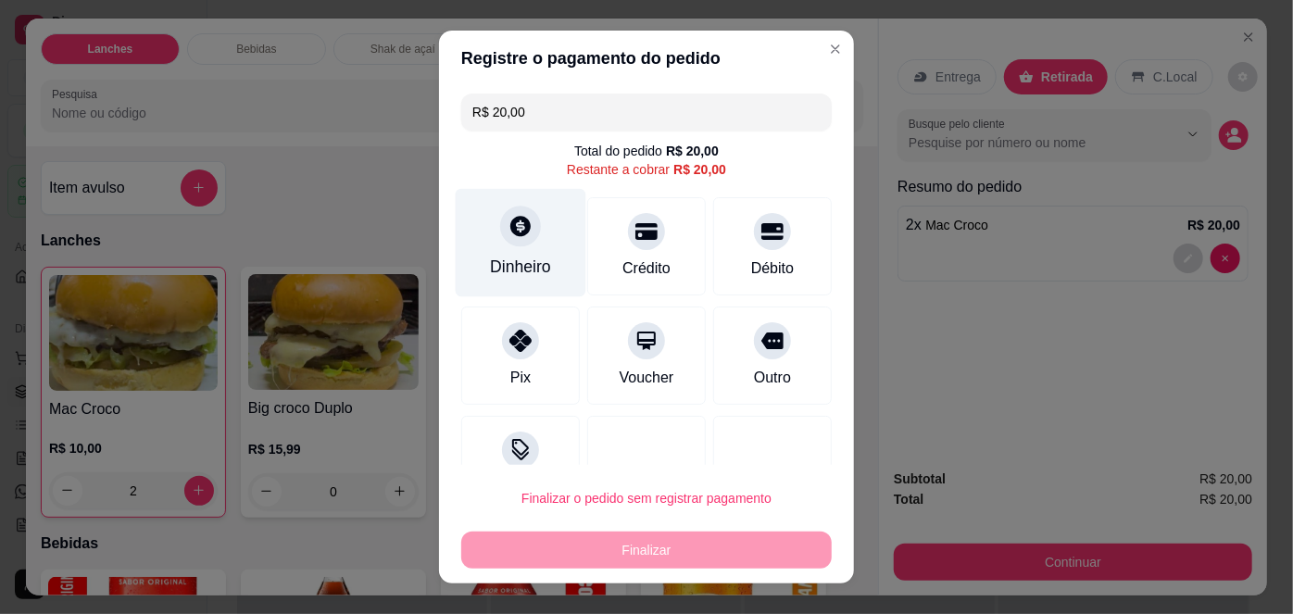
click at [494, 259] on div "Dinheiro" at bounding box center [520, 267] width 61 height 24
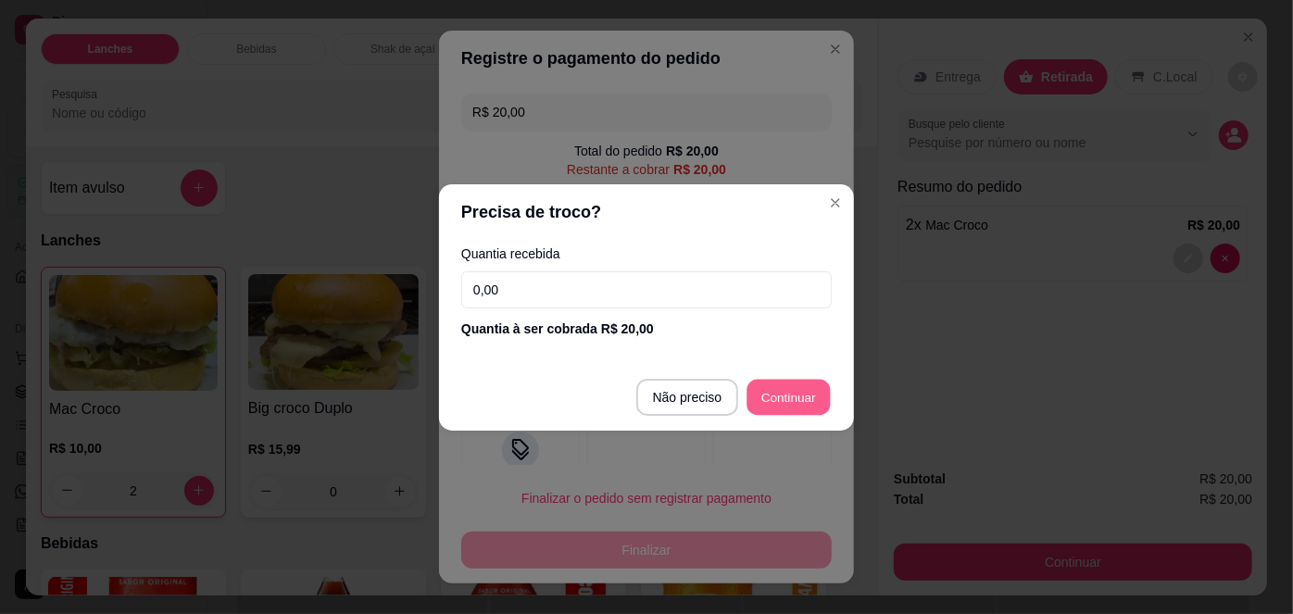
type input "R$ 0,00"
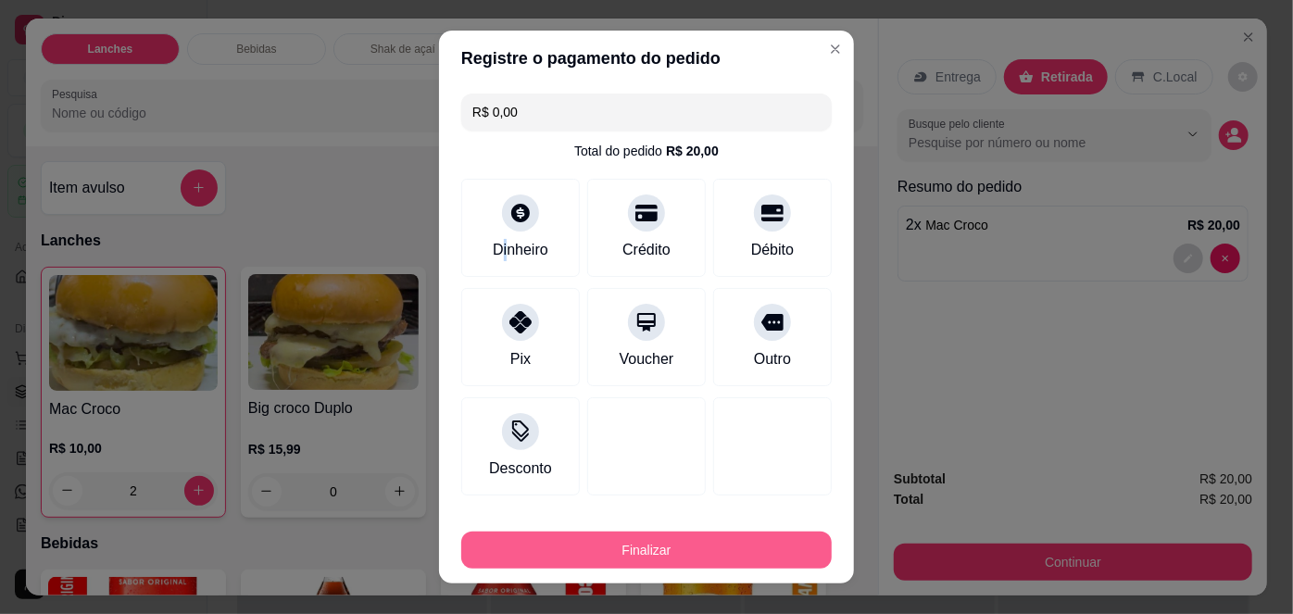
click at [709, 568] on button "Finalizar" at bounding box center [646, 550] width 370 height 37
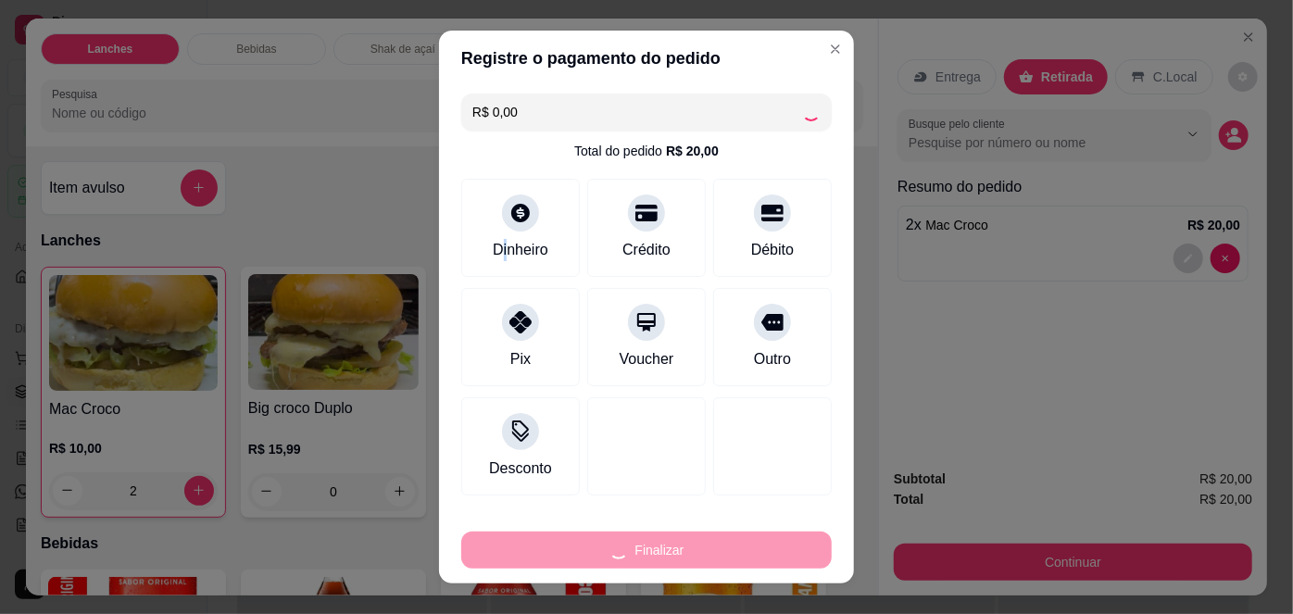
type input "0"
type input "-R$ 20,00"
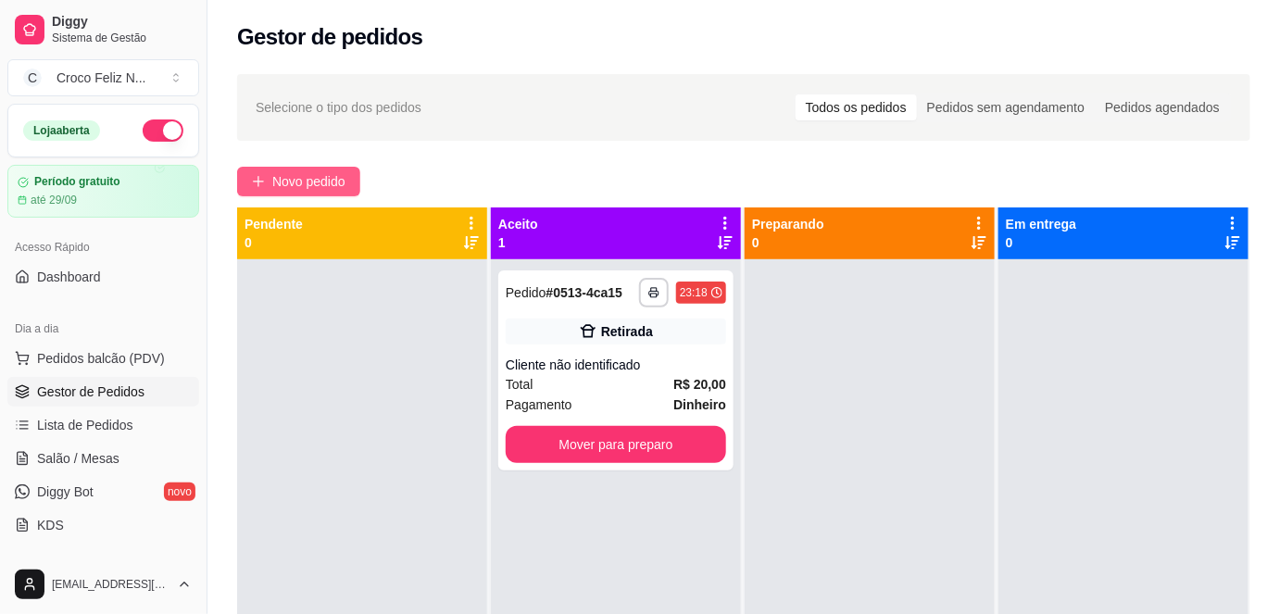
click at [291, 183] on span "Novo pedido" at bounding box center [308, 181] width 73 height 20
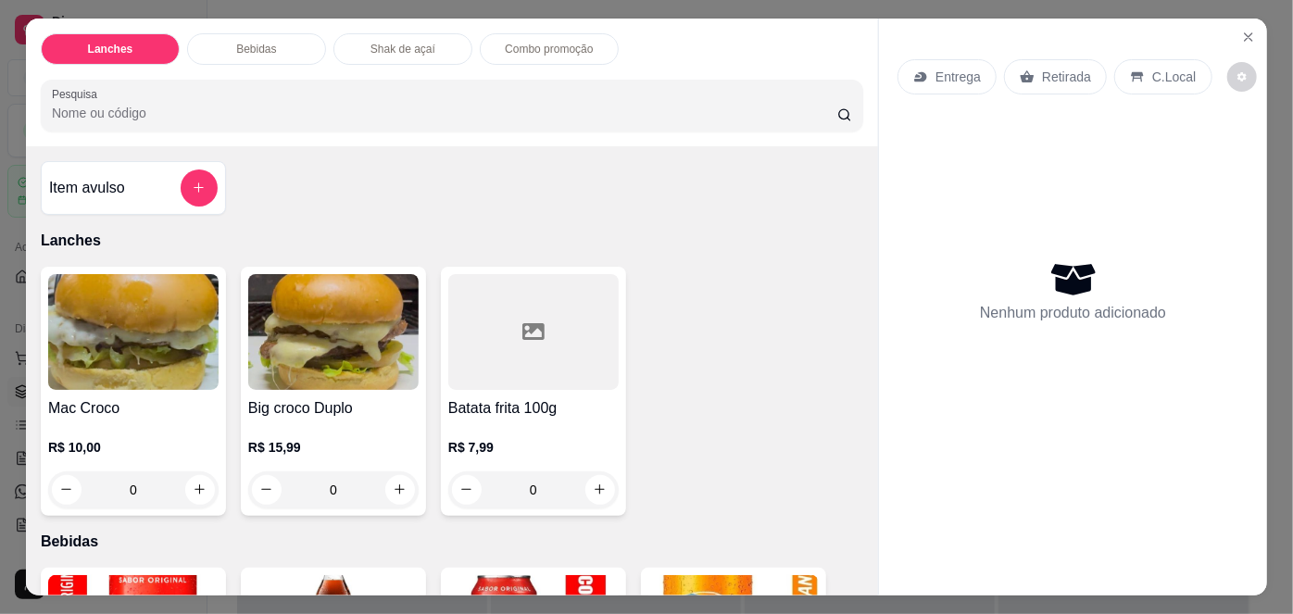
click at [0, 527] on div "Lanches Bebidas Shak de açaí Combo promoção Pesquisa Item avulso Lanches Mac Cr…" at bounding box center [646, 307] width 1293 height 614
click at [172, 345] on img at bounding box center [133, 332] width 170 height 116
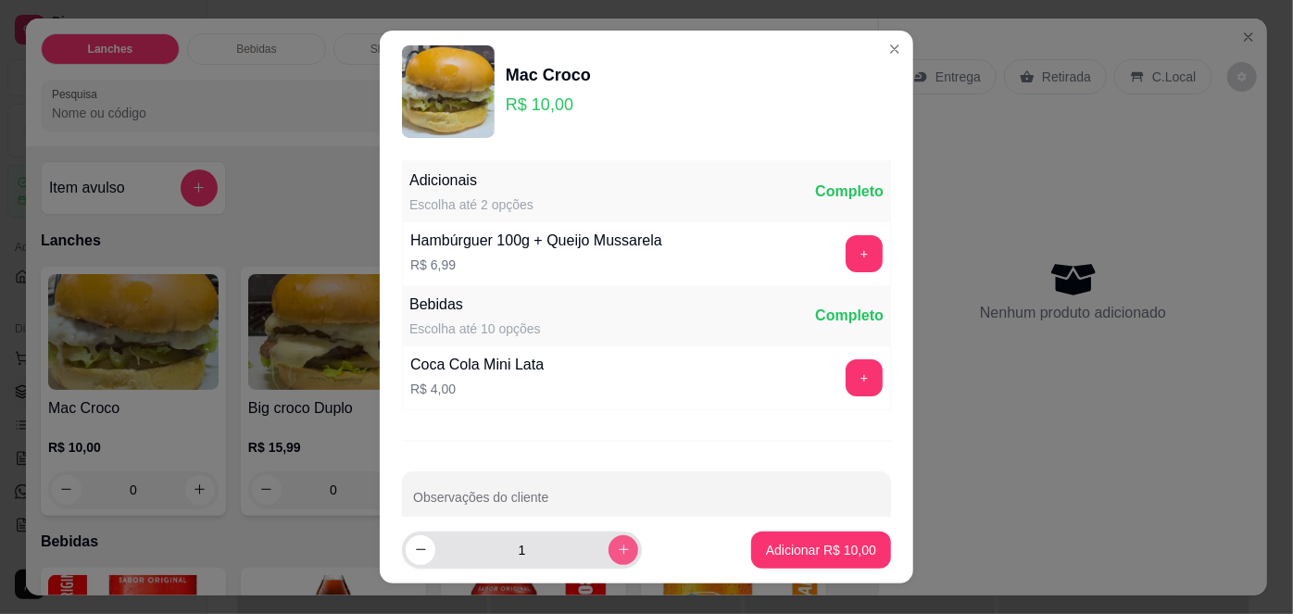
click at [610, 547] on button "increase-product-quantity" at bounding box center [624, 550] width 30 height 30
type input "2"
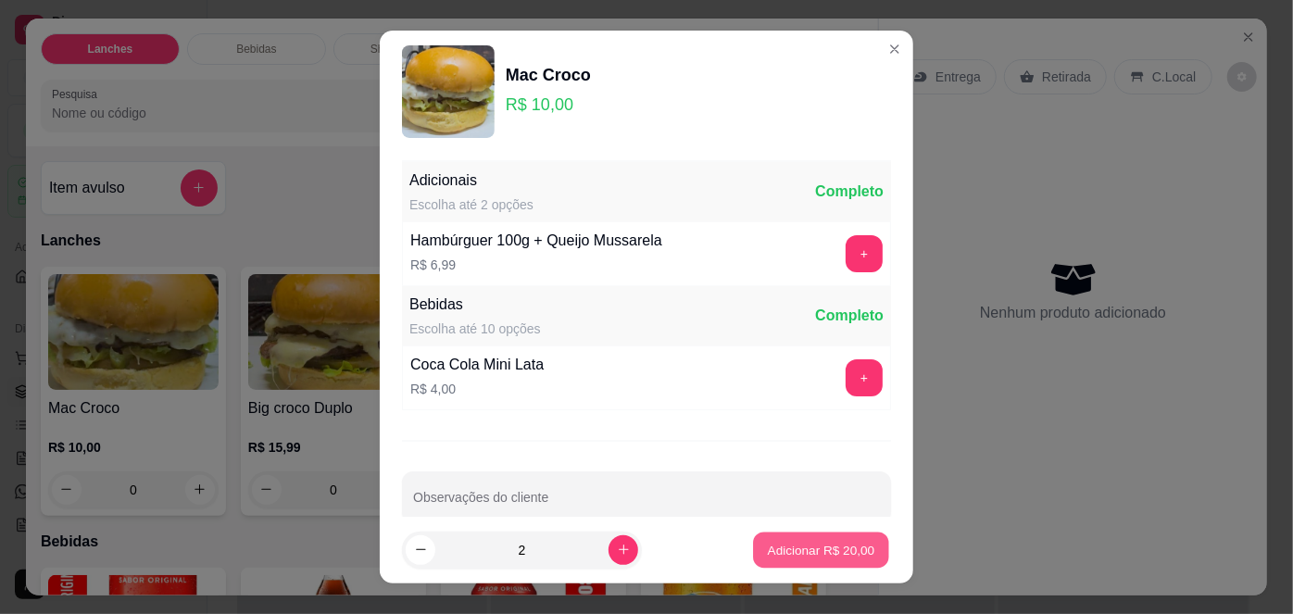
click at [836, 536] on button "Adicionar R$ 20,00" at bounding box center [821, 550] width 136 height 36
type input "2"
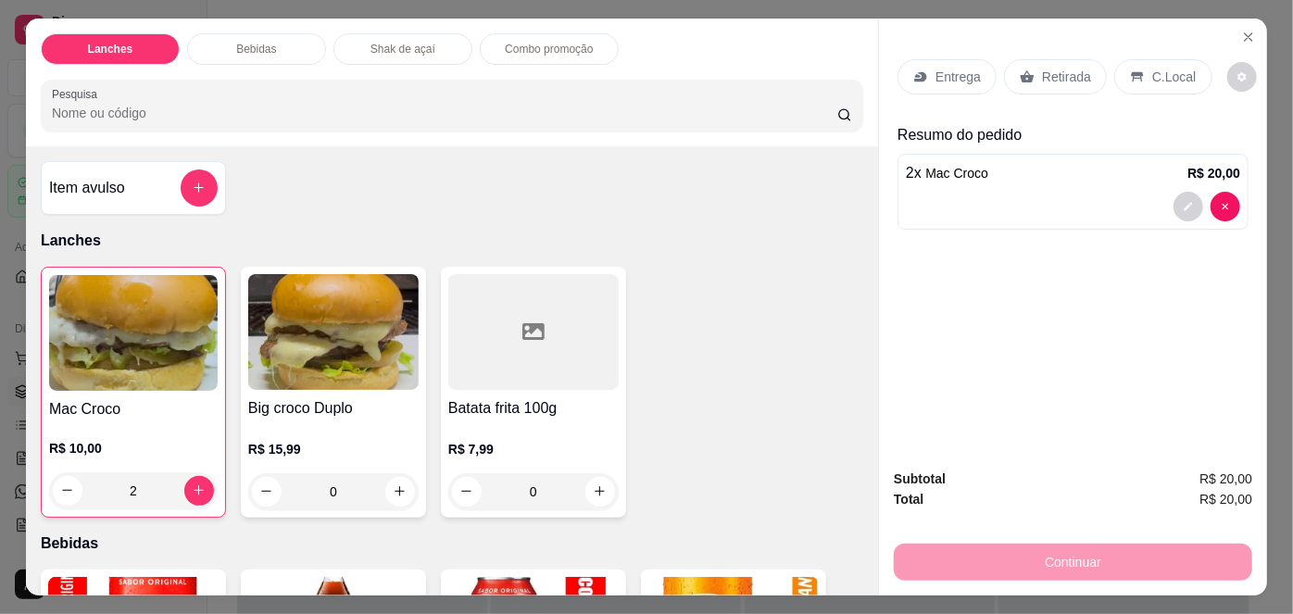
click at [1069, 71] on p "Retirada" at bounding box center [1066, 77] width 49 height 19
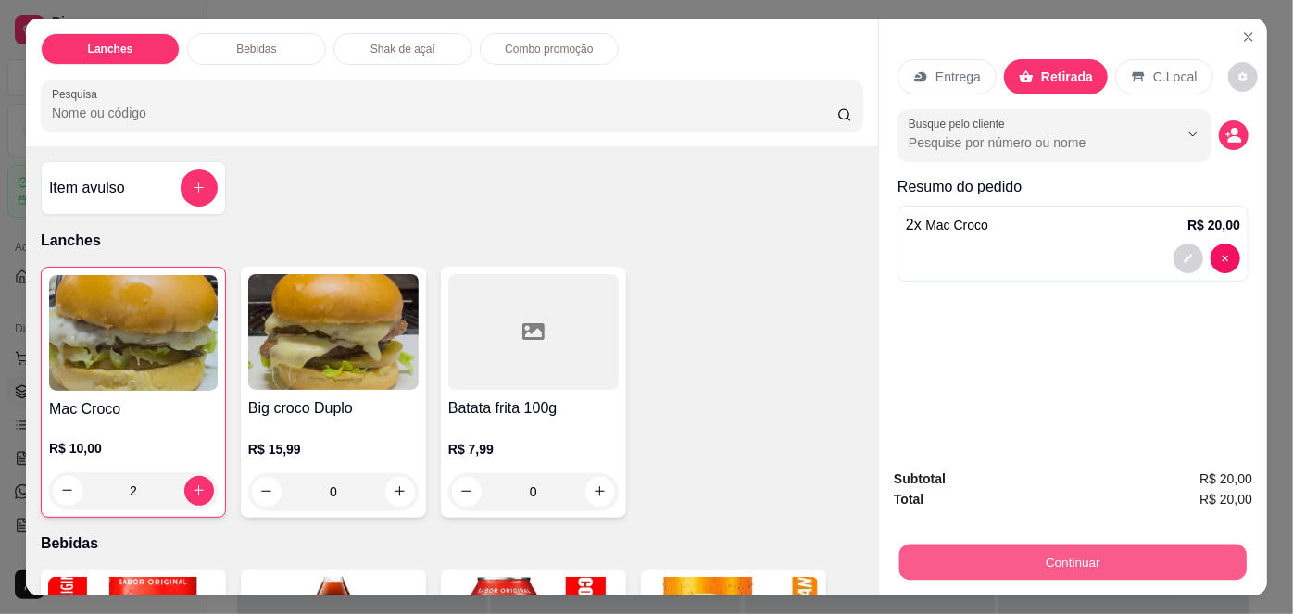
click at [1145, 565] on button "Continuar" at bounding box center [1072, 563] width 347 height 36
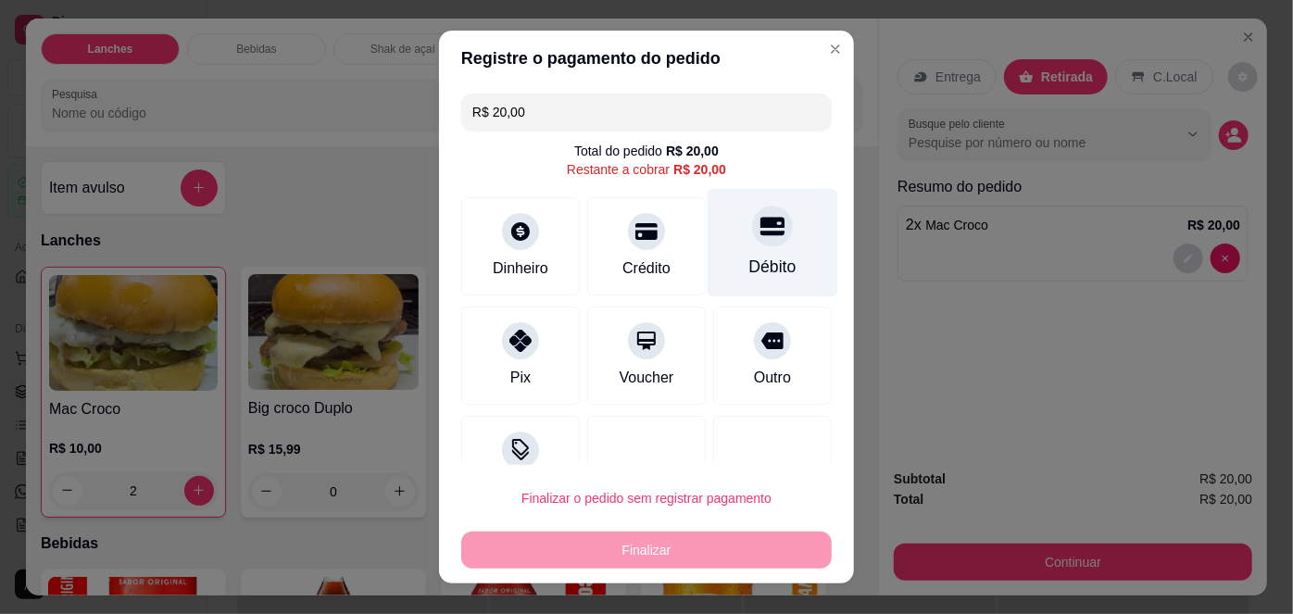
click at [760, 221] on icon at bounding box center [772, 226] width 24 height 24
type input "R$ 0,00"
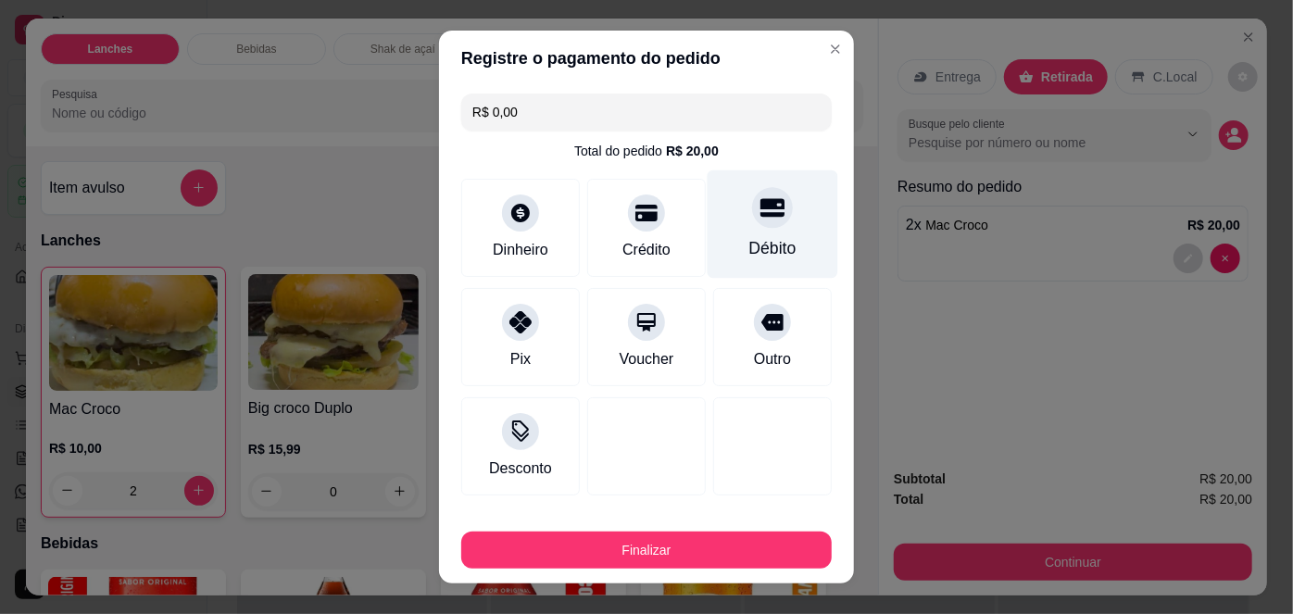
click at [758, 228] on div "Débito" at bounding box center [773, 224] width 131 height 108
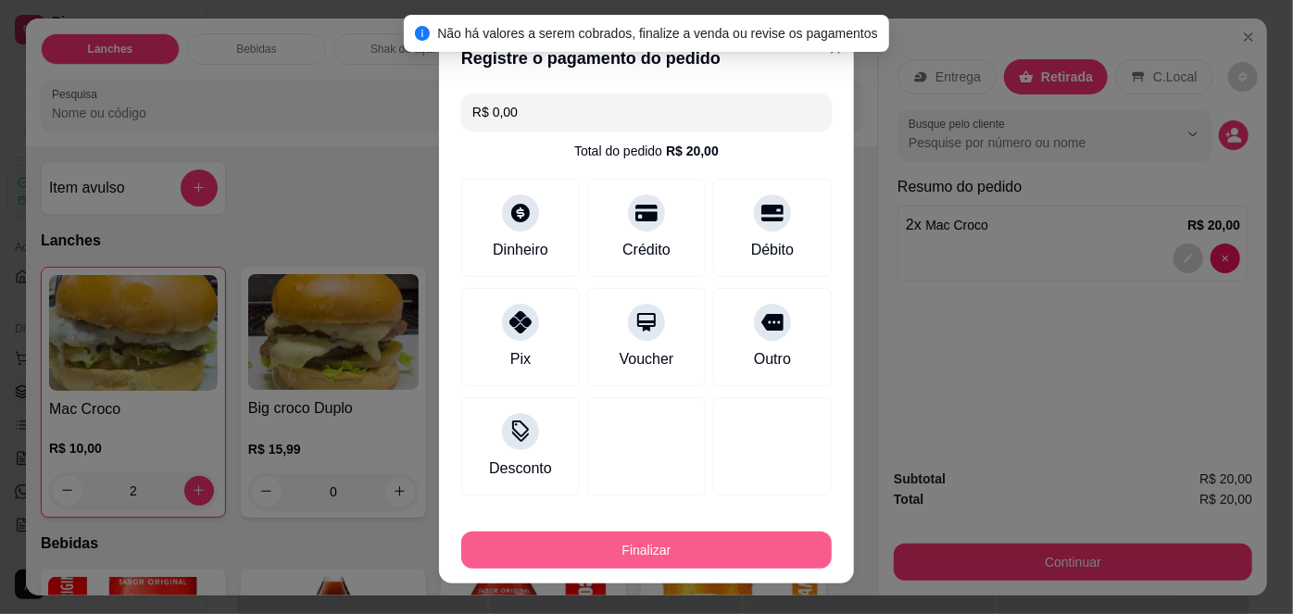
click at [691, 548] on button "Finalizar" at bounding box center [646, 550] width 370 height 37
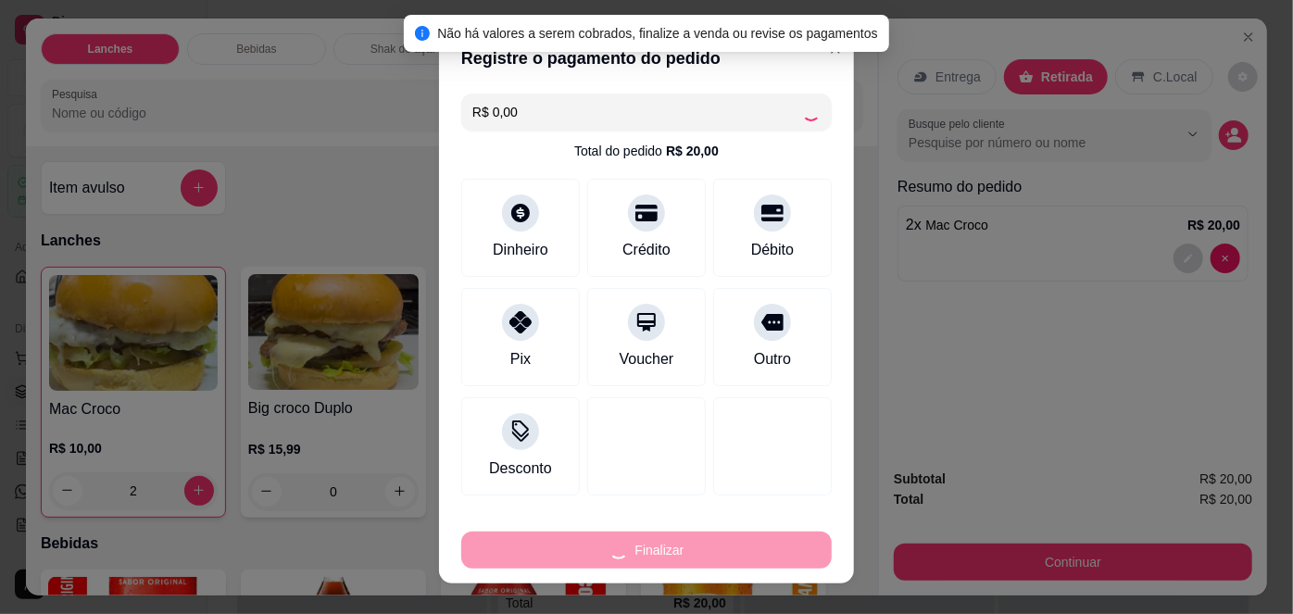
type input "0"
type input "-R$ 20,00"
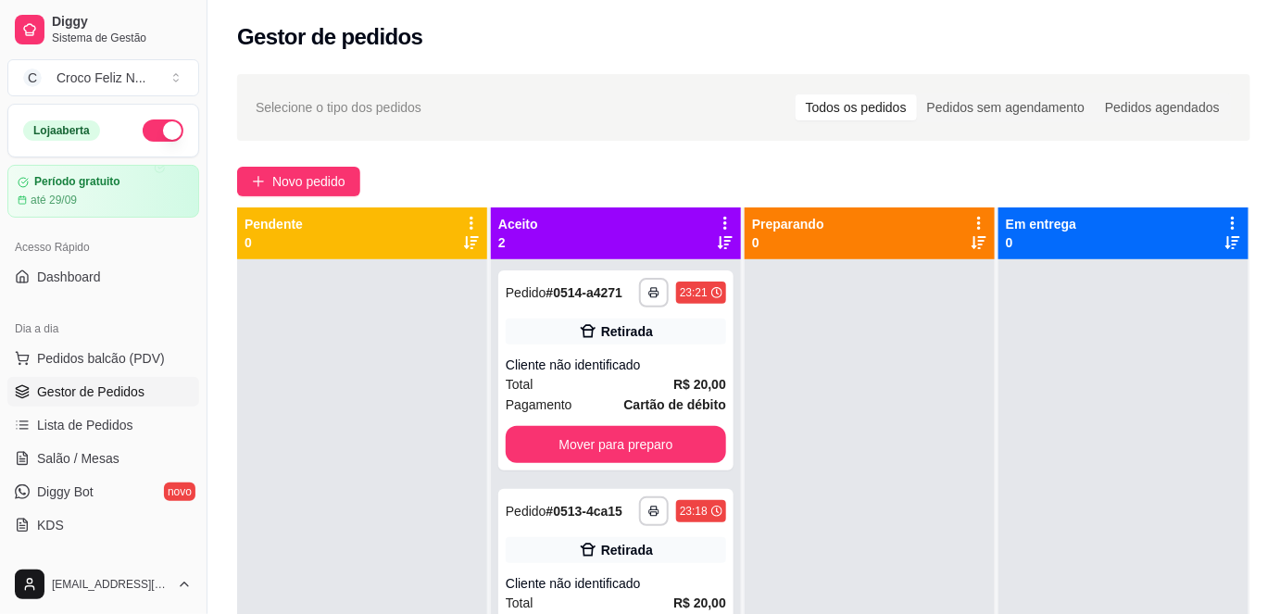
click at [283, 215] on p "Pendente" at bounding box center [274, 224] width 58 height 19
click at [328, 177] on span "Novo pedido" at bounding box center [308, 181] width 73 height 20
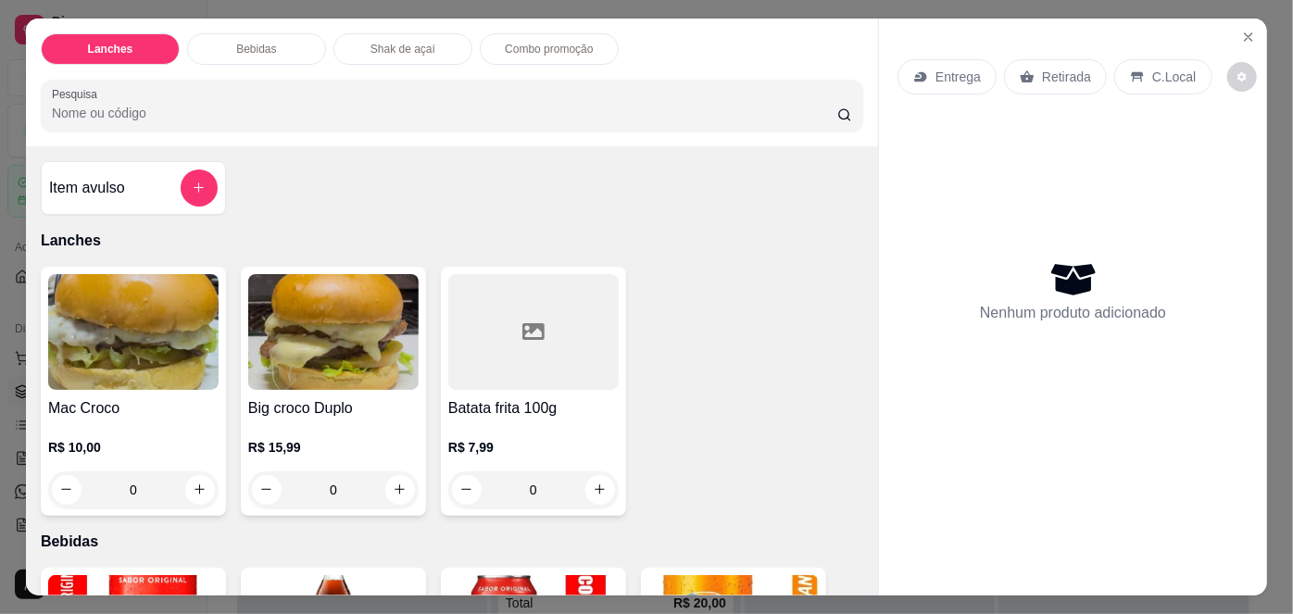
click at [77, 520] on div "Item avulso Lanches Mac Croco R$ 10,00 0 Big croco Duplo R$ 15,99 0 Batata frit…" at bounding box center [452, 370] width 852 height 449
click at [103, 364] on img at bounding box center [133, 332] width 170 height 116
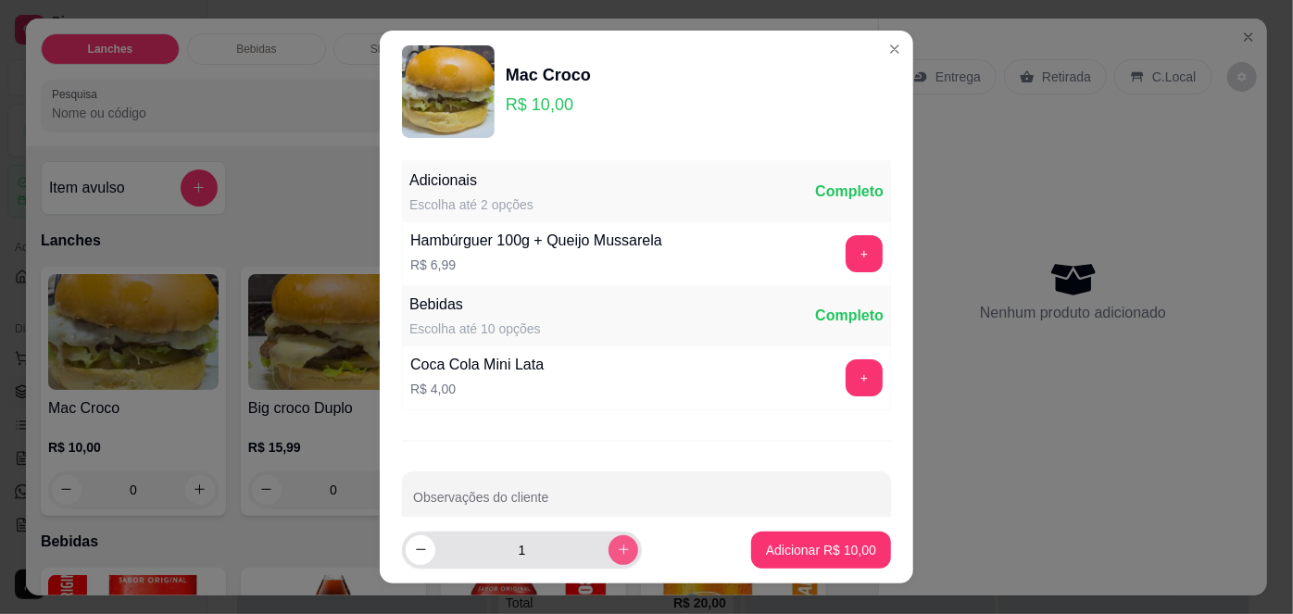
click at [617, 549] on button "increase-product-quantity" at bounding box center [624, 550] width 30 height 30
type input "3"
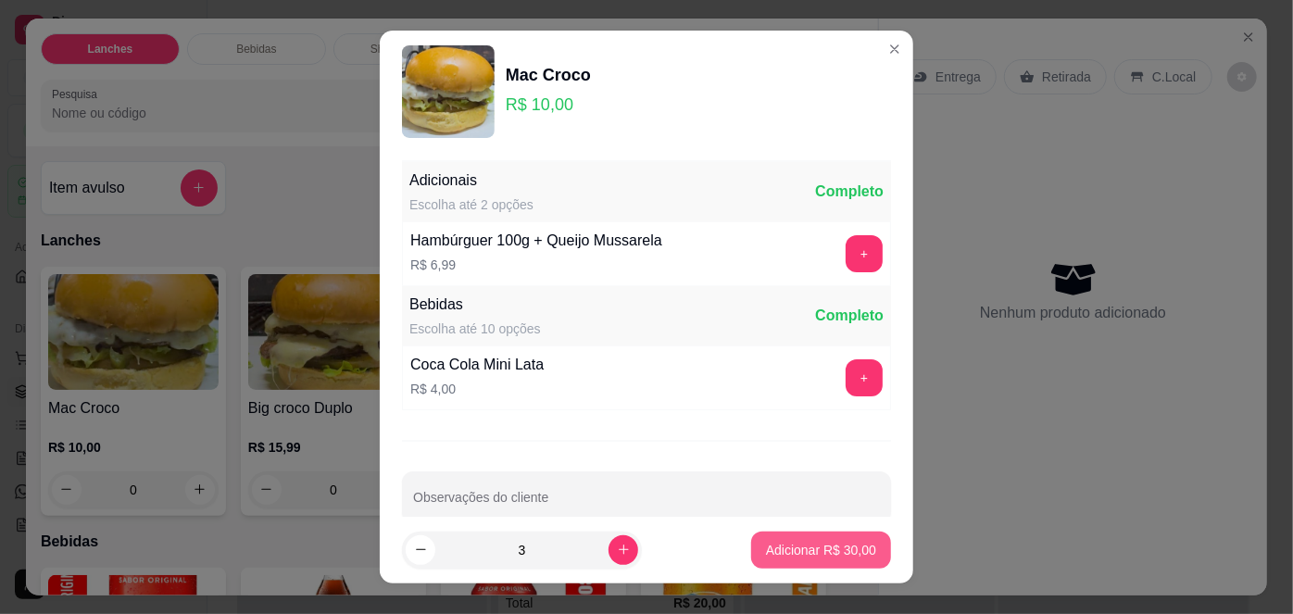
click at [835, 546] on p "Adicionar R$ 30,00" at bounding box center [821, 550] width 110 height 19
type input "3"
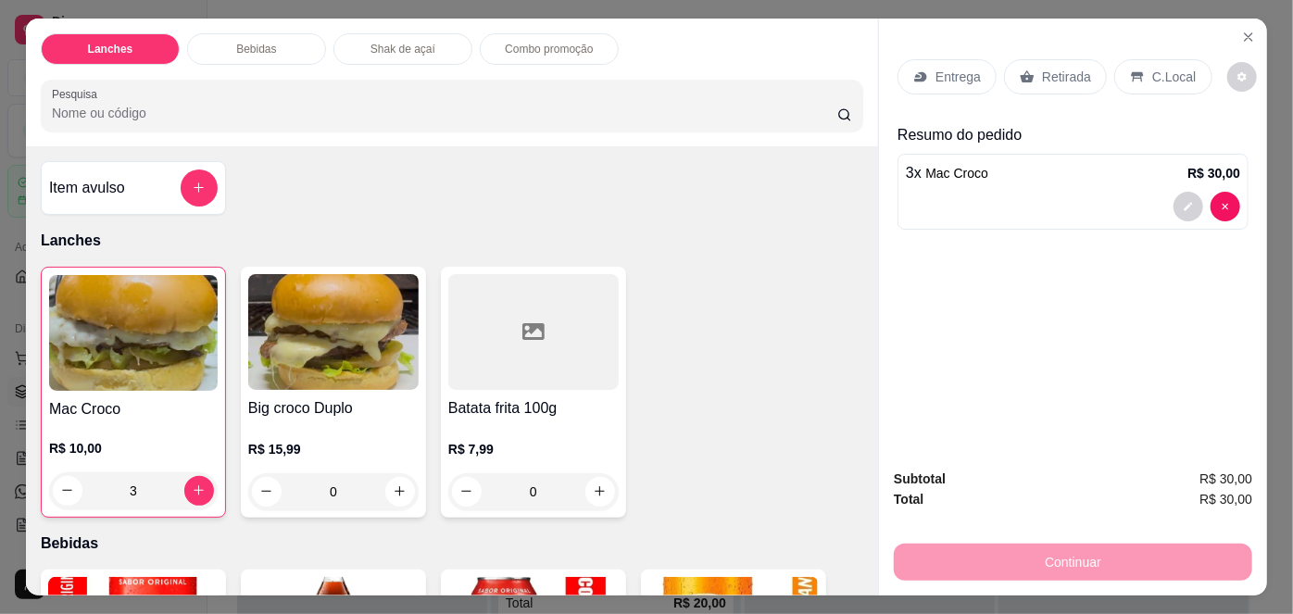
click at [1060, 68] on p "Retirada" at bounding box center [1066, 77] width 49 height 19
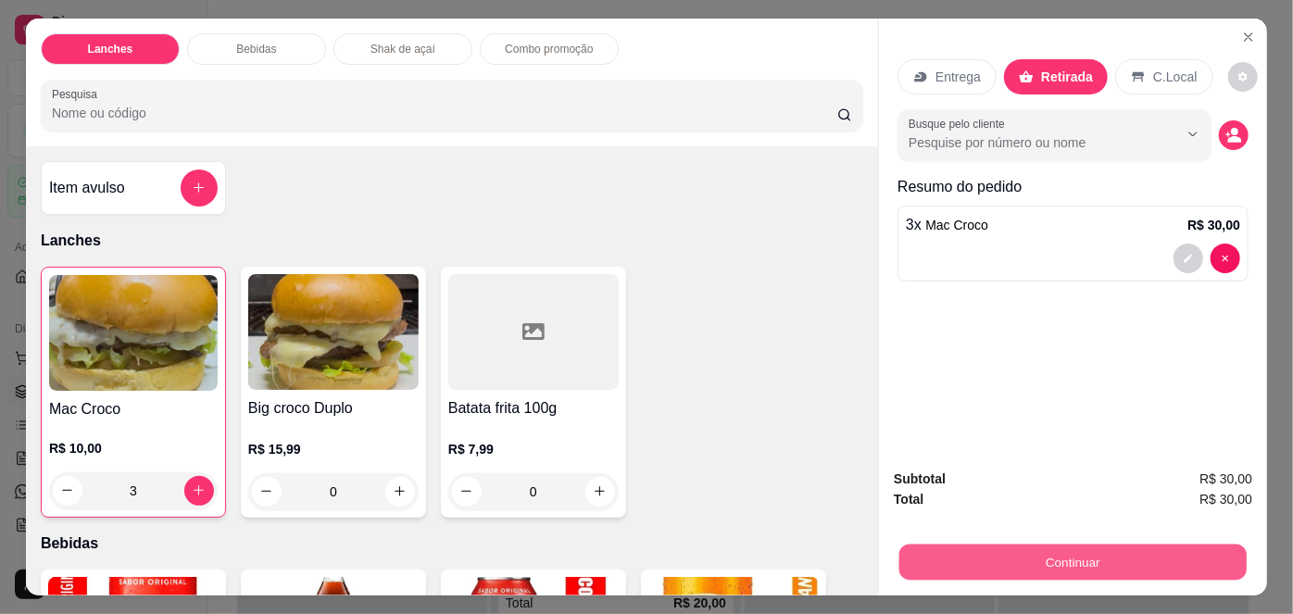
click at [1159, 554] on button "Continuar" at bounding box center [1072, 563] width 347 height 36
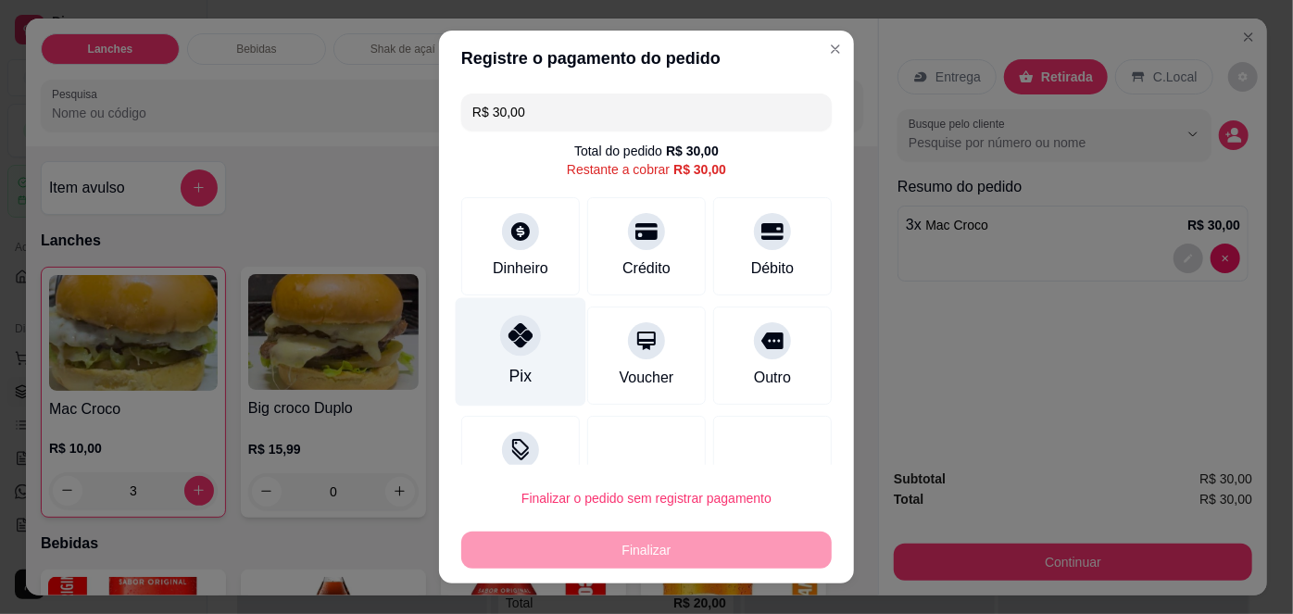
click at [529, 332] on div "Pix" at bounding box center [521, 352] width 131 height 108
type input "R$ 0,00"
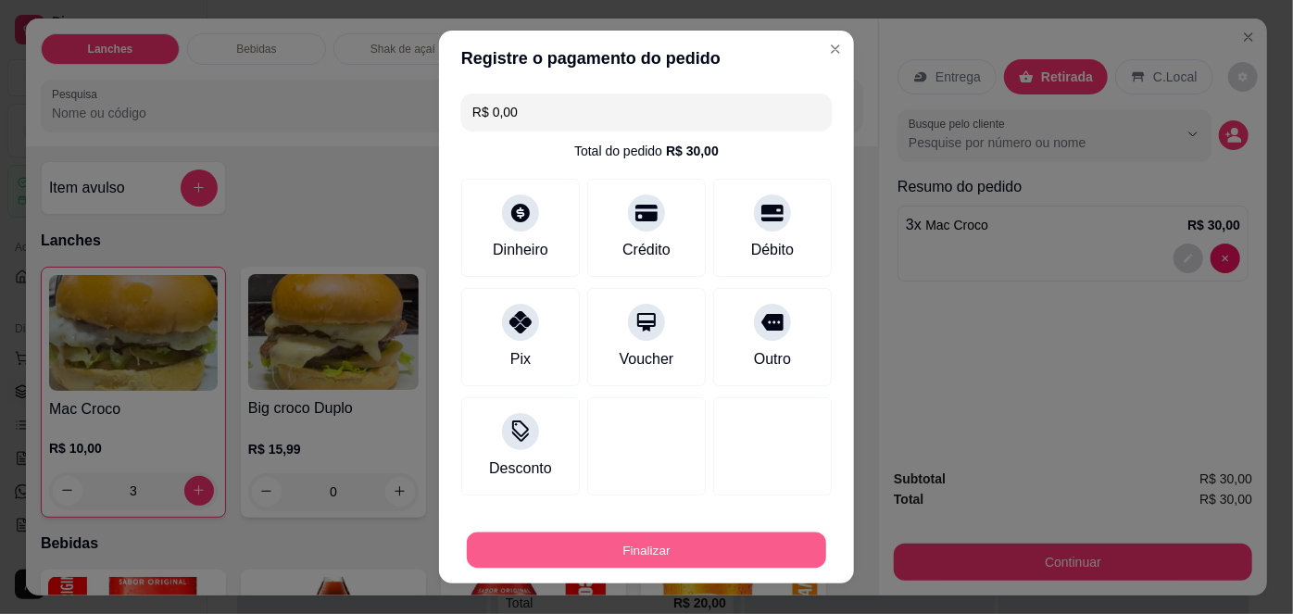
click at [772, 554] on button "Finalizar" at bounding box center [646, 550] width 359 height 36
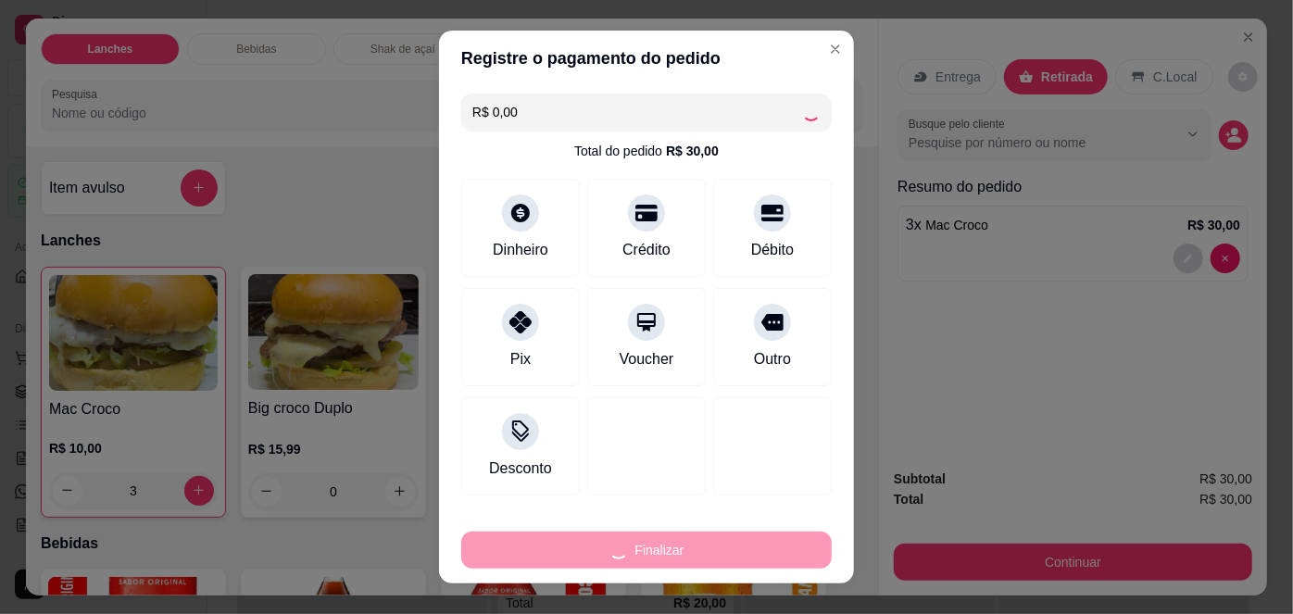
type input "0"
type input "-R$ 30,00"
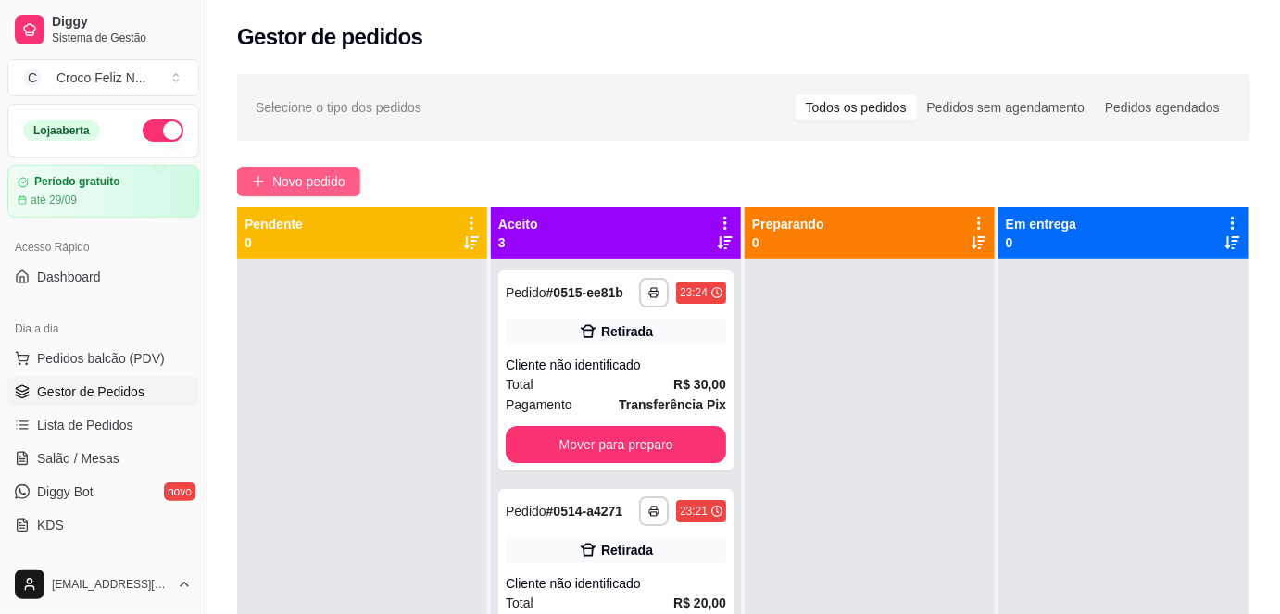
click at [287, 169] on button "Novo pedido" at bounding box center [298, 182] width 123 height 30
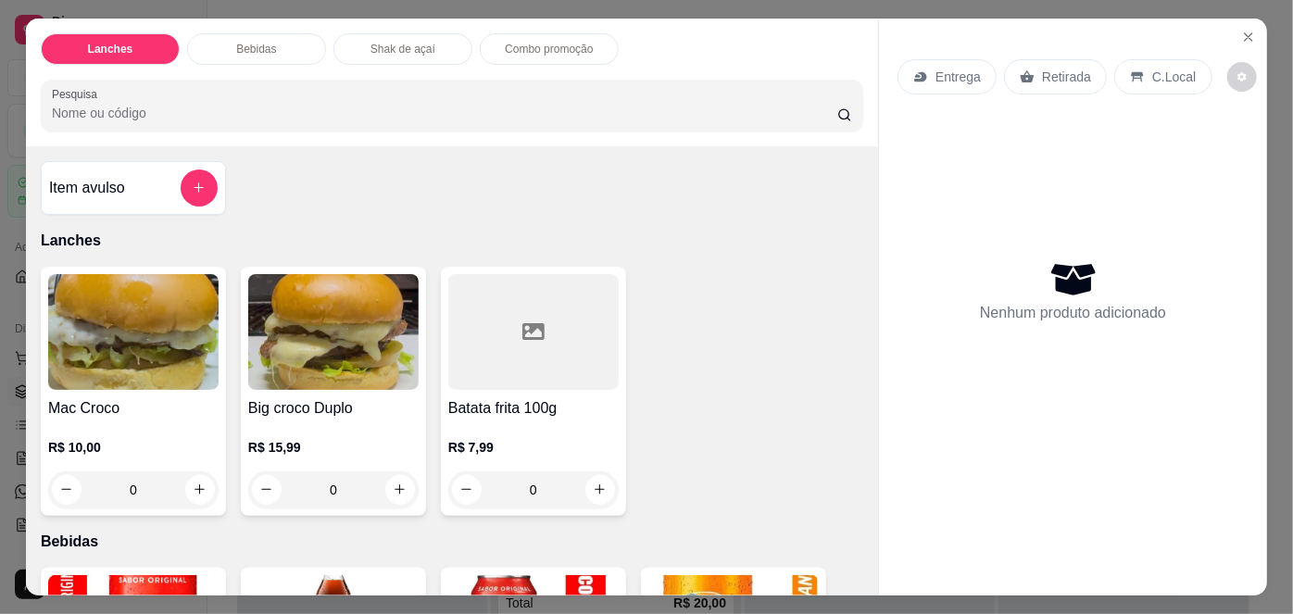
click at [176, 384] on div "Mac Croco R$ 10,00 0" at bounding box center [133, 391] width 185 height 249
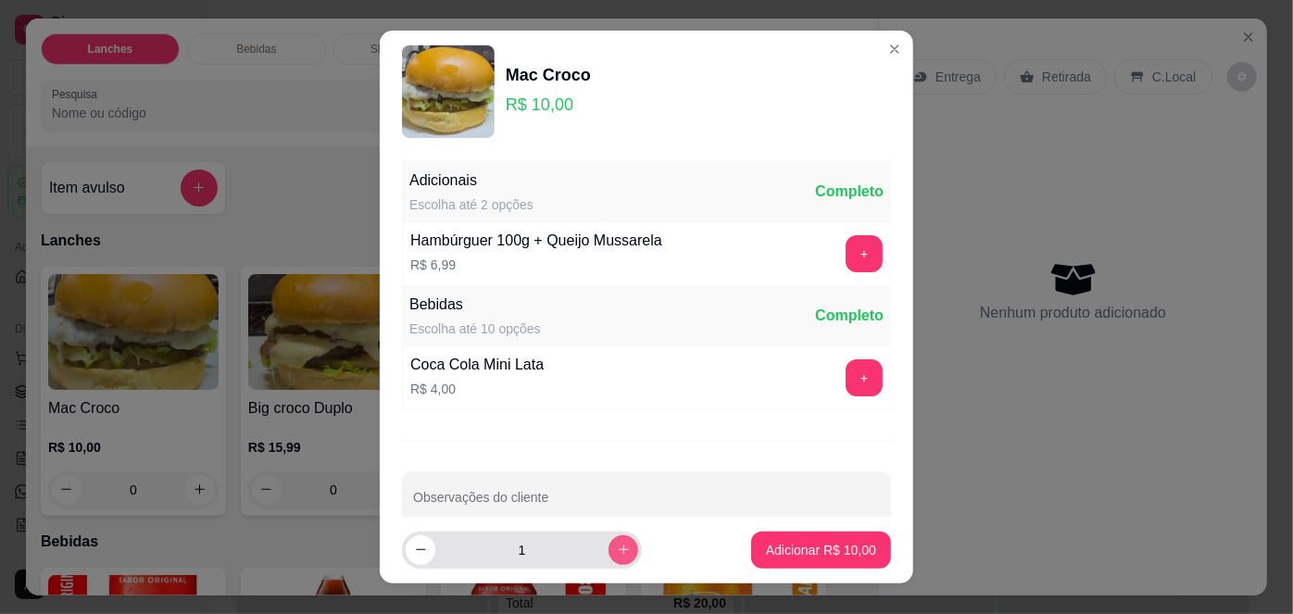
click at [612, 547] on button "increase-product-quantity" at bounding box center [624, 550] width 30 height 30
type input "2"
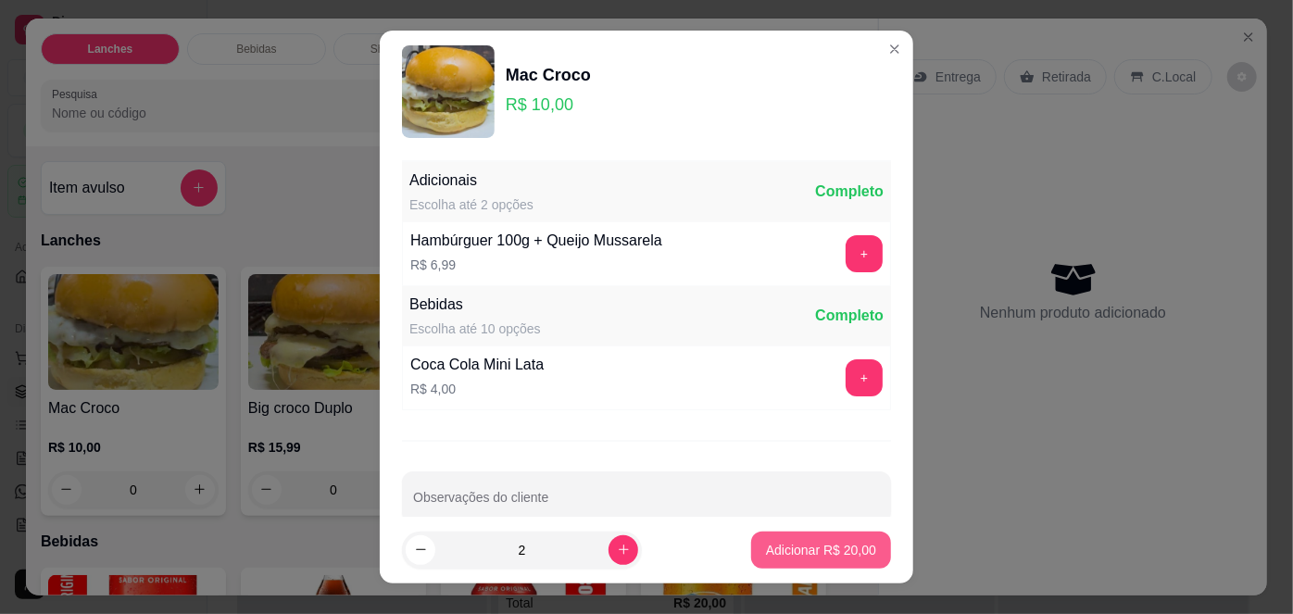
click at [854, 541] on p "Adicionar R$ 20,00" at bounding box center [821, 550] width 110 height 19
type input "2"
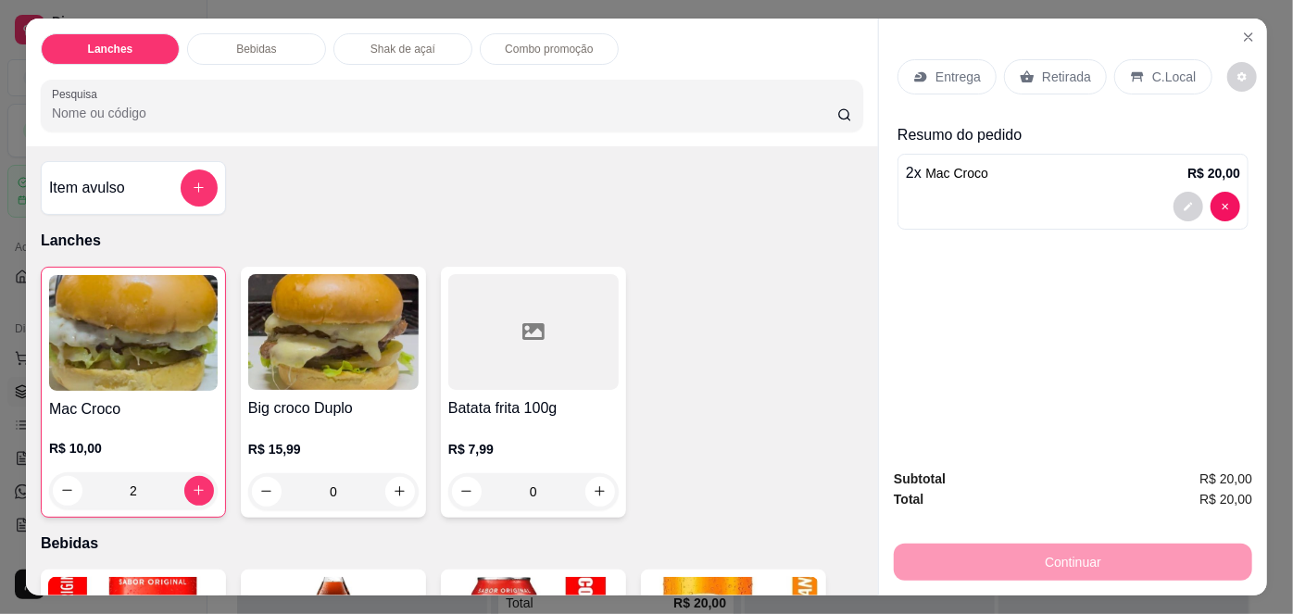
click at [1042, 68] on p "Retirada" at bounding box center [1066, 77] width 49 height 19
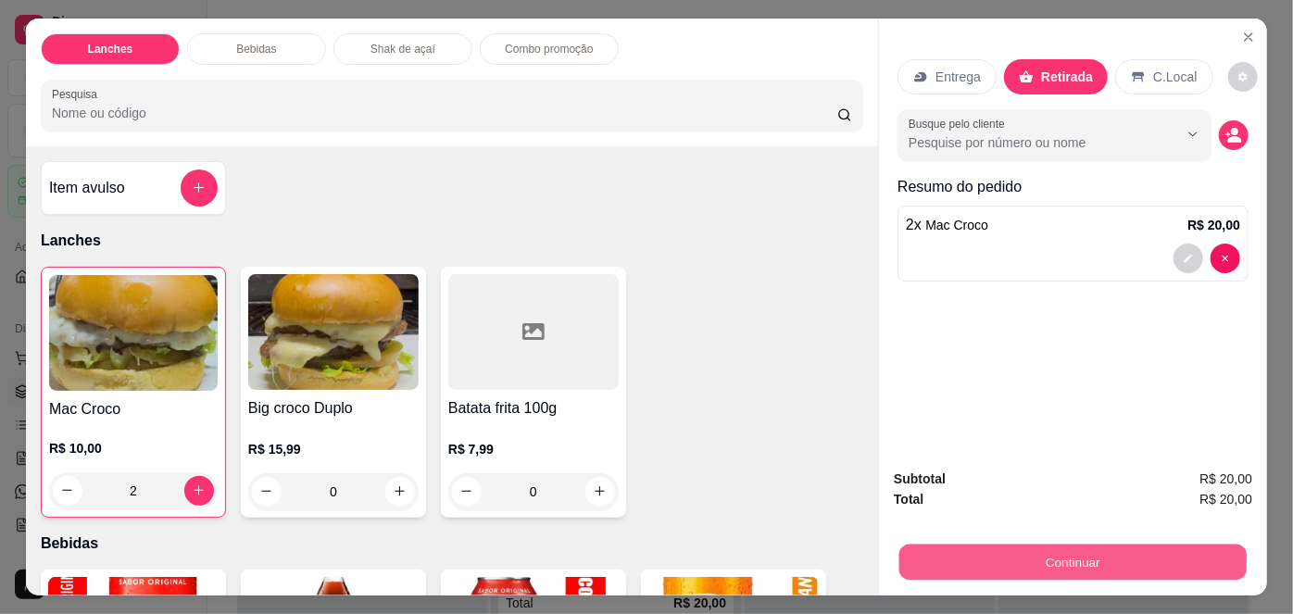
click at [1072, 560] on button "Continuar" at bounding box center [1072, 563] width 347 height 36
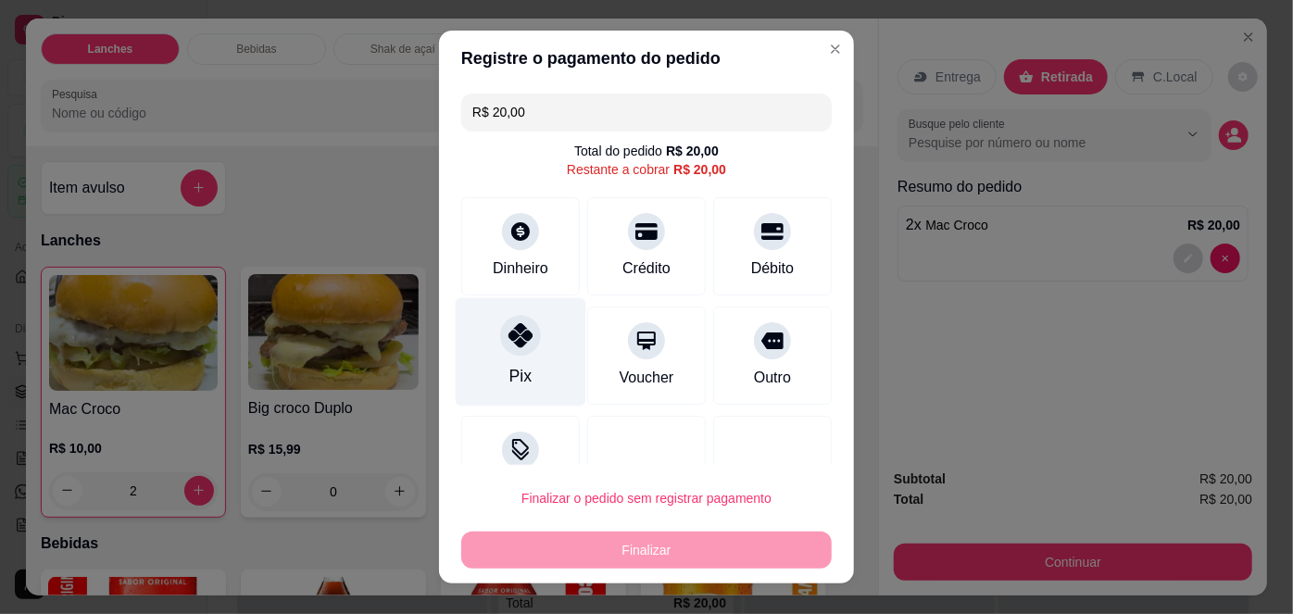
click at [538, 329] on div "Pix" at bounding box center [521, 352] width 131 height 108
type input "R$ 0,00"
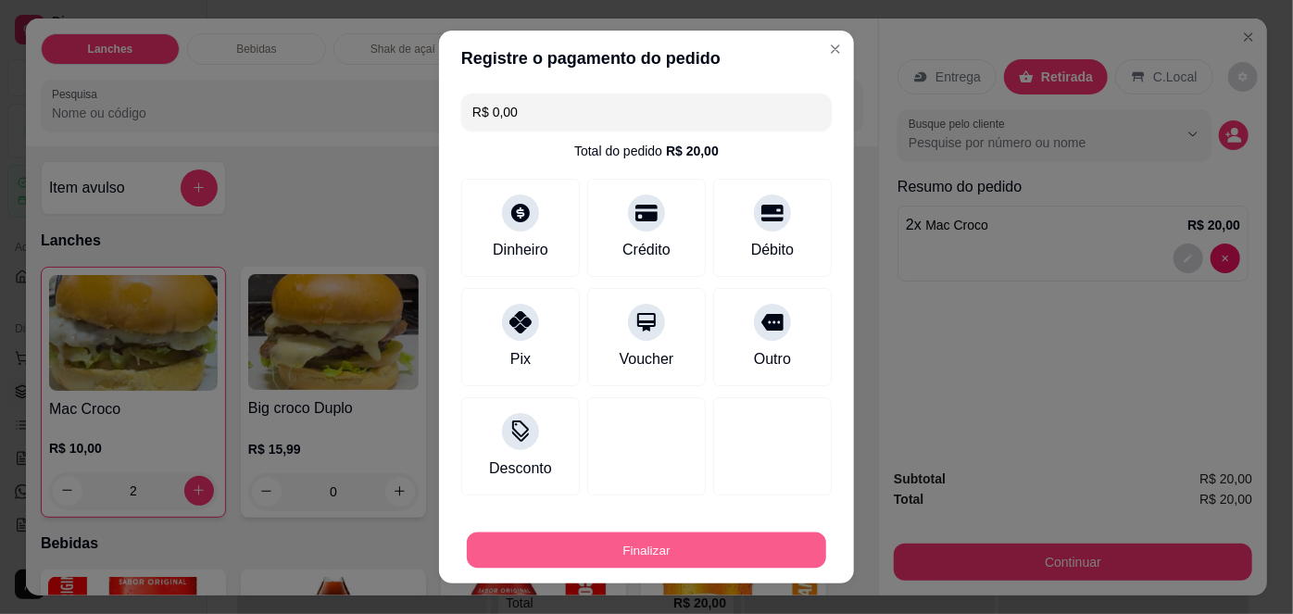
click at [749, 533] on button "Finalizar" at bounding box center [646, 550] width 359 height 36
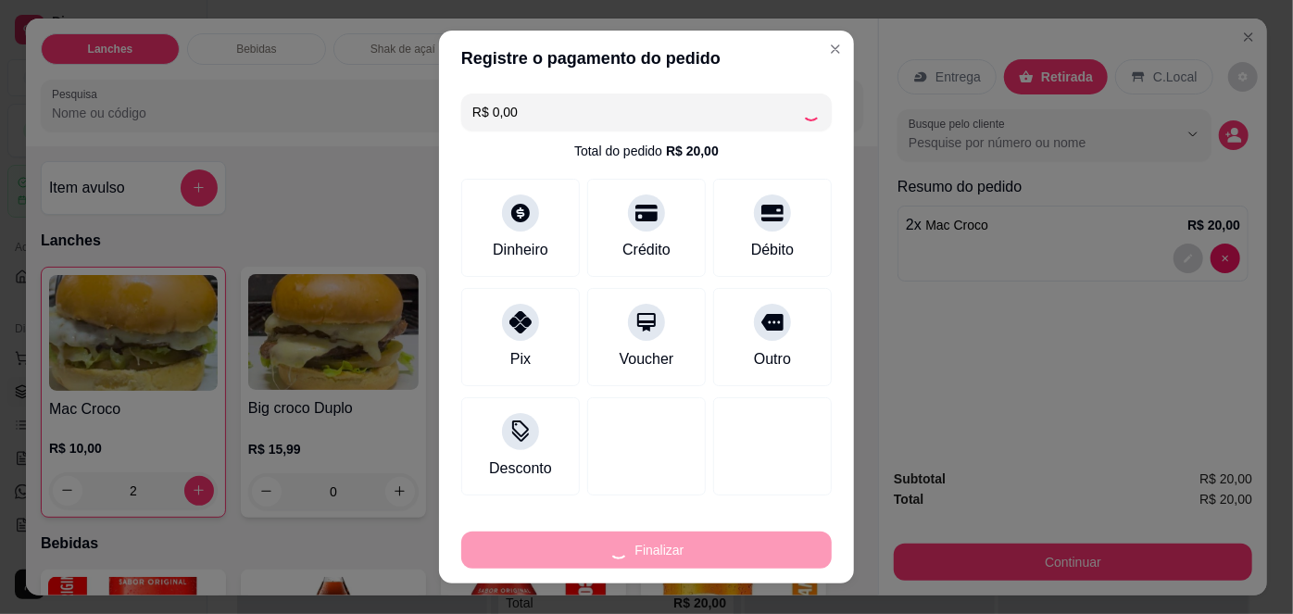
type input "0"
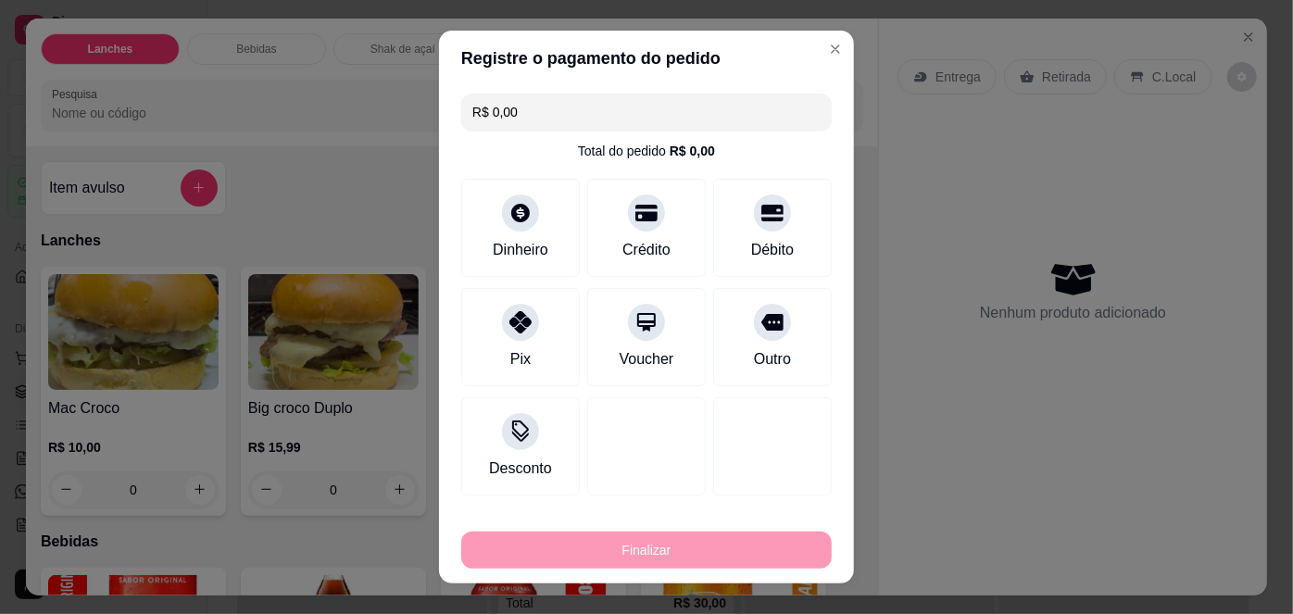
type input "-R$ 20,00"
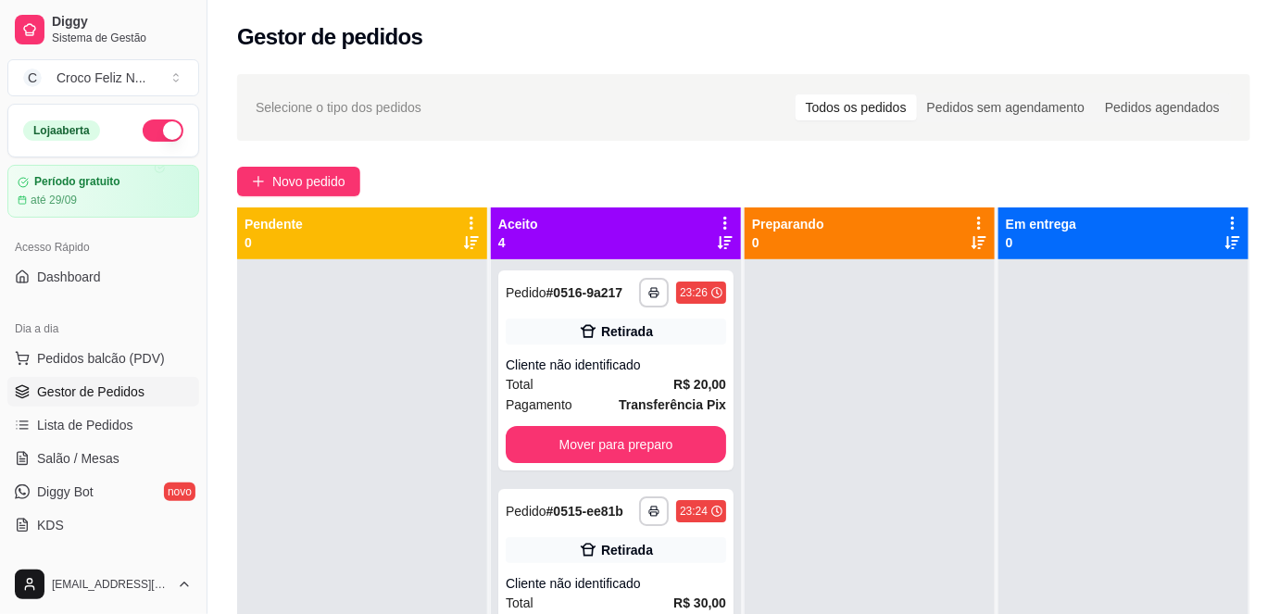
click at [312, 157] on div "**********" at bounding box center [743, 453] width 1073 height 781
click at [311, 178] on span "Novo pedido" at bounding box center [308, 181] width 73 height 20
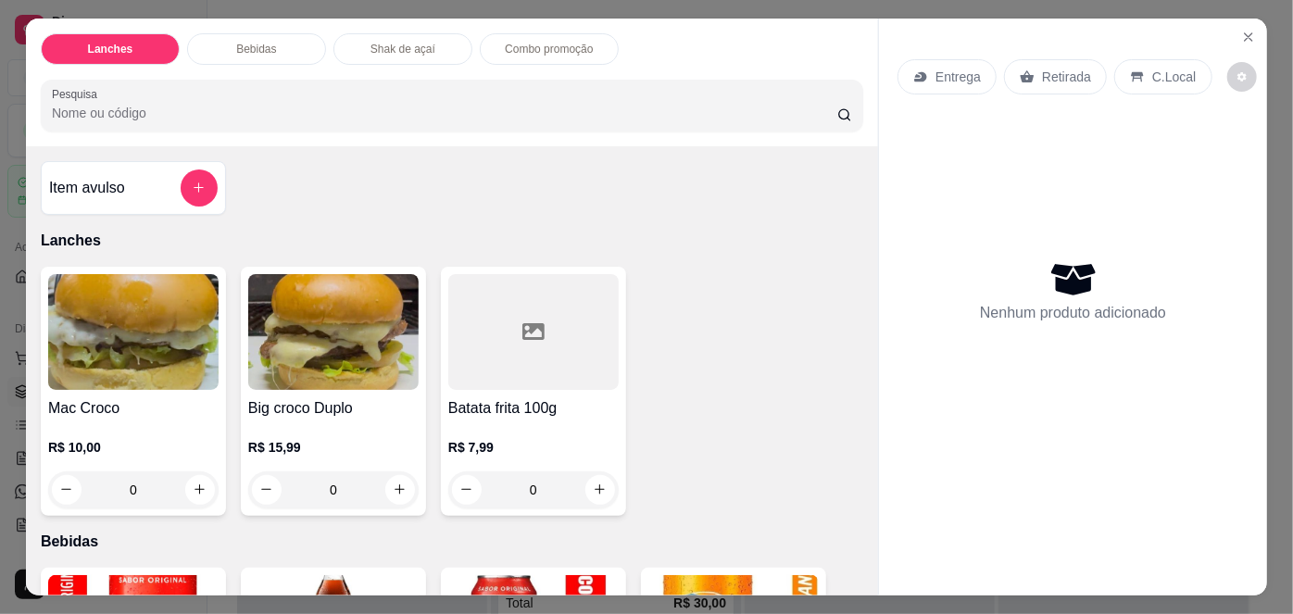
click at [31, 429] on div "Item avulso Lanches Mac Croco R$ 10,00 0 Big croco Duplo R$ 15,99 0 Batata frit…" at bounding box center [452, 370] width 852 height 449
click at [94, 421] on div "R$ 10,00 0" at bounding box center [133, 464] width 170 height 89
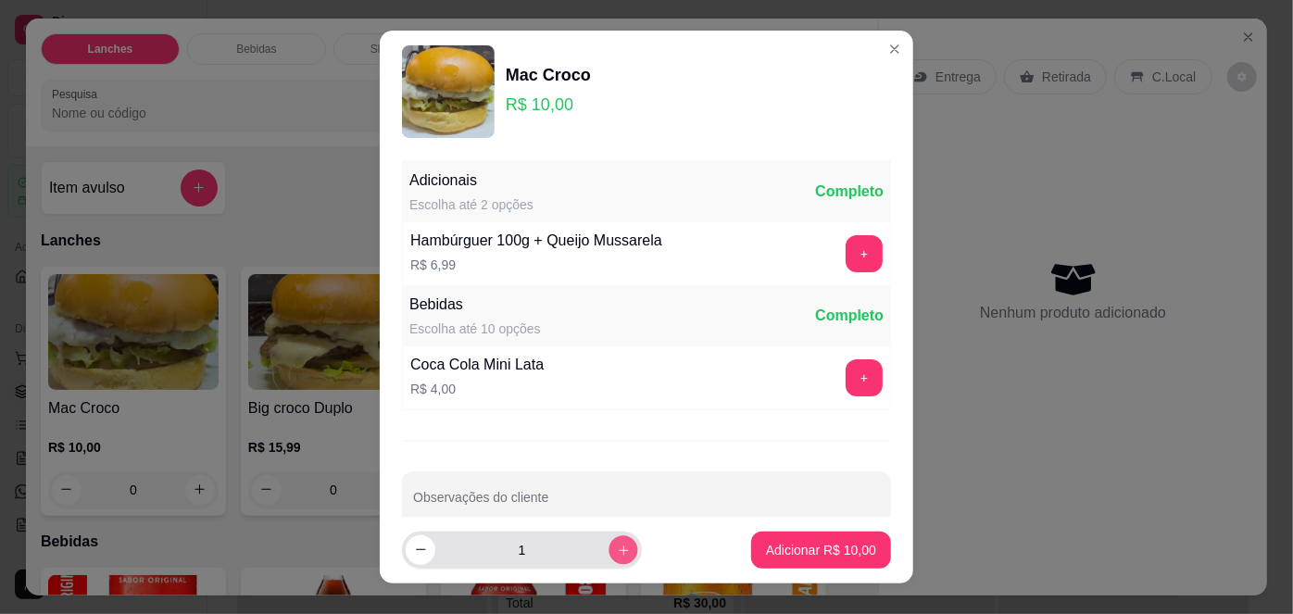
click at [609, 547] on button "increase-product-quantity" at bounding box center [623, 549] width 29 height 29
type input "2"
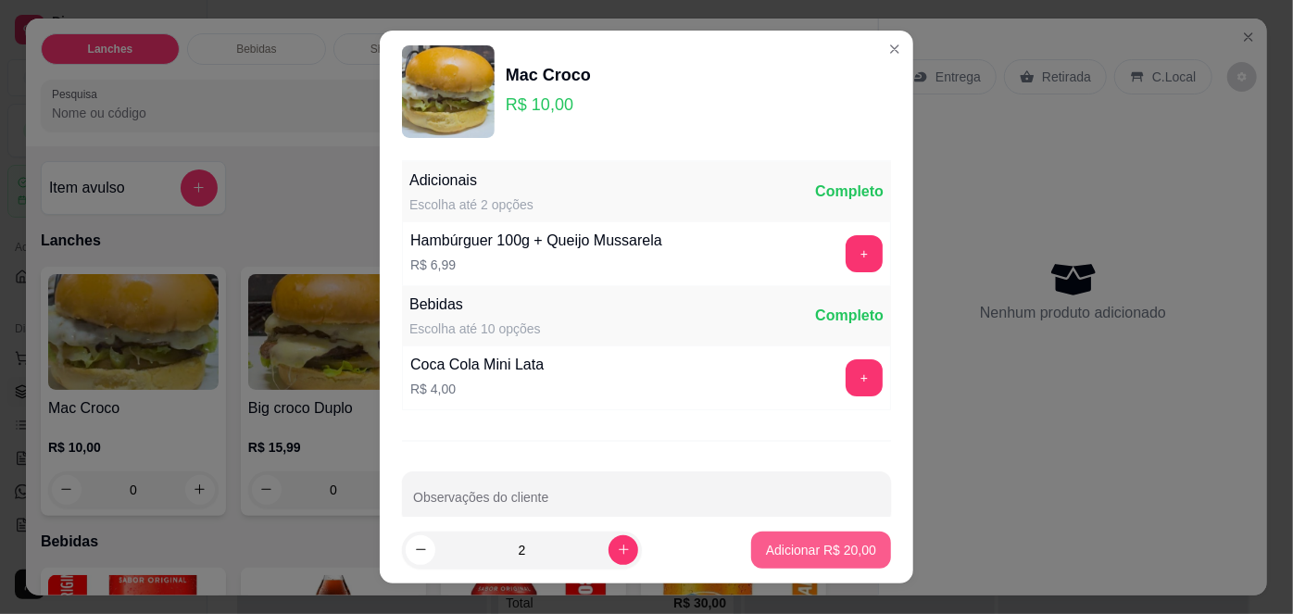
click at [804, 548] on p "Adicionar R$ 20,00" at bounding box center [821, 550] width 110 height 19
type input "2"
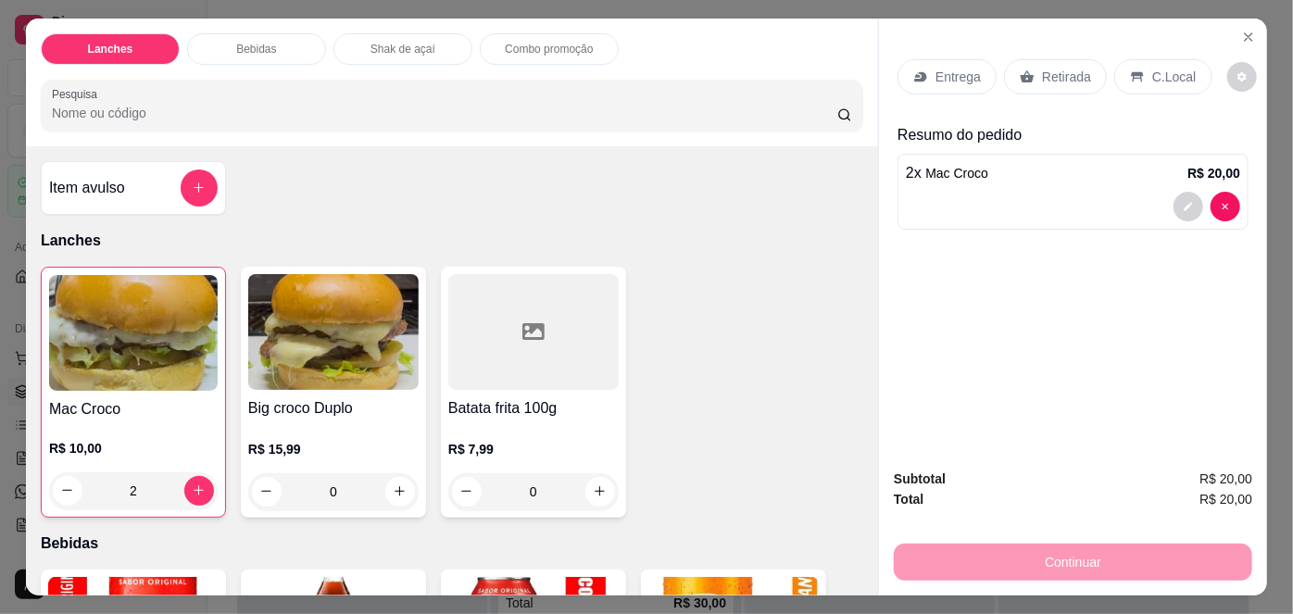
click at [1160, 81] on div "C.Local" at bounding box center [1162, 76] width 97 height 35
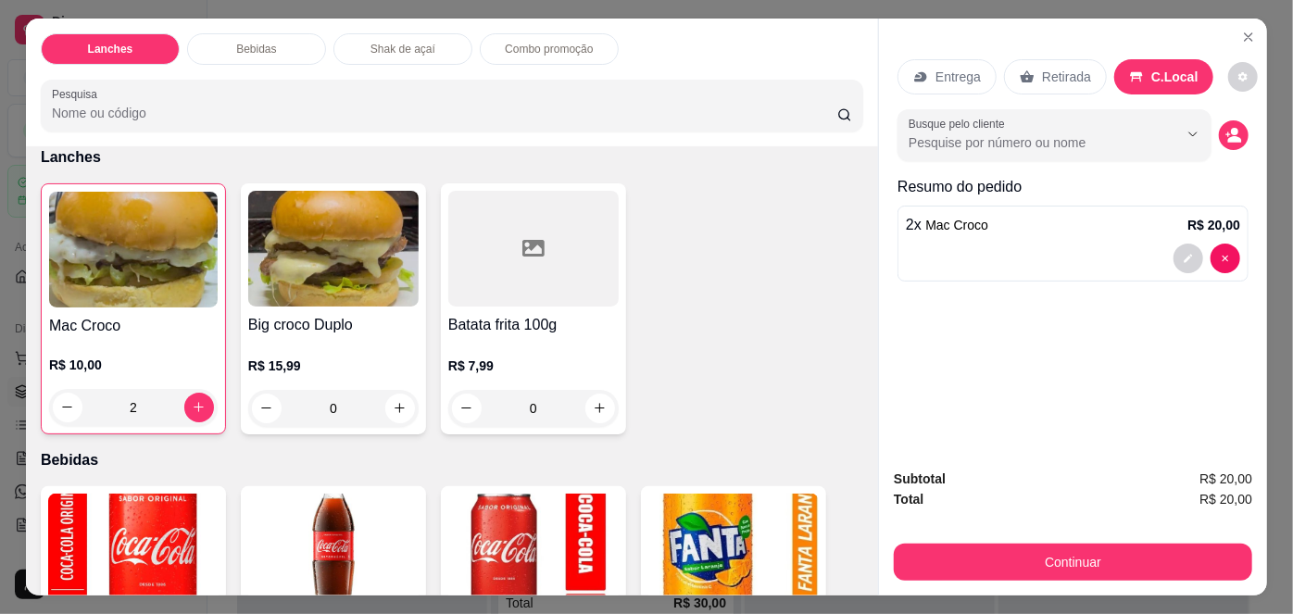
scroll to position [168, 0]
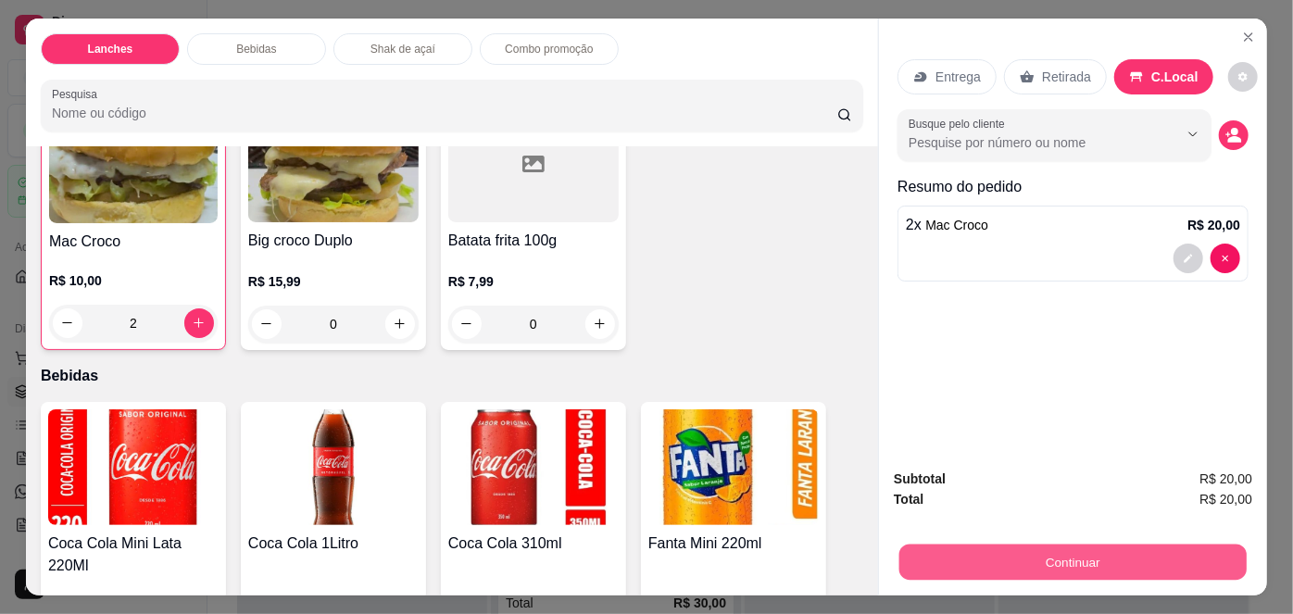
click at [1187, 545] on button "Continuar" at bounding box center [1072, 563] width 347 height 36
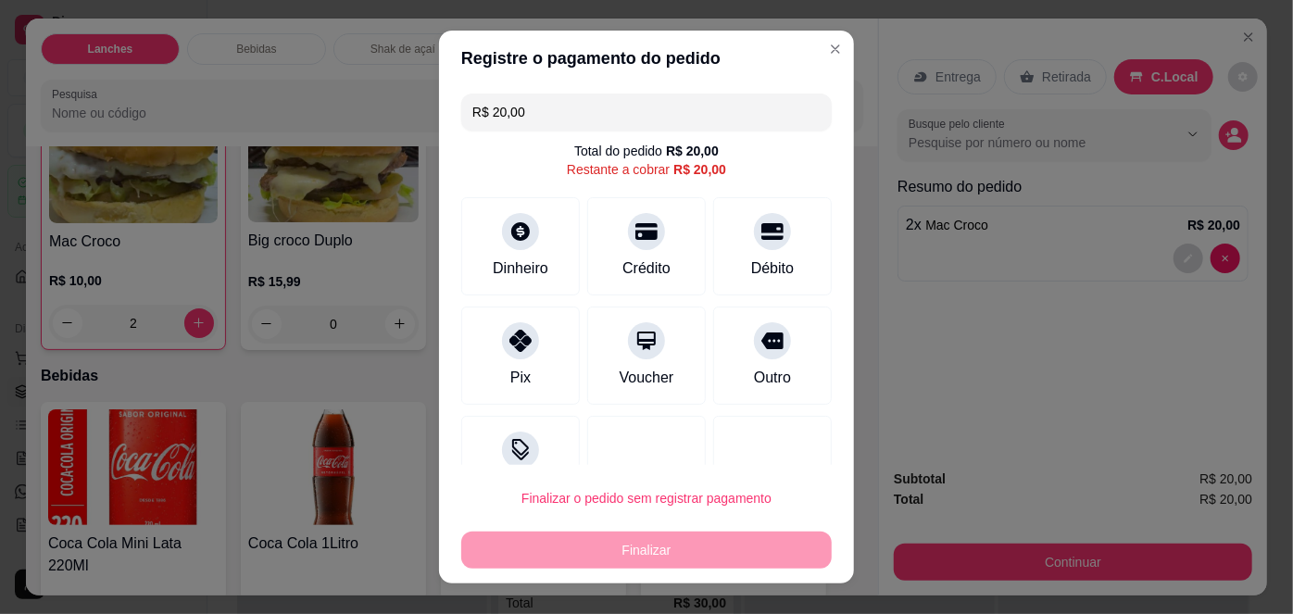
drag, startPoint x: 526, startPoint y: 191, endPoint x: 540, endPoint y: 228, distance: 39.6
click at [526, 192] on div "R$ 20,00 Total do pedido R$ 20,00 Restante a cobrar R$ 20,00 Dinheiro Crédito D…" at bounding box center [646, 275] width 415 height 379
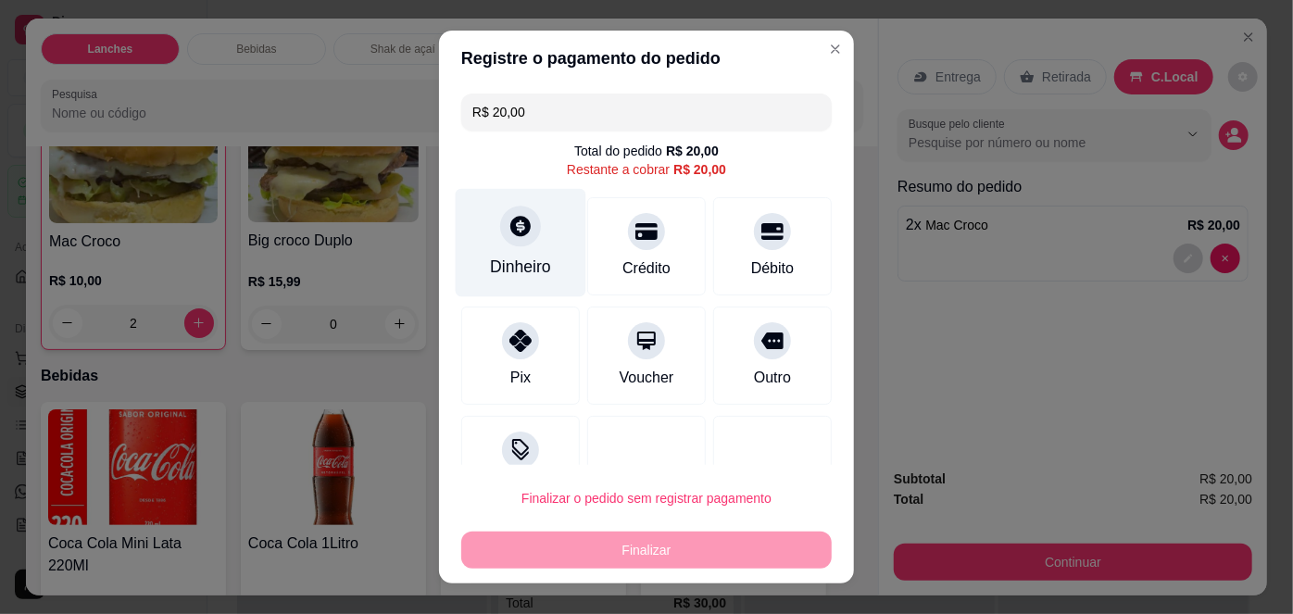
click at [541, 266] on div "Dinheiro" at bounding box center [521, 243] width 131 height 108
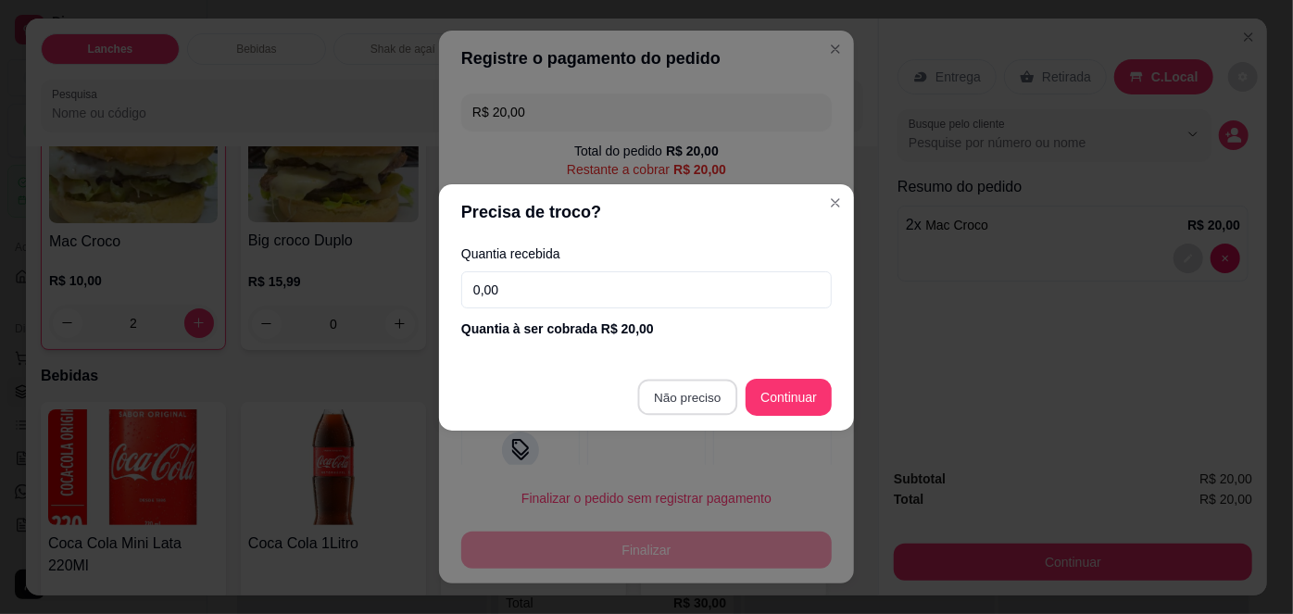
type input "R$ 0,00"
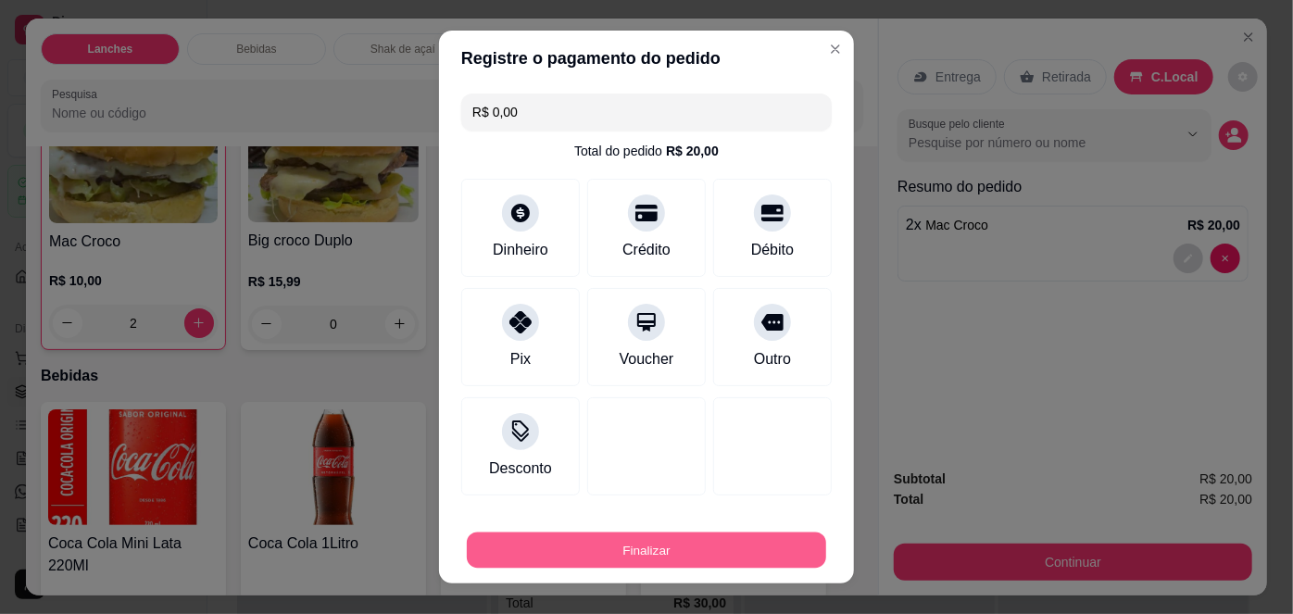
click at [707, 545] on button "Finalizar" at bounding box center [646, 550] width 359 height 36
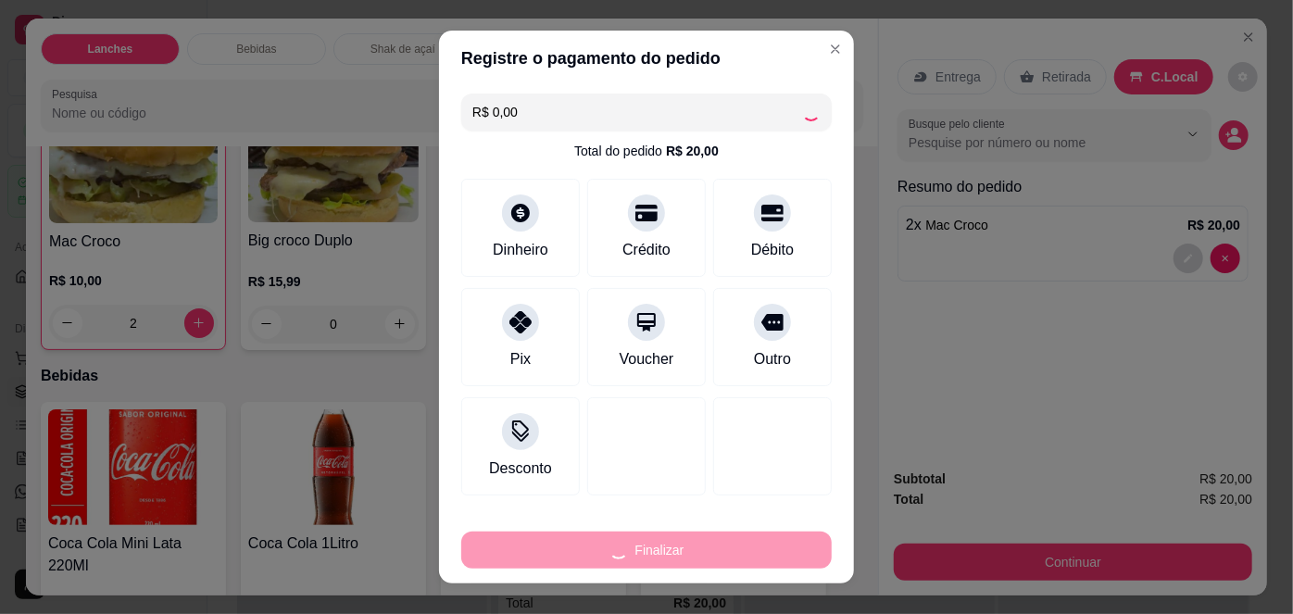
type input "0"
type input "-R$ 20,00"
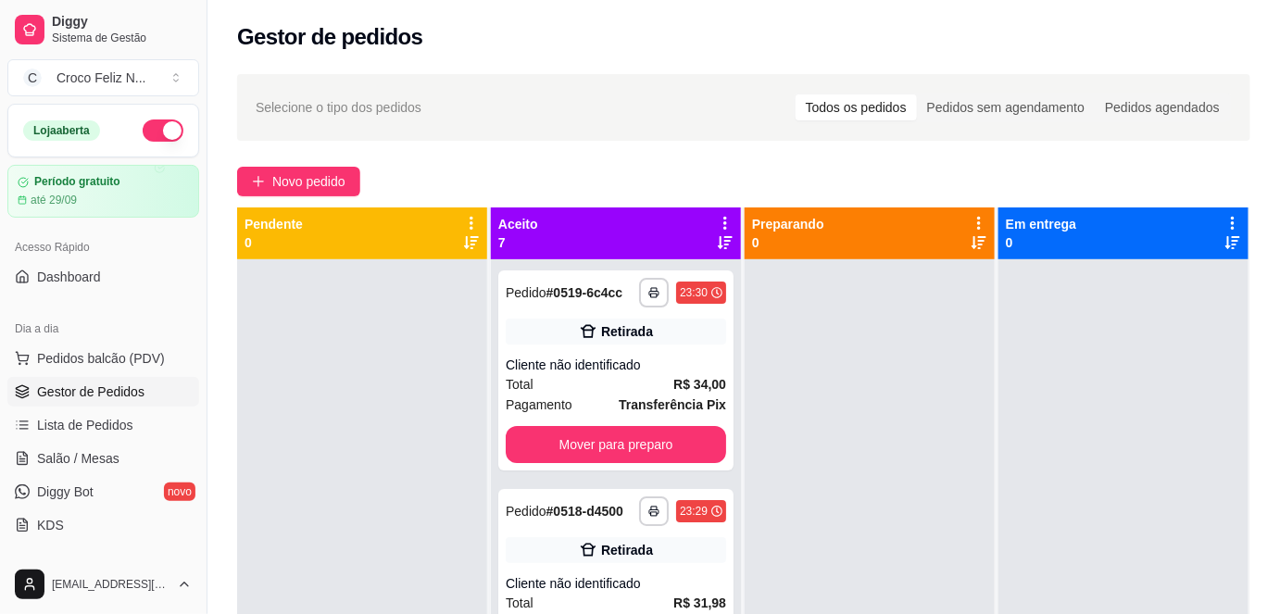
click at [721, 225] on icon at bounding box center [725, 223] width 17 height 17
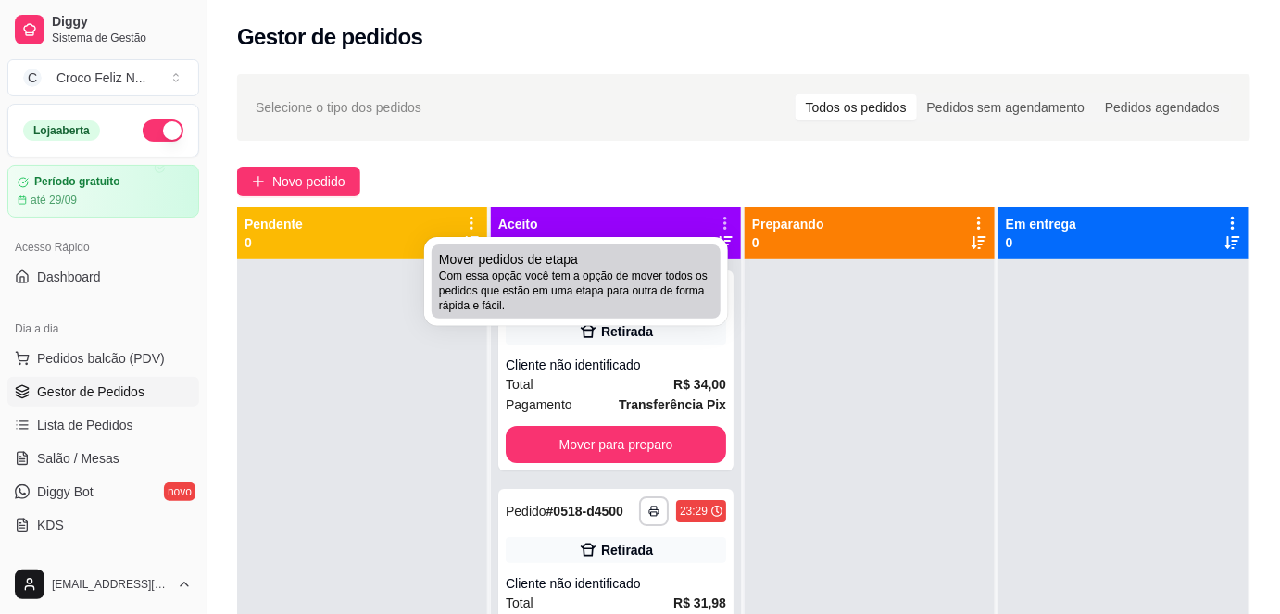
click at [628, 270] on span "Com essa opção você tem a opção de mover todos os pedidos que estão em uma etap…" at bounding box center [576, 291] width 274 height 44
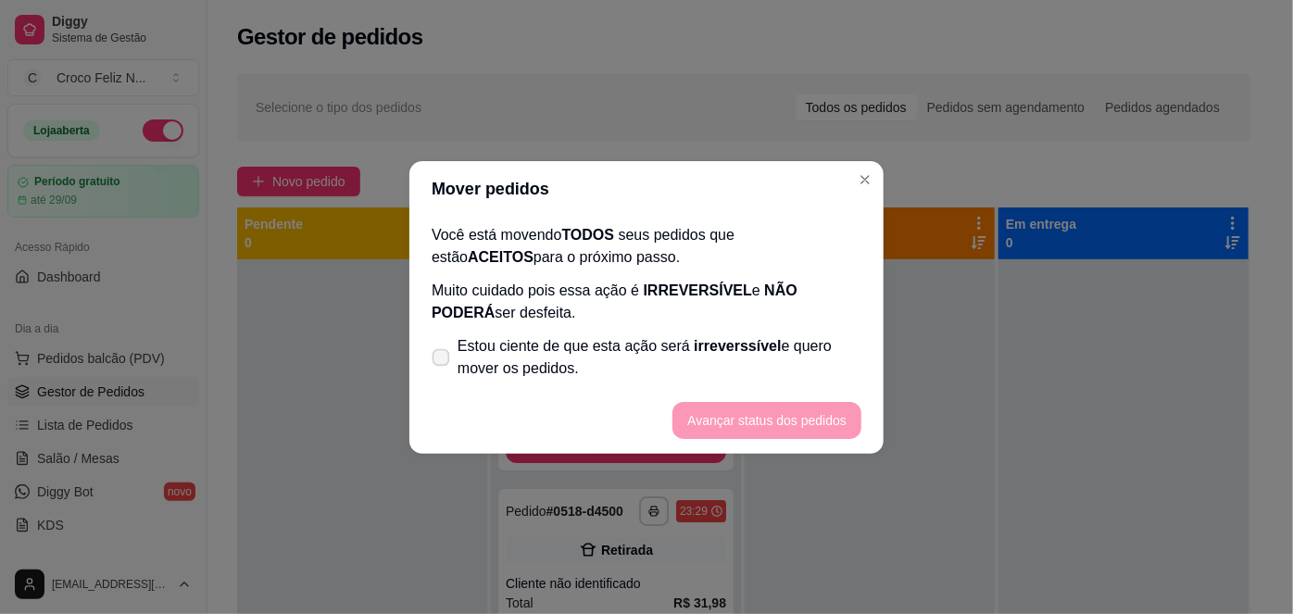
click at [480, 369] on span "Estou ciente de que esta ação será irreverssível e quero mover os pedidos." at bounding box center [660, 357] width 404 height 44
click at [443, 369] on input "Estou ciente de que esta ação será irreverssível e quero mover os pedidos." at bounding box center [437, 366] width 12 height 12
checkbox input "true"
click at [707, 418] on button "Avançar status dos pedidos" at bounding box center [766, 420] width 189 height 37
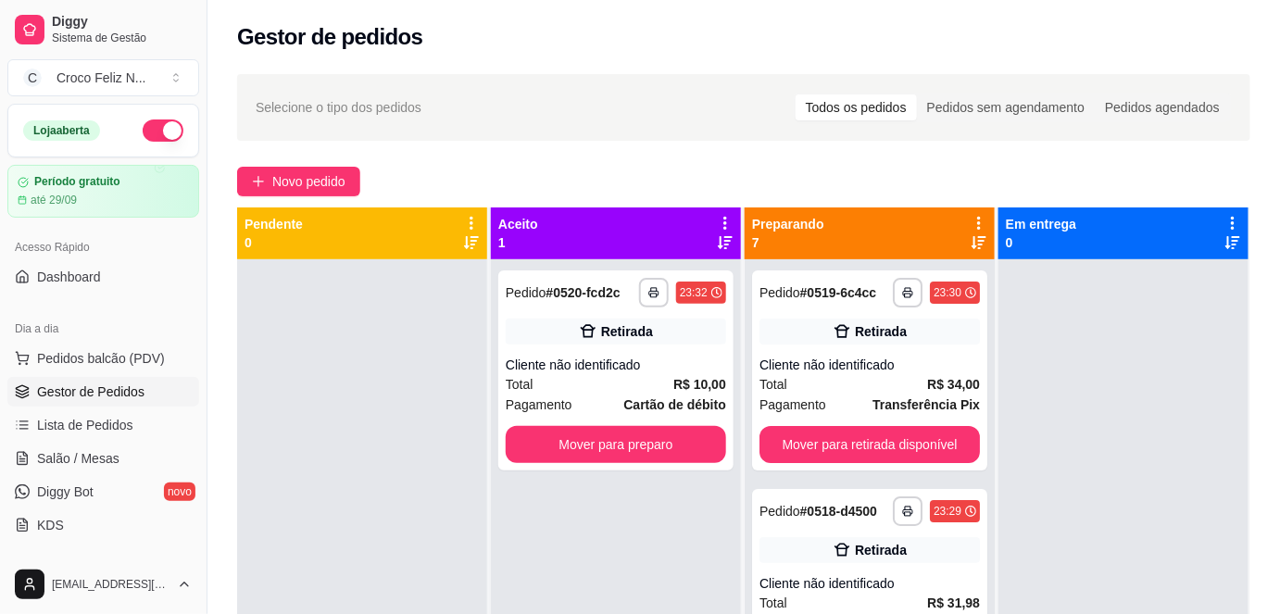
click at [722, 222] on icon at bounding box center [725, 223] width 17 height 17
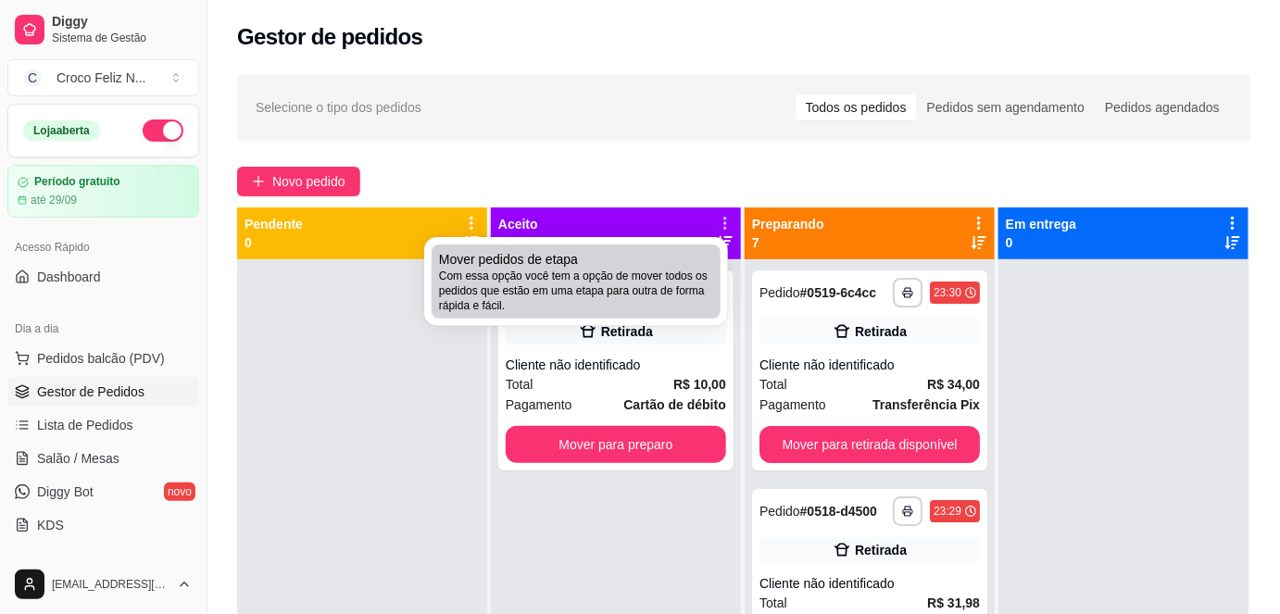
click at [670, 272] on span "Com essa opção você tem a opção de mover todos os pedidos que estão em uma etap…" at bounding box center [576, 291] width 274 height 44
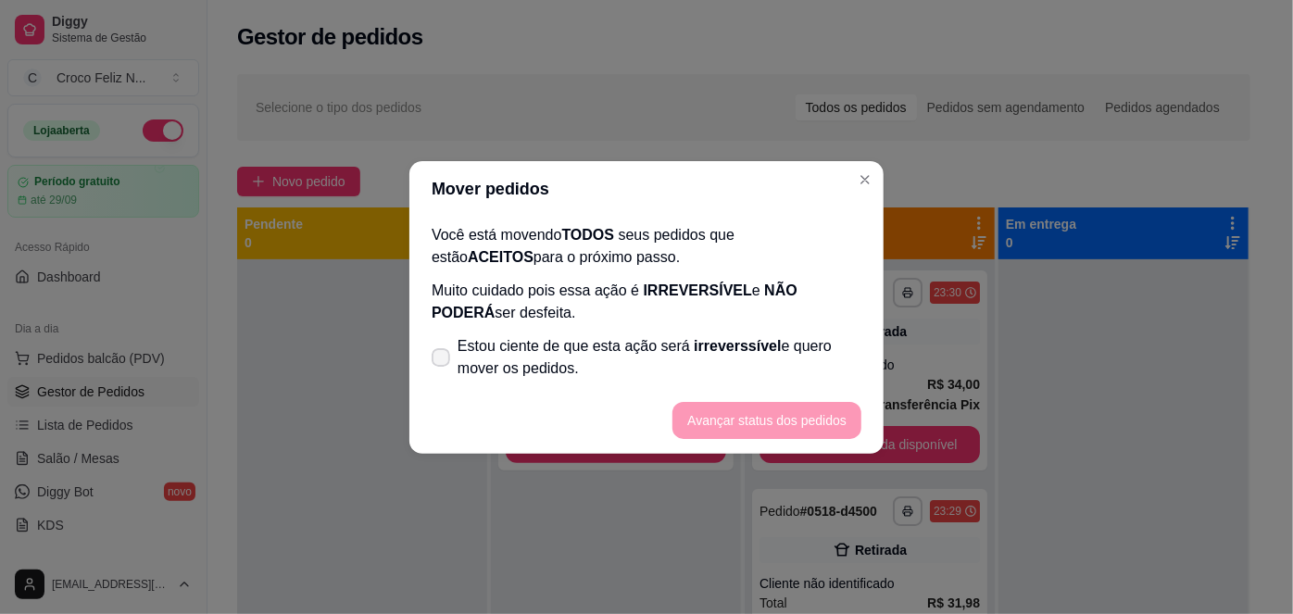
click at [548, 344] on span "Estou ciente de que esta ação será irreverssível e quero mover os pedidos." at bounding box center [660, 357] width 404 height 44
click at [443, 360] on input "Estou ciente de que esta ação será irreverssível e quero mover os pedidos." at bounding box center [437, 366] width 12 height 12
checkbox input "true"
click at [708, 424] on button "Avançar status dos pedidos" at bounding box center [766, 420] width 189 height 37
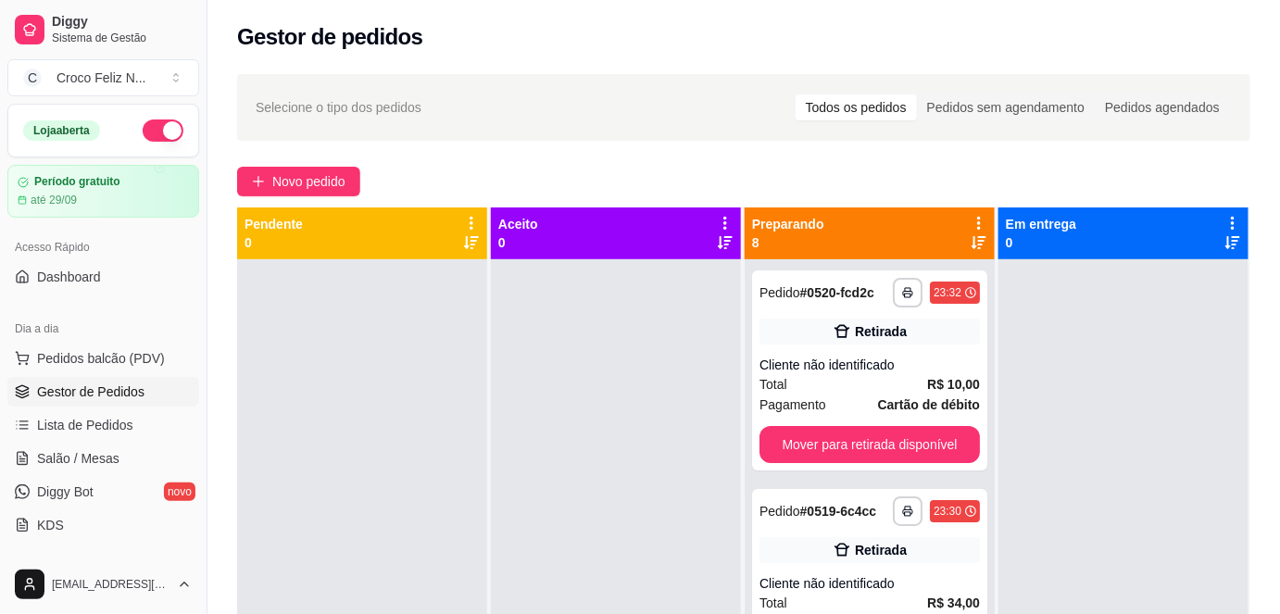
click at [971, 222] on icon at bounding box center [979, 223] width 17 height 17
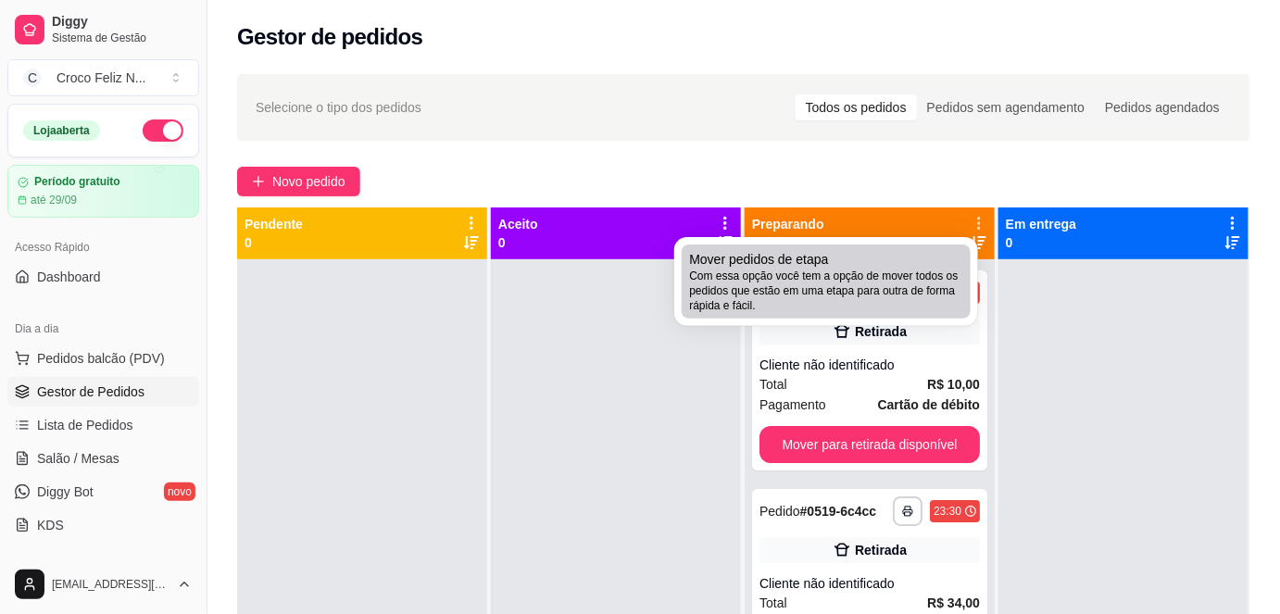
click at [935, 269] on span "Com essa opção você tem a opção de mover todos os pedidos que estão em uma etap…" at bounding box center [826, 291] width 274 height 44
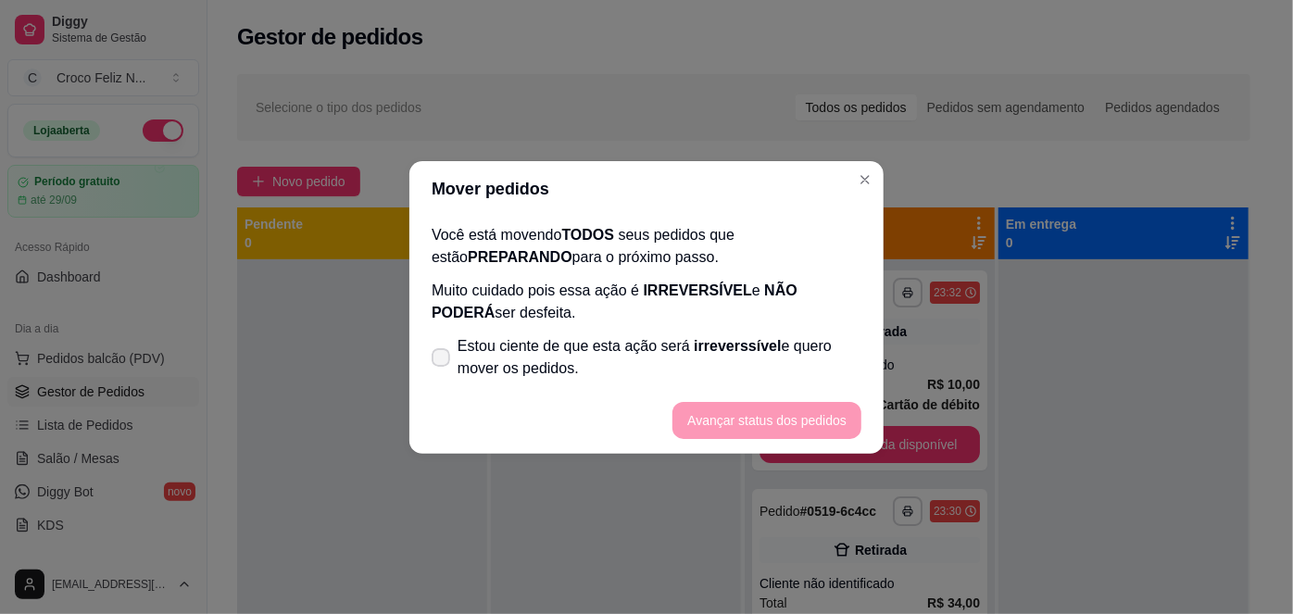
click at [682, 345] on span "Estou ciente de que esta ação será irreverssível e quero mover os pedidos." at bounding box center [660, 357] width 404 height 44
click at [443, 360] on input "Estou ciente de que esta ação será irreverssível e quero mover os pedidos." at bounding box center [437, 366] width 12 height 12
checkbox input "true"
click at [746, 421] on button "Avançar status dos pedidos" at bounding box center [766, 420] width 189 height 37
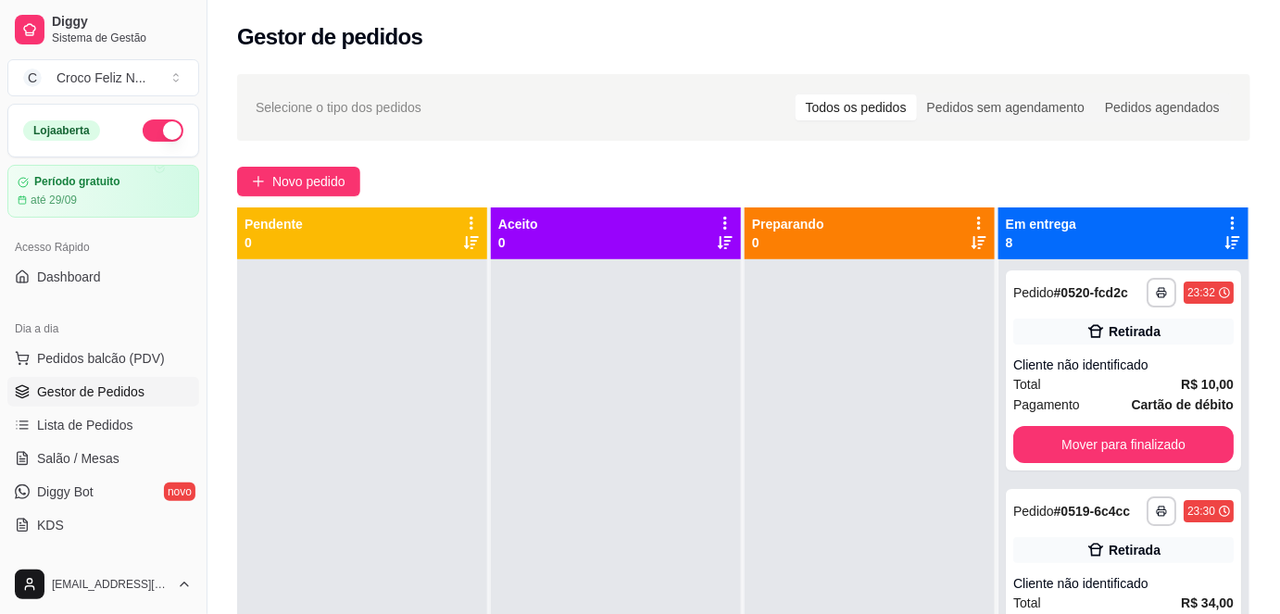
click at [1224, 226] on icon at bounding box center [1232, 223] width 17 height 17
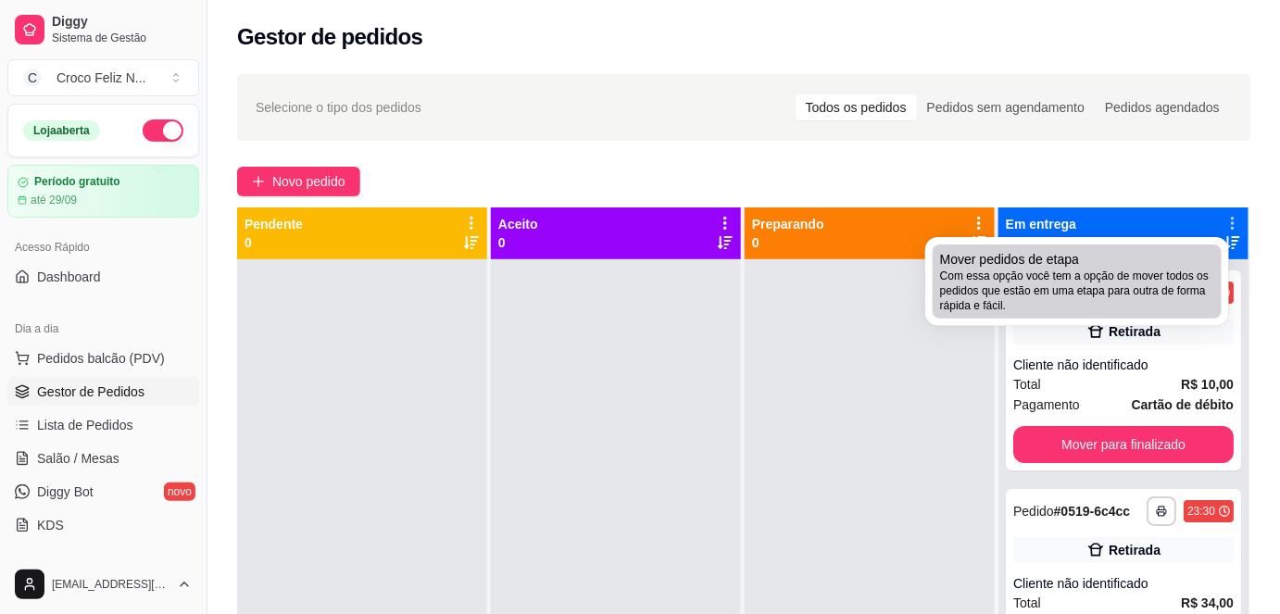
click at [1149, 259] on div "Mover pedidos de etapa Com essa opção você tem a opção de mover todos os pedido…" at bounding box center [1077, 281] width 274 height 63
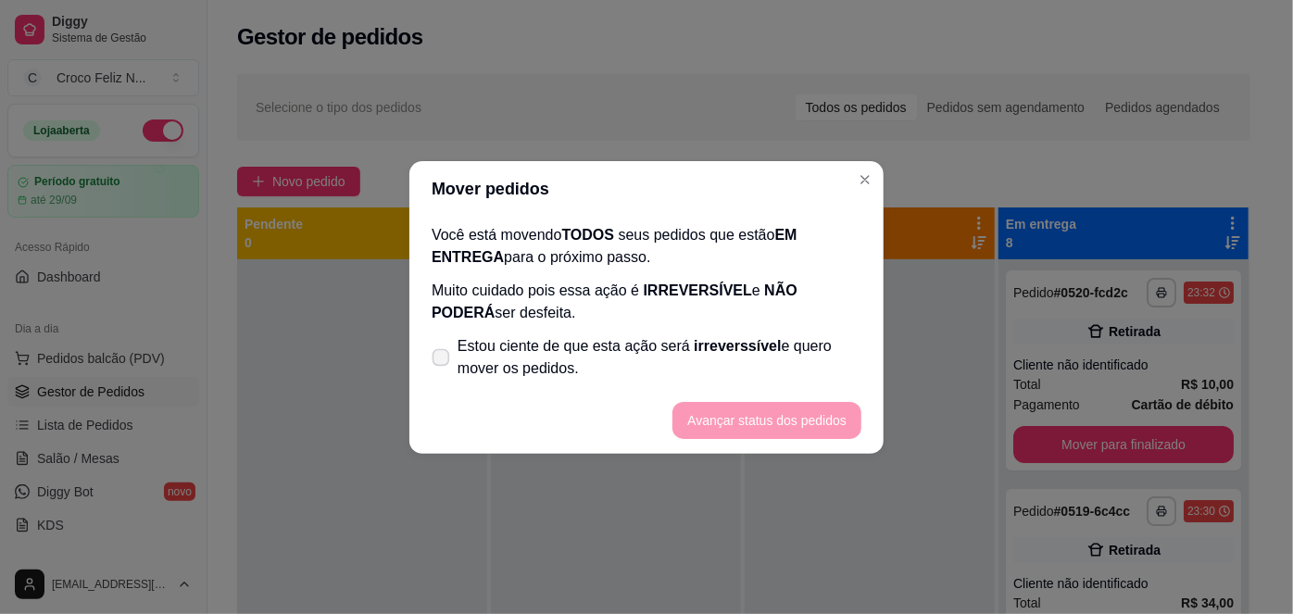
click at [676, 349] on span "Estou ciente de que esta ação será irreverssível e quero mover os pedidos." at bounding box center [660, 357] width 404 height 44
click at [443, 360] on input "Estou ciente de que esta ação será irreverssível e quero mover os pedidos." at bounding box center [437, 366] width 12 height 12
checkbox input "true"
click at [731, 419] on button "Avançar status dos pedidos" at bounding box center [766, 420] width 189 height 37
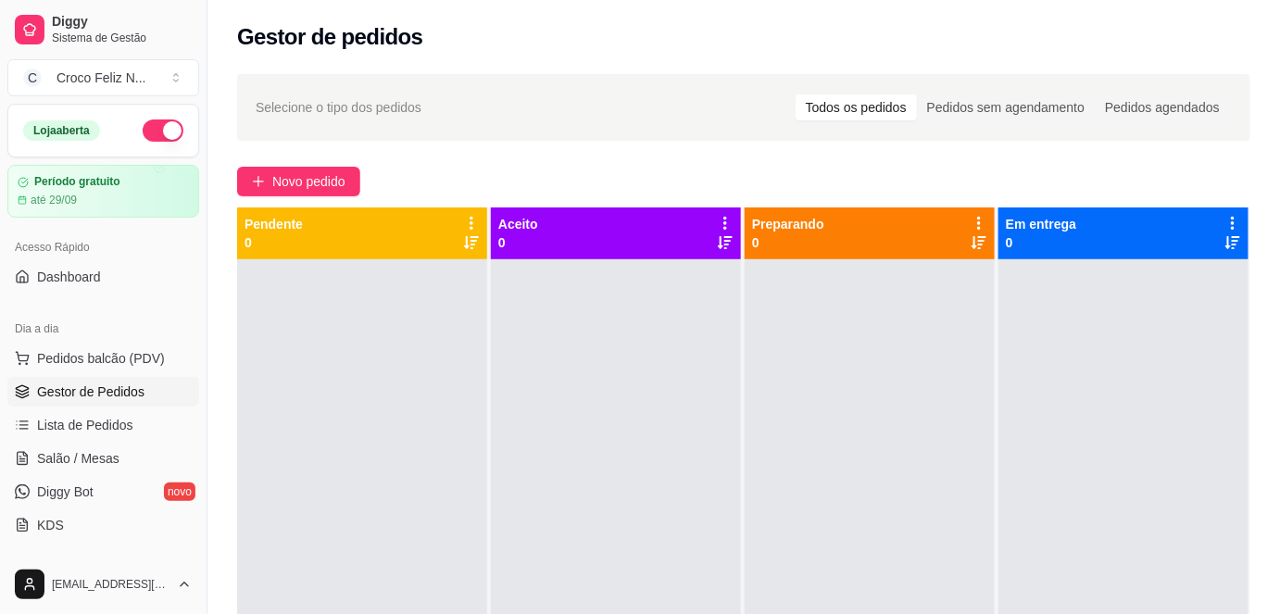
drag, startPoint x: 1197, startPoint y: 593, endPoint x: 740, endPoint y: 168, distance: 623.9
click at [740, 168] on div "Novo pedido" at bounding box center [743, 182] width 1013 height 30
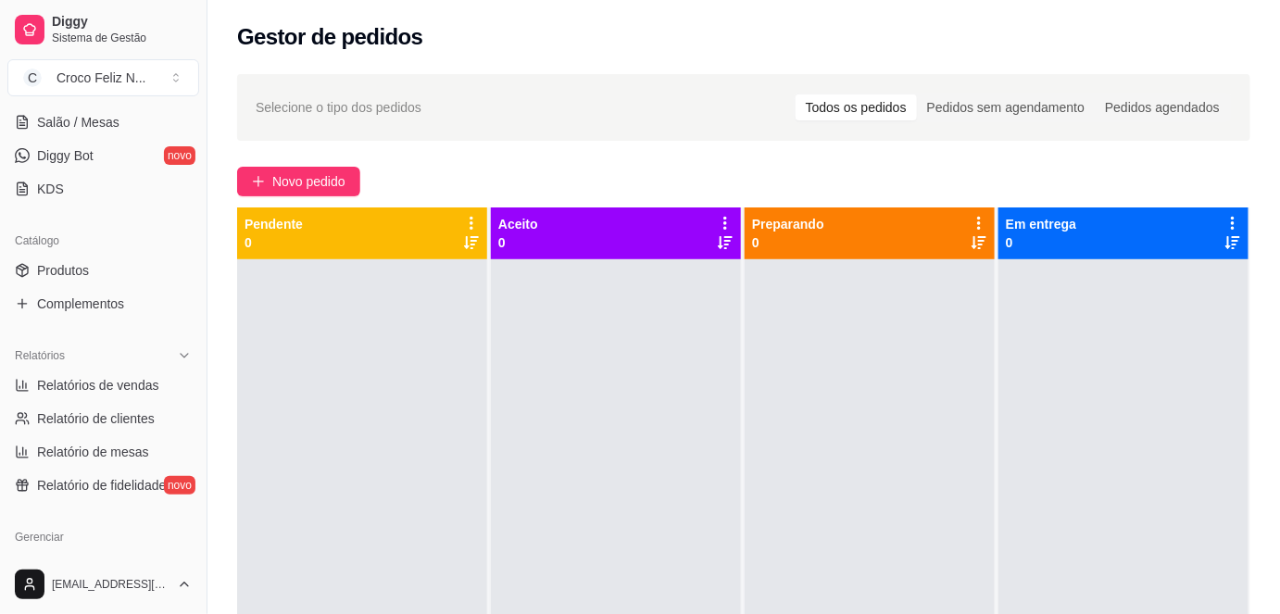
scroll to position [421, 0]
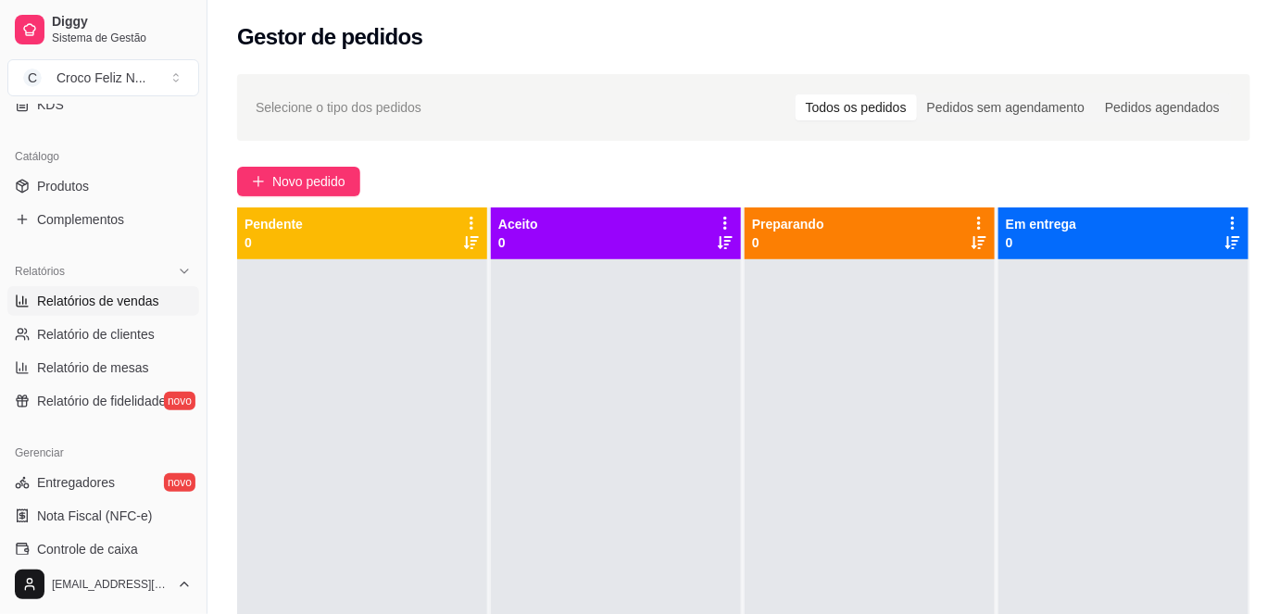
click at [105, 295] on span "Relatórios de vendas" at bounding box center [98, 301] width 122 height 19
select select "ALL"
select select "0"
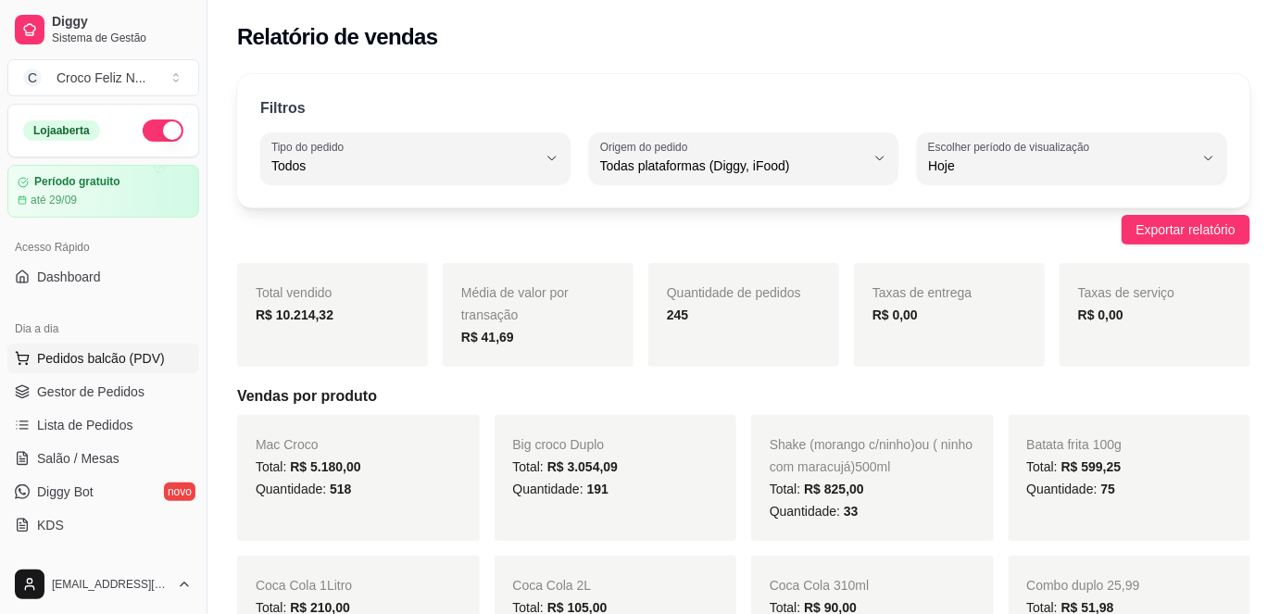
click at [91, 360] on span "Pedidos balcão (PDV)" at bounding box center [101, 358] width 128 height 19
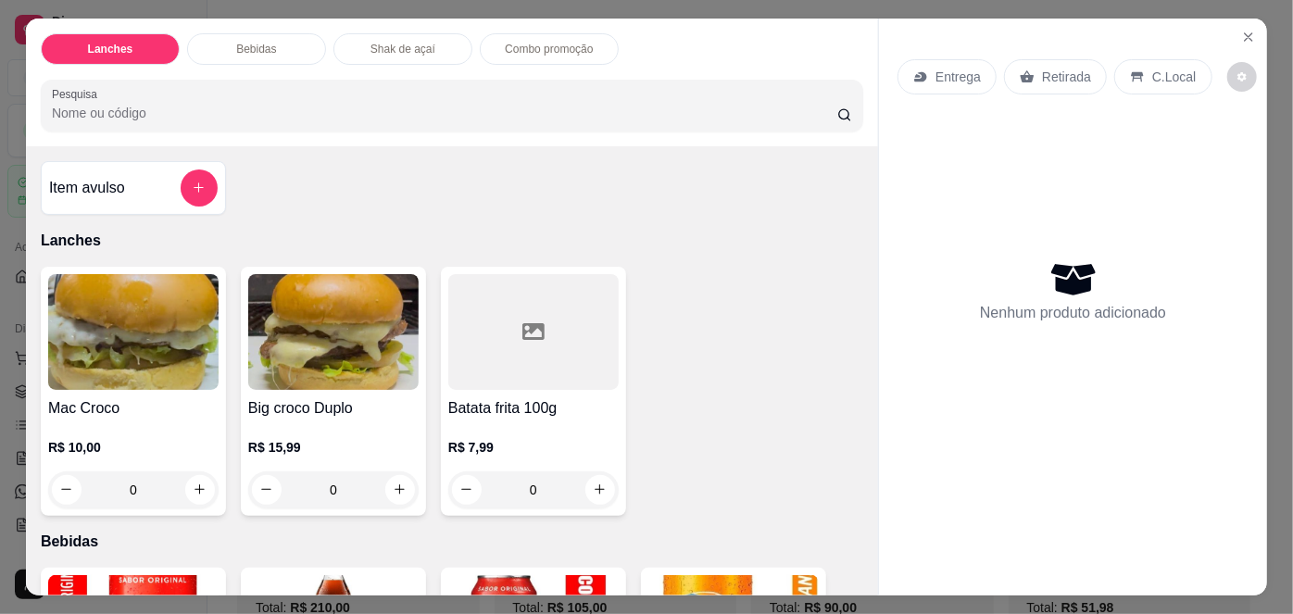
click at [14, 31] on div "Lanches Bebidas Shak de açaí Combo promoção Pesquisa Item avulso Lanches Mac Cr…" at bounding box center [646, 307] width 1293 height 614
click at [13, 31] on div "Lanches Bebidas Shak de açaí Combo promoção Pesquisa Item avulso Lanches Mac Cr…" at bounding box center [646, 307] width 1293 height 614
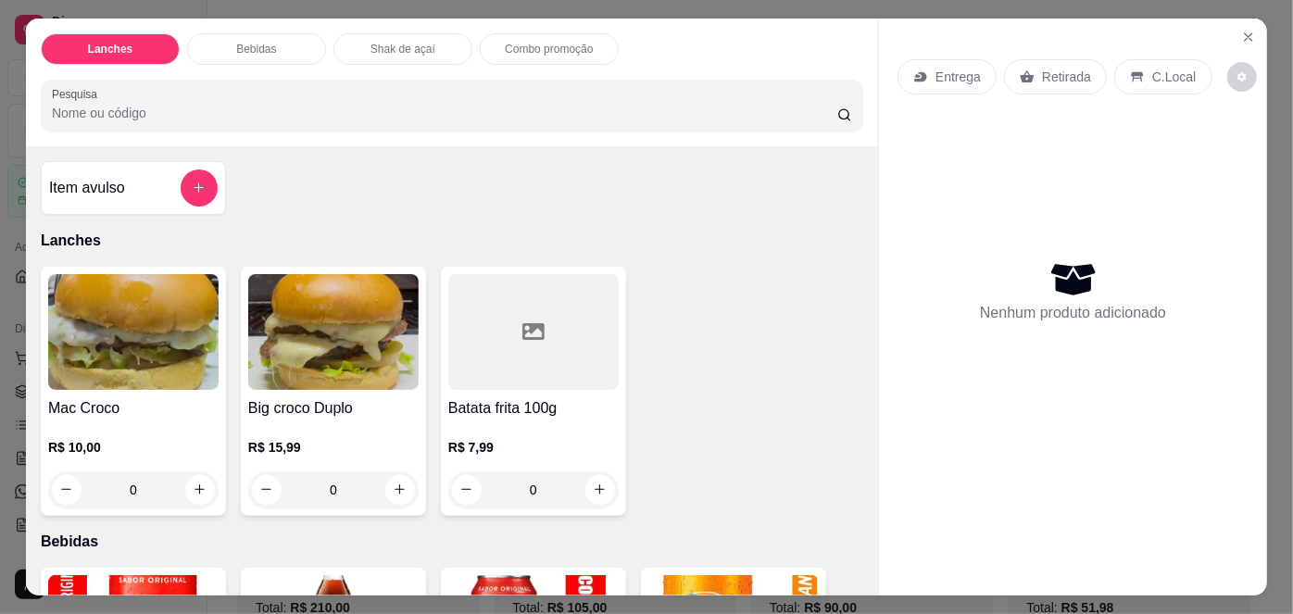
click at [1180, 33] on div "Entrega Retirada C.Local Nenhum produto adicionado" at bounding box center [1073, 292] width 388 height 547
click at [1235, 69] on button "decrease-product-quantity" at bounding box center [1242, 77] width 30 height 30
click at [1234, 34] on button "Close" at bounding box center [1249, 37] width 30 height 30
click at [1245, 33] on icon "Close" at bounding box center [1248, 36] width 7 height 7
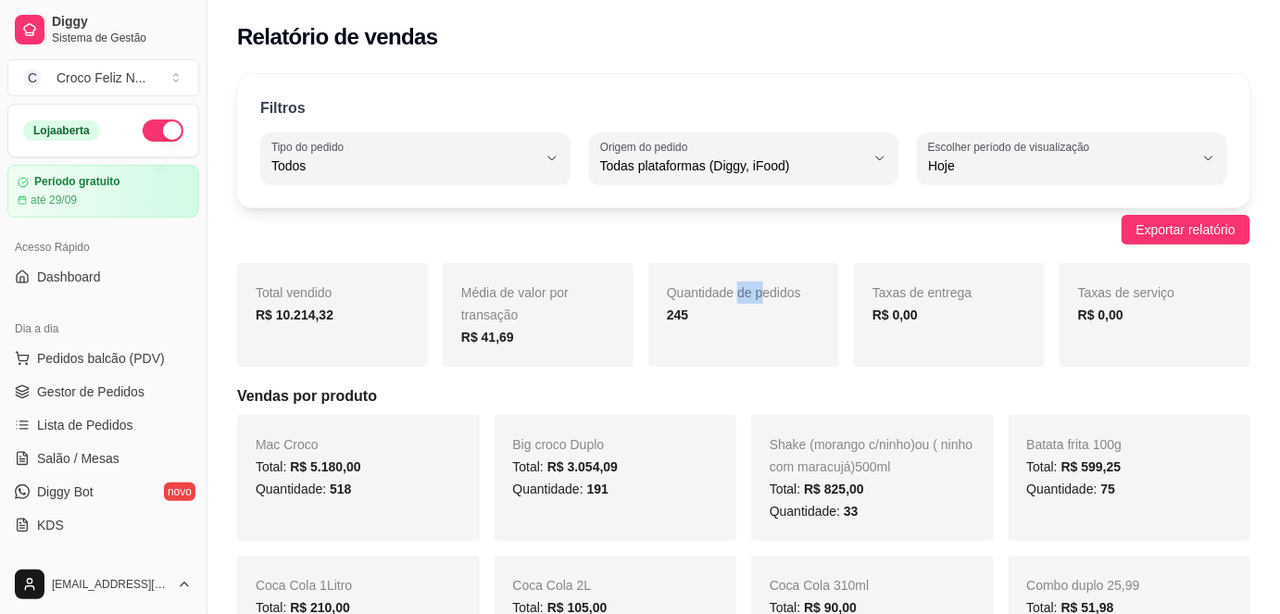
drag, startPoint x: 740, startPoint y: 249, endPoint x: 766, endPoint y: 268, distance: 31.9
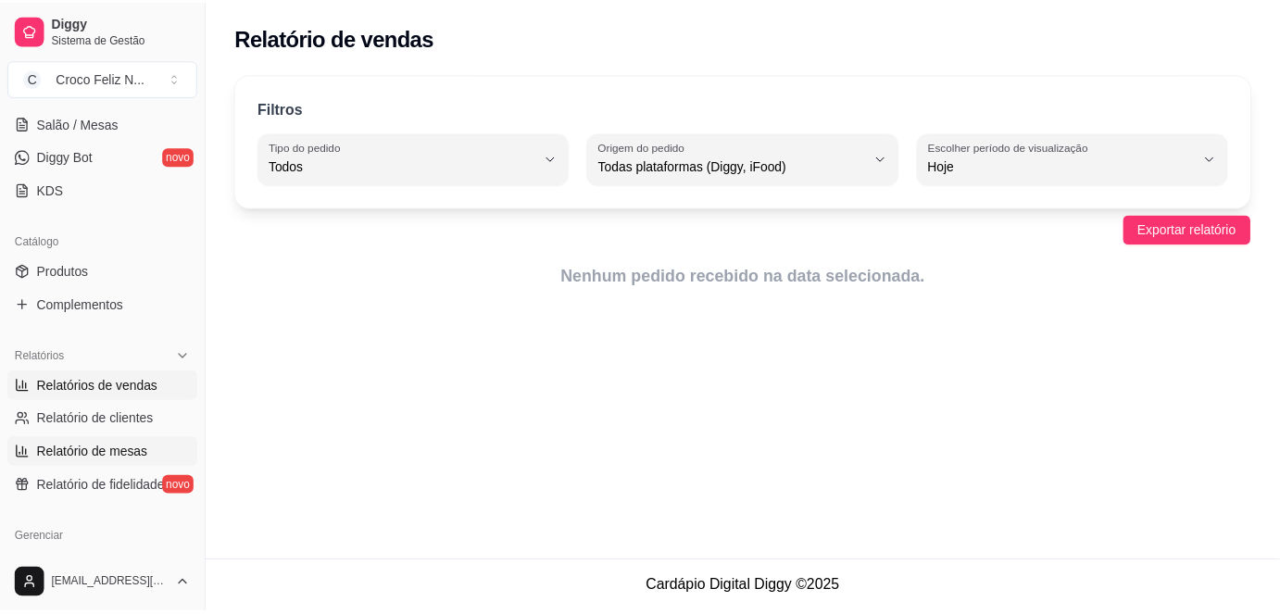
scroll to position [336, 0]
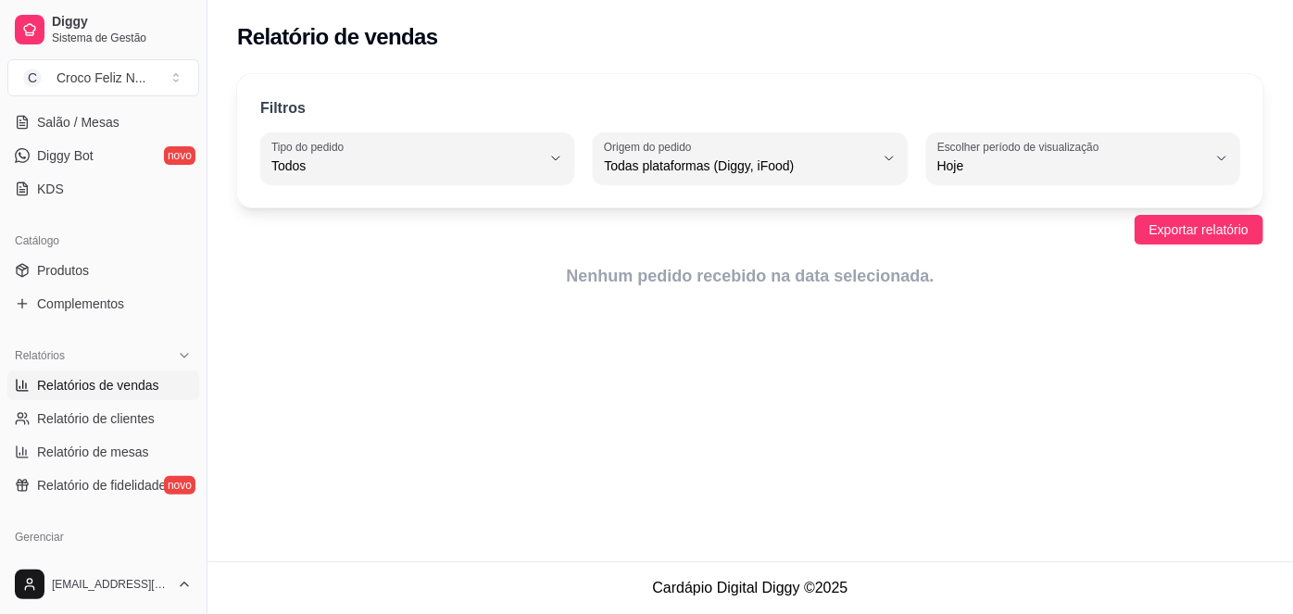
click at [82, 388] on span "Relatórios de vendas" at bounding box center [98, 385] width 122 height 19
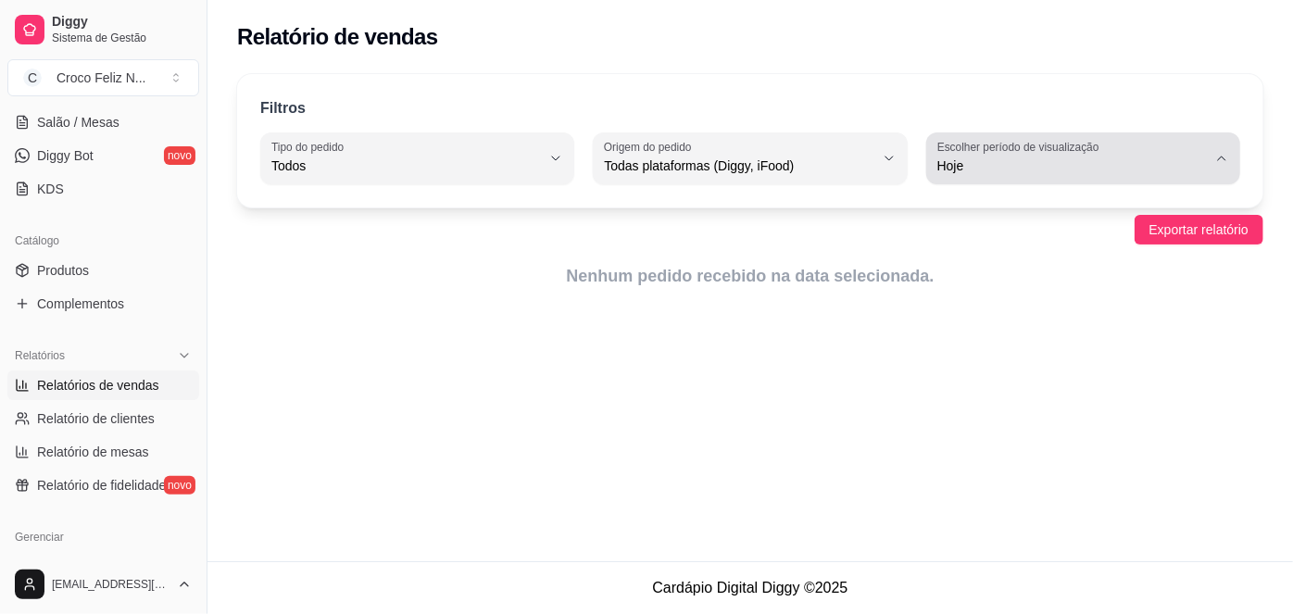
click at [1064, 146] on label "Escolher período de visualização" at bounding box center [1021, 147] width 168 height 16
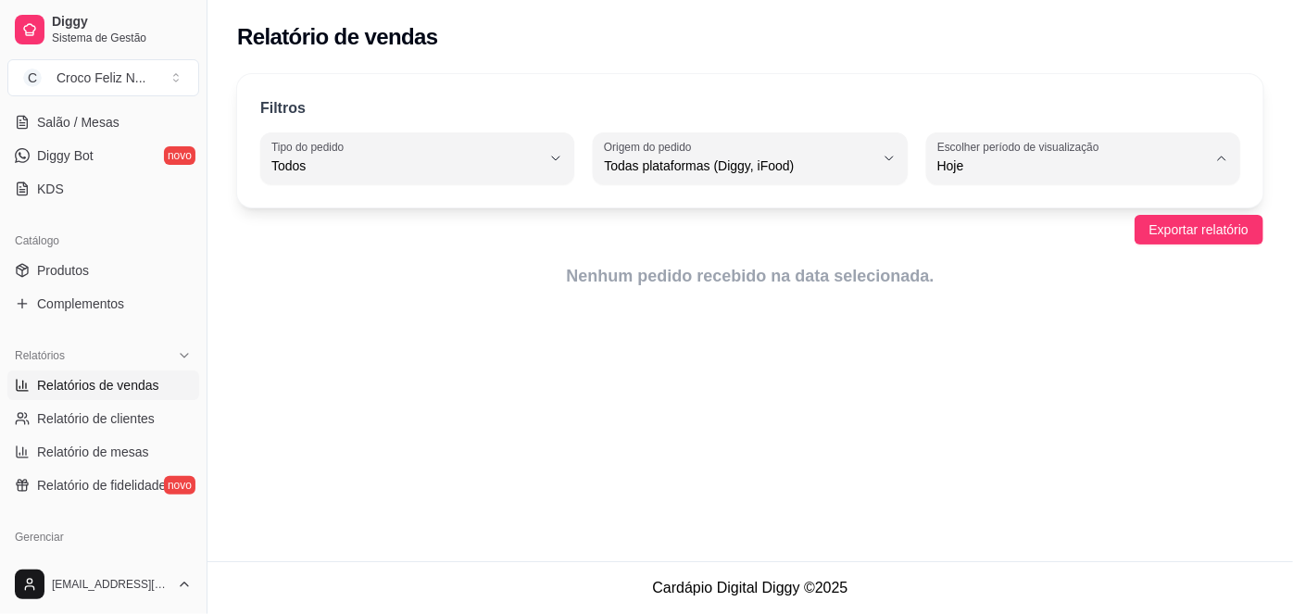
click at [981, 238] on span "Ontem" at bounding box center [1075, 240] width 256 height 18
type input "1"
select select "1"
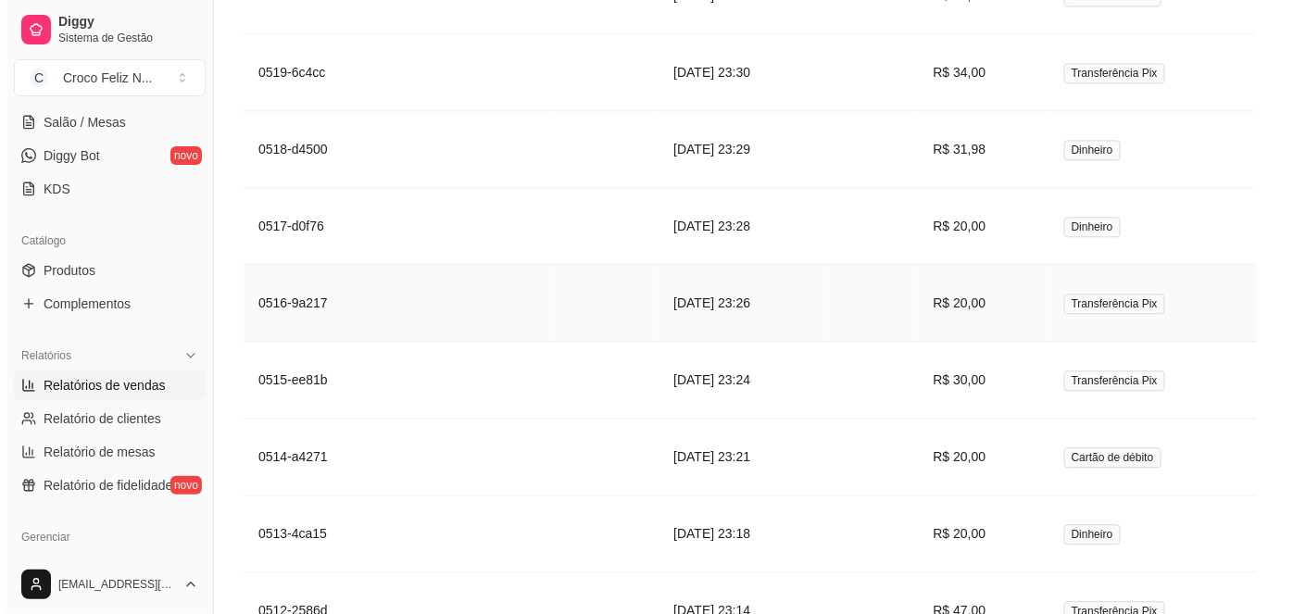
scroll to position [1262, 0]
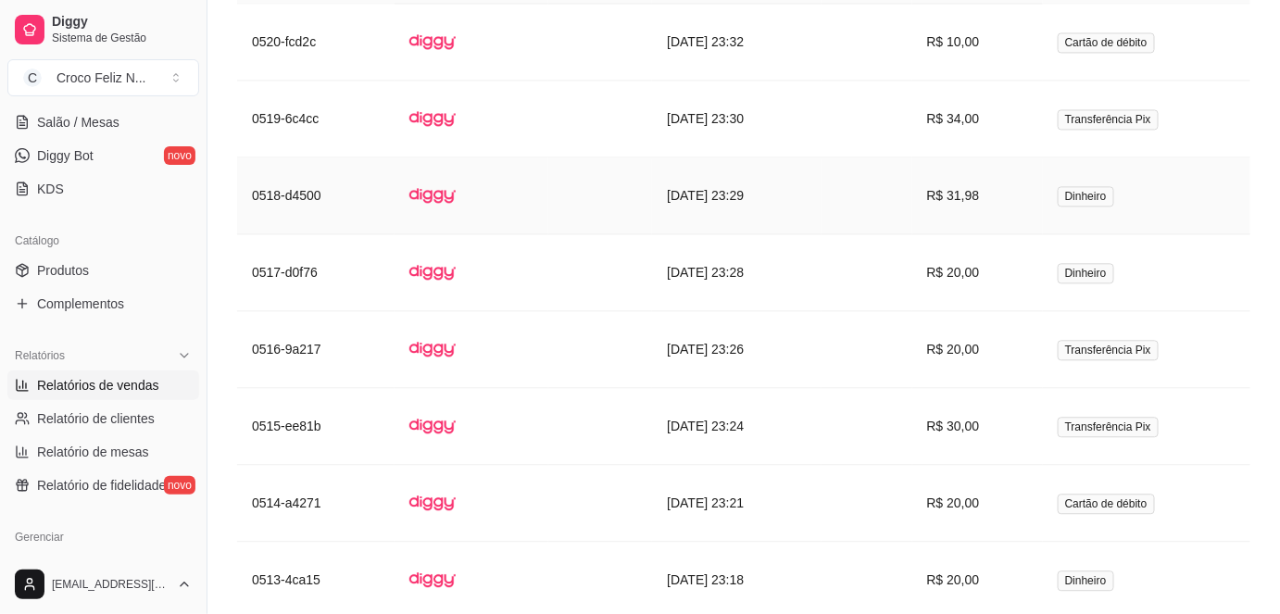
click at [470, 157] on td at bounding box center [472, 195] width 154 height 77
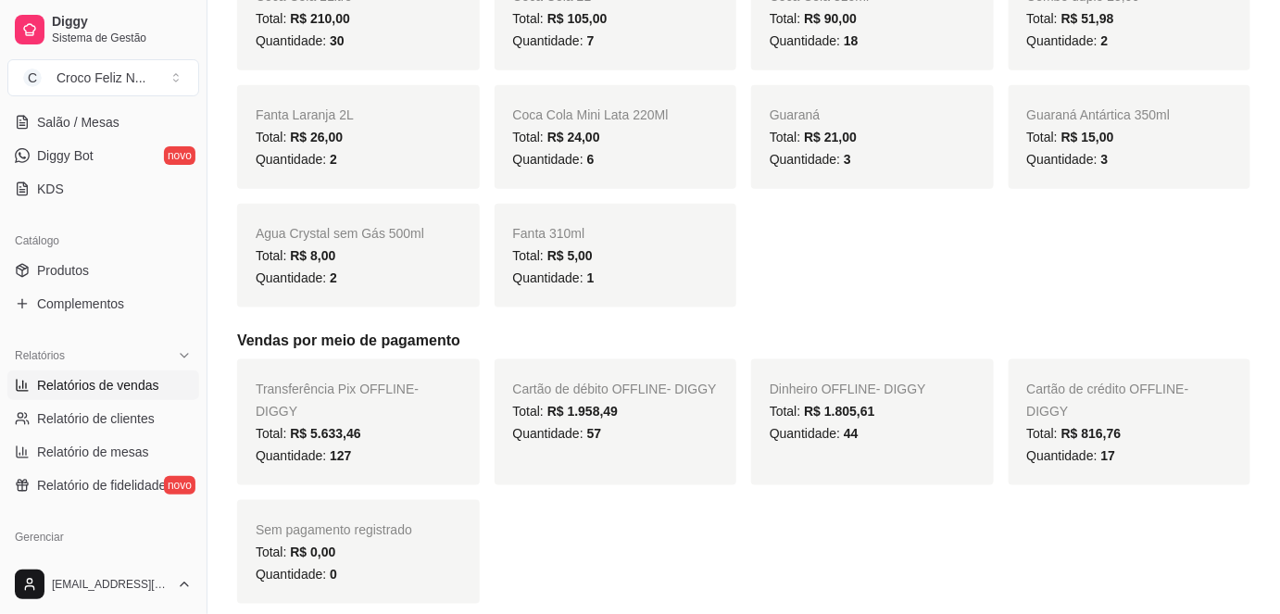
scroll to position [168, 0]
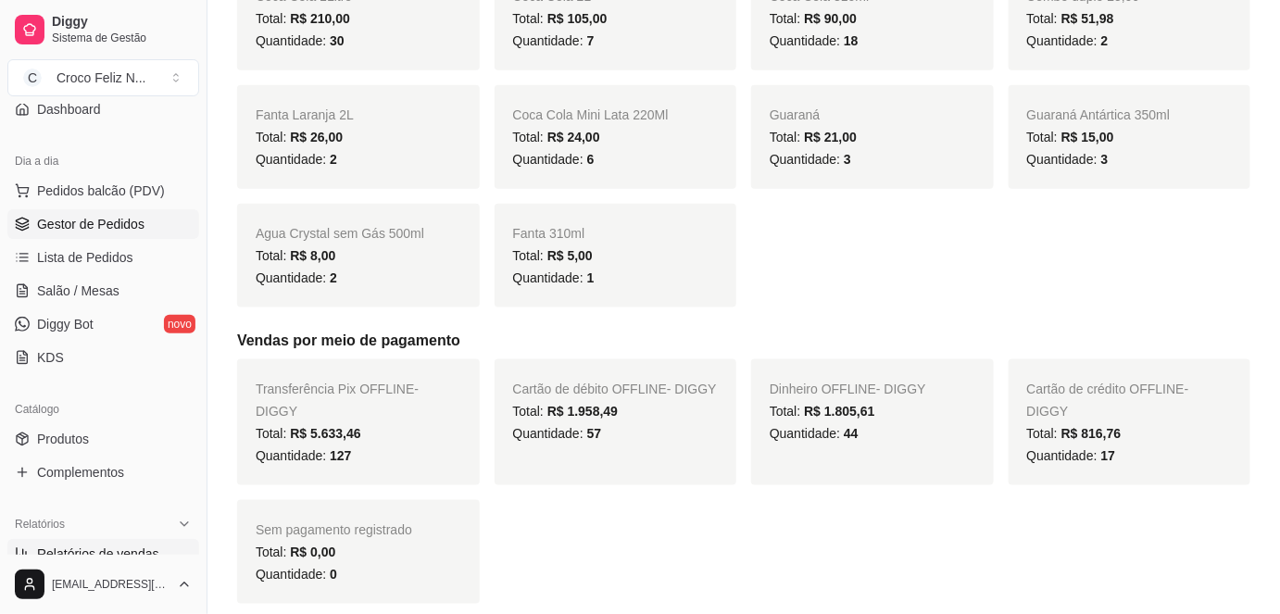
click at [108, 229] on span "Gestor de Pedidos" at bounding box center [90, 224] width 107 height 19
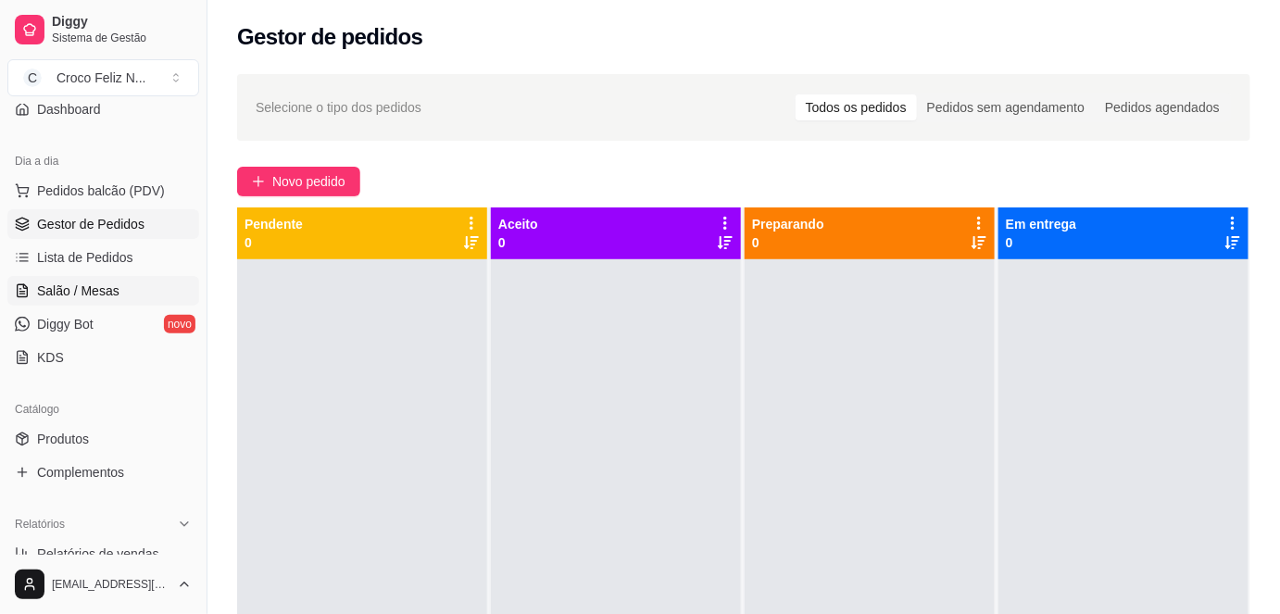
click at [134, 282] on link "Salão / Mesas" at bounding box center [103, 291] width 192 height 30
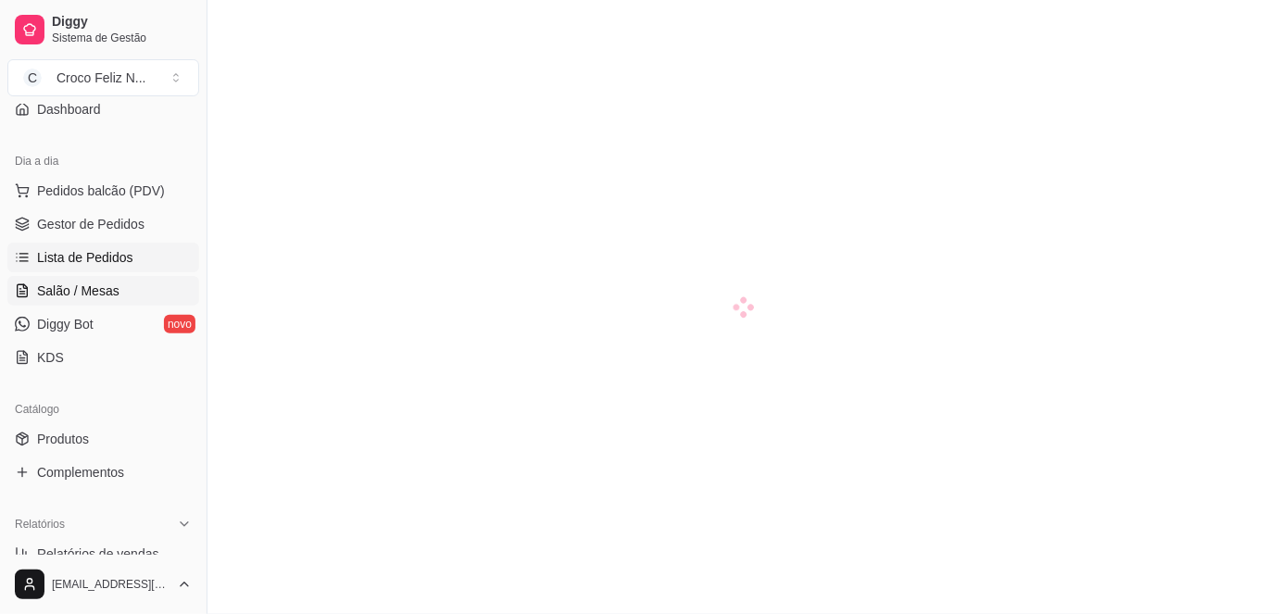
click at [133, 264] on link "Lista de Pedidos" at bounding box center [103, 258] width 192 height 30
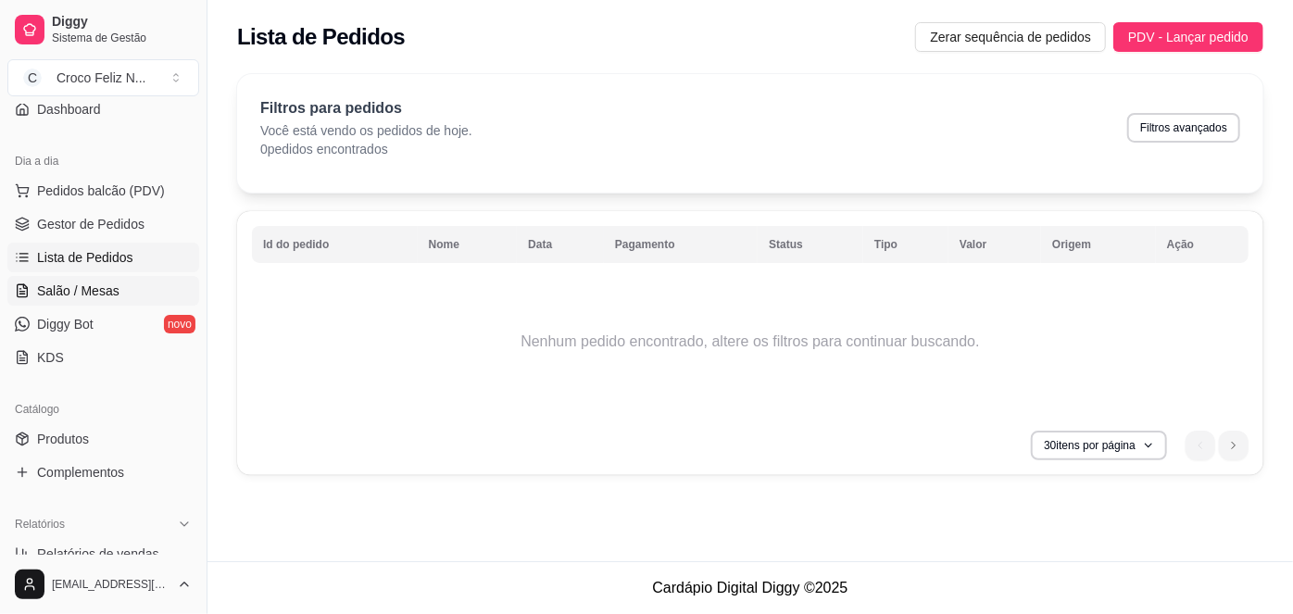
click at [123, 287] on ul "Pedidos balcão (PDV) Gestor de Pedidos Lista de Pedidos Salão / Mesas Diggy Bot…" at bounding box center [103, 274] width 192 height 196
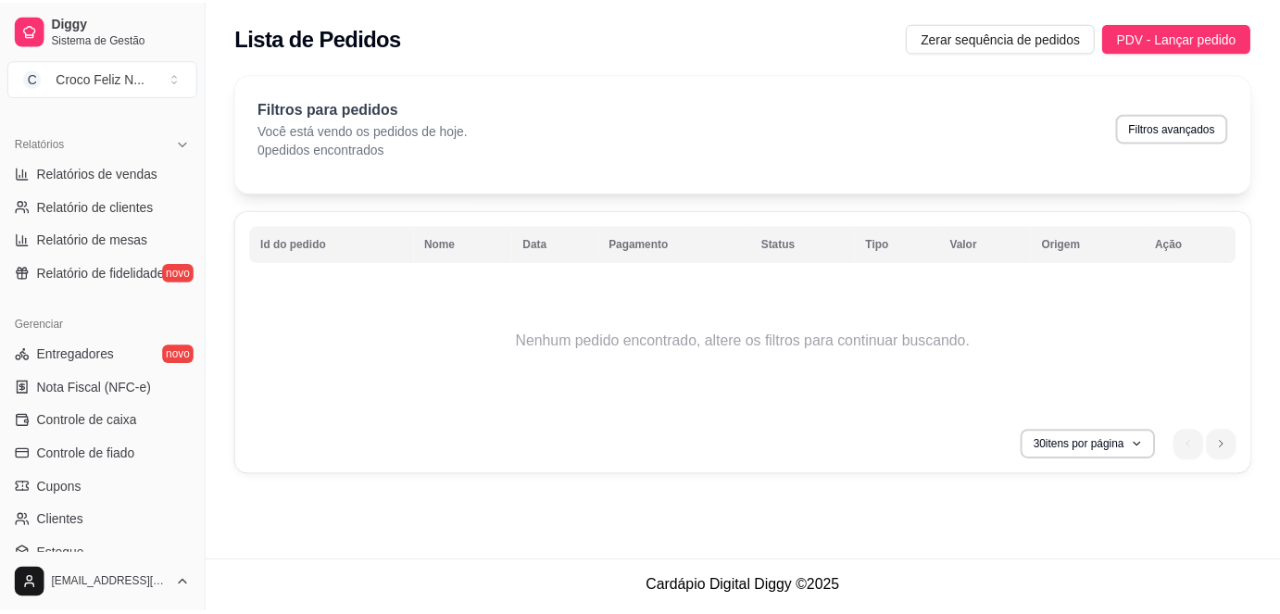
scroll to position [589, 0]
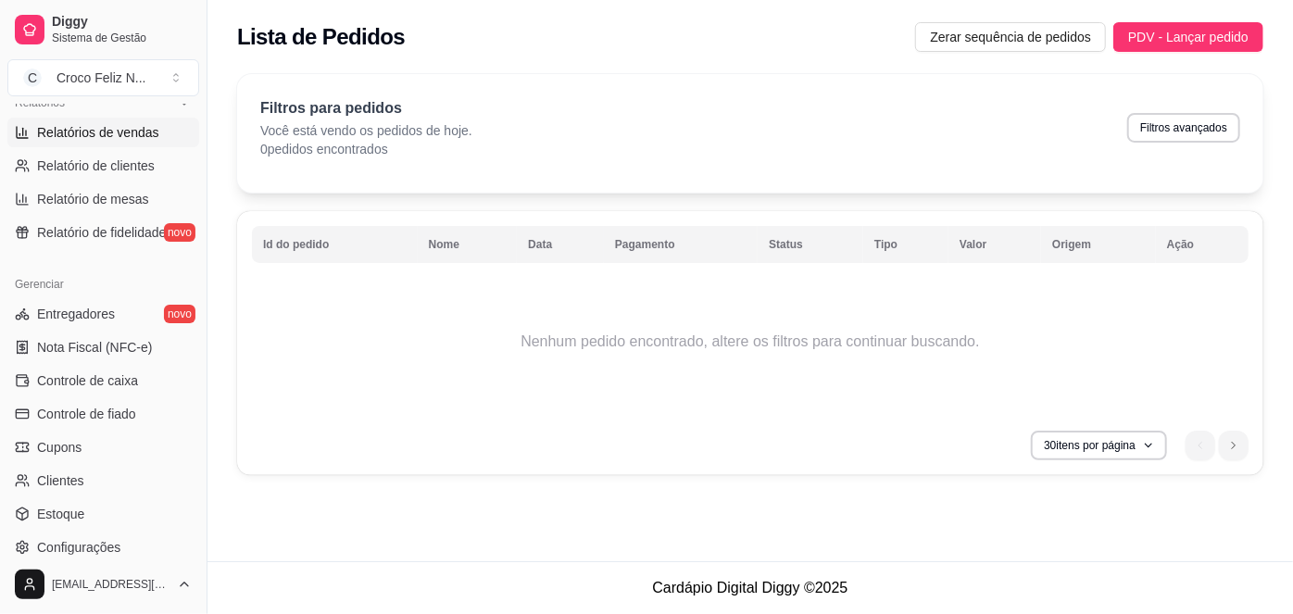
click at [135, 123] on span "Relatórios de vendas" at bounding box center [98, 132] width 122 height 19
select select "ALL"
select select "0"
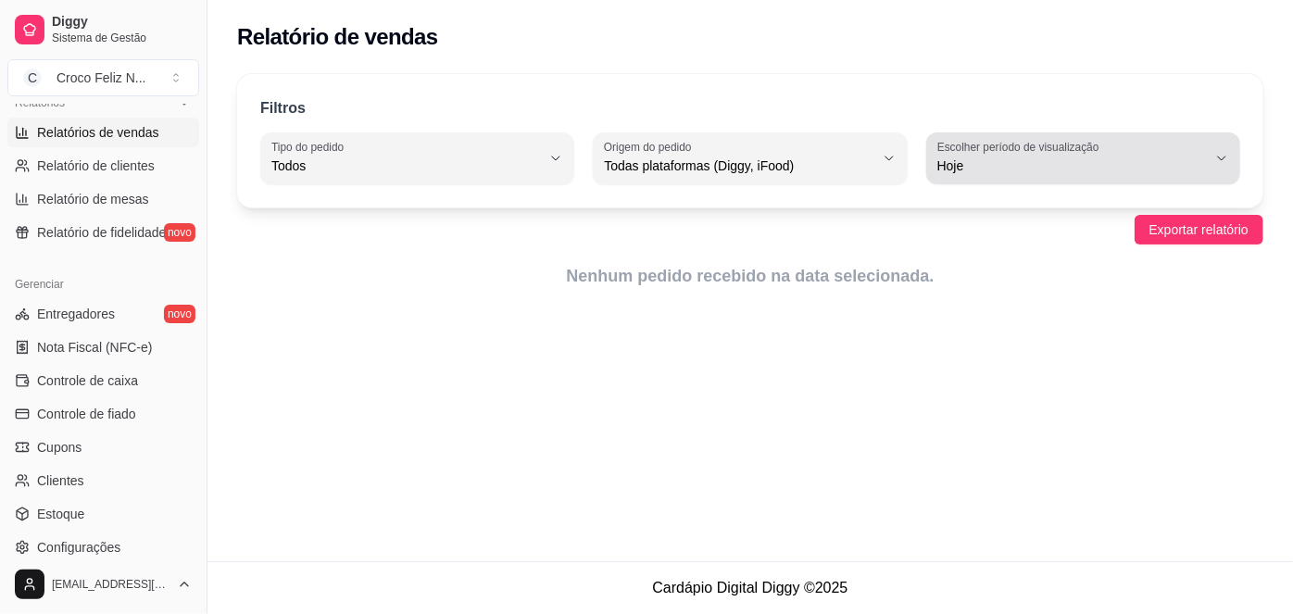
click at [1108, 135] on button "Escolher período de visualização Hoje" at bounding box center [1083, 158] width 314 height 52
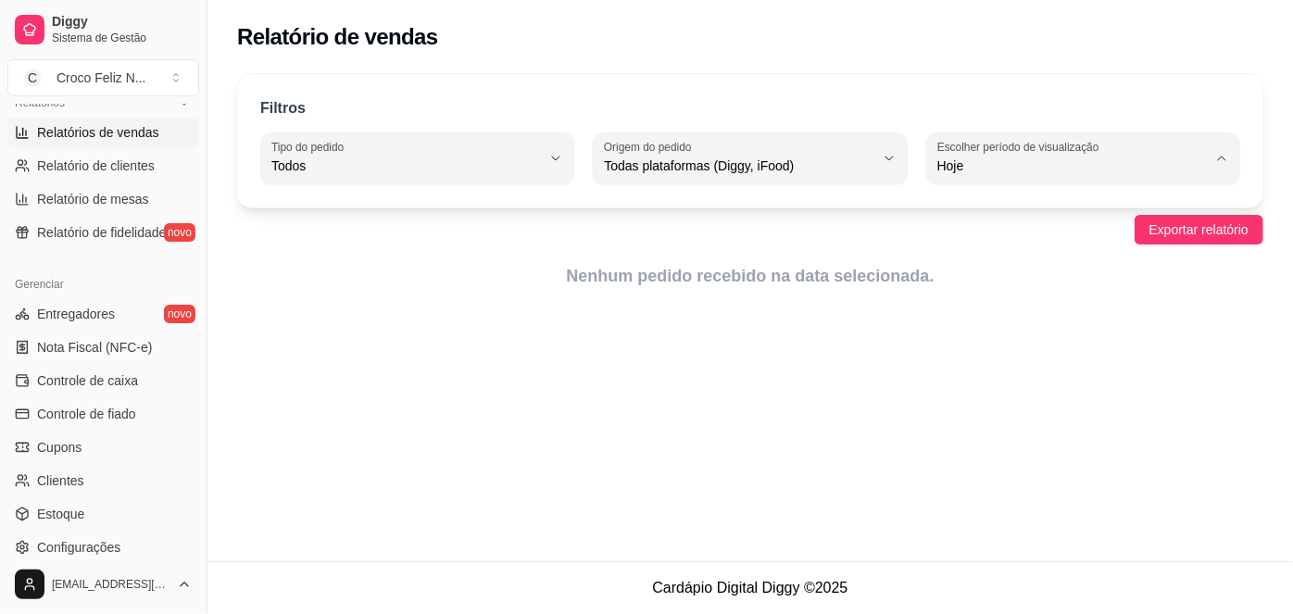
click at [1074, 237] on span "Ontem" at bounding box center [1075, 240] width 256 height 18
type input "1"
select select "1"
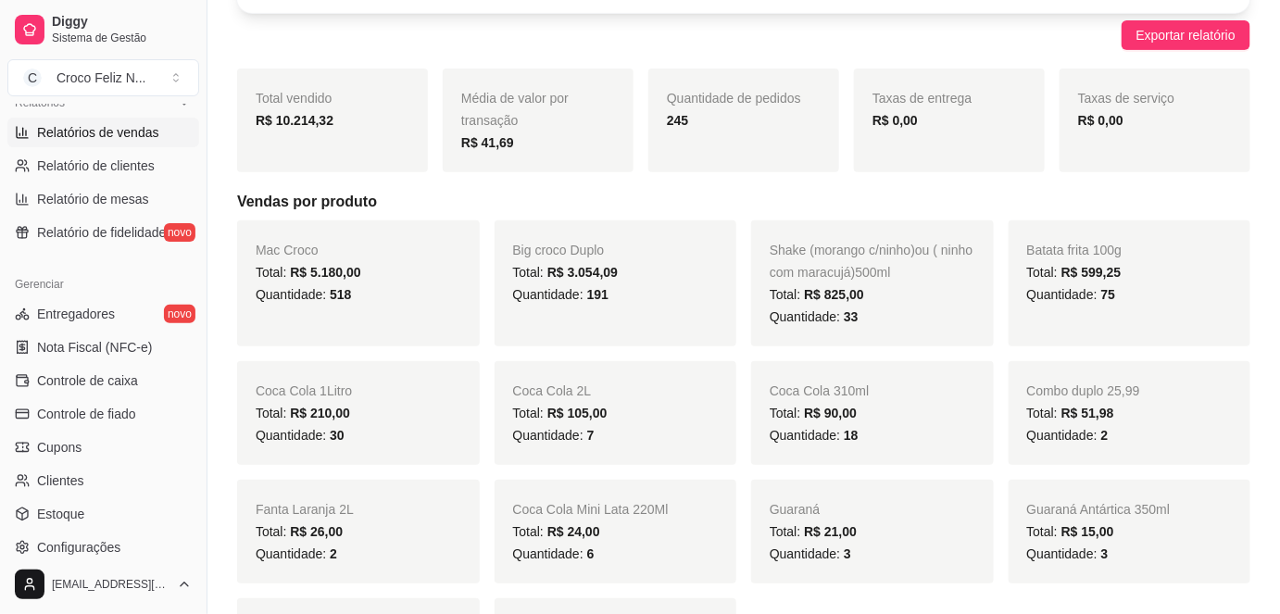
scroll to position [168, 0]
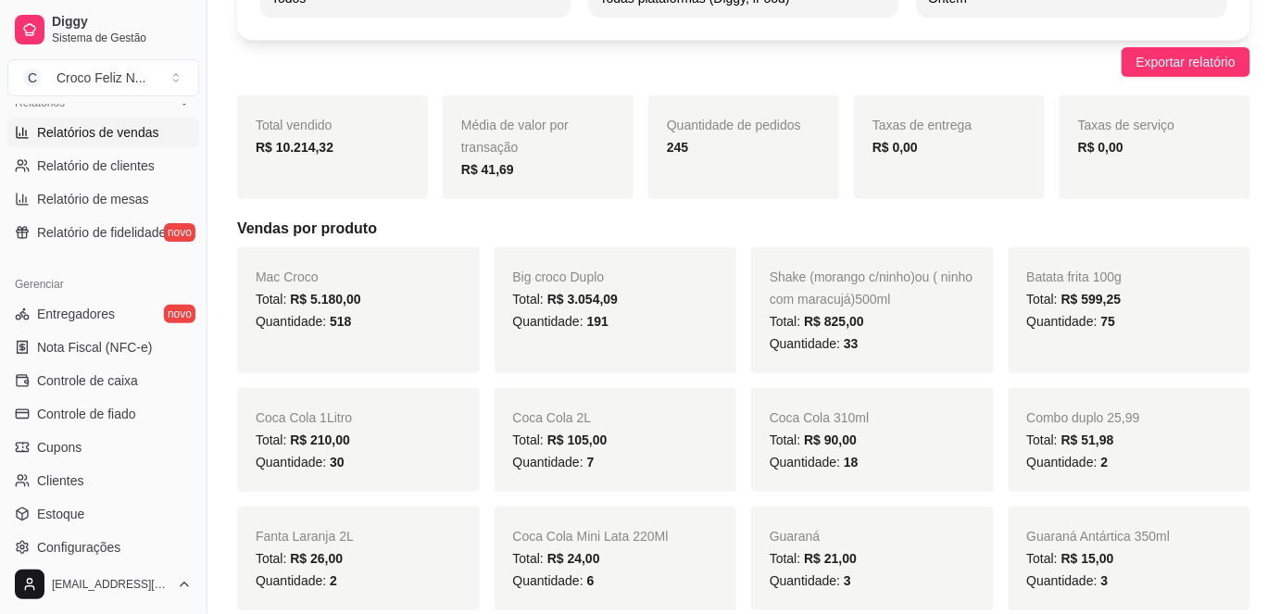
click at [528, 156] on div "Média de valor por transação R$ 41,69" at bounding box center [538, 147] width 191 height 104
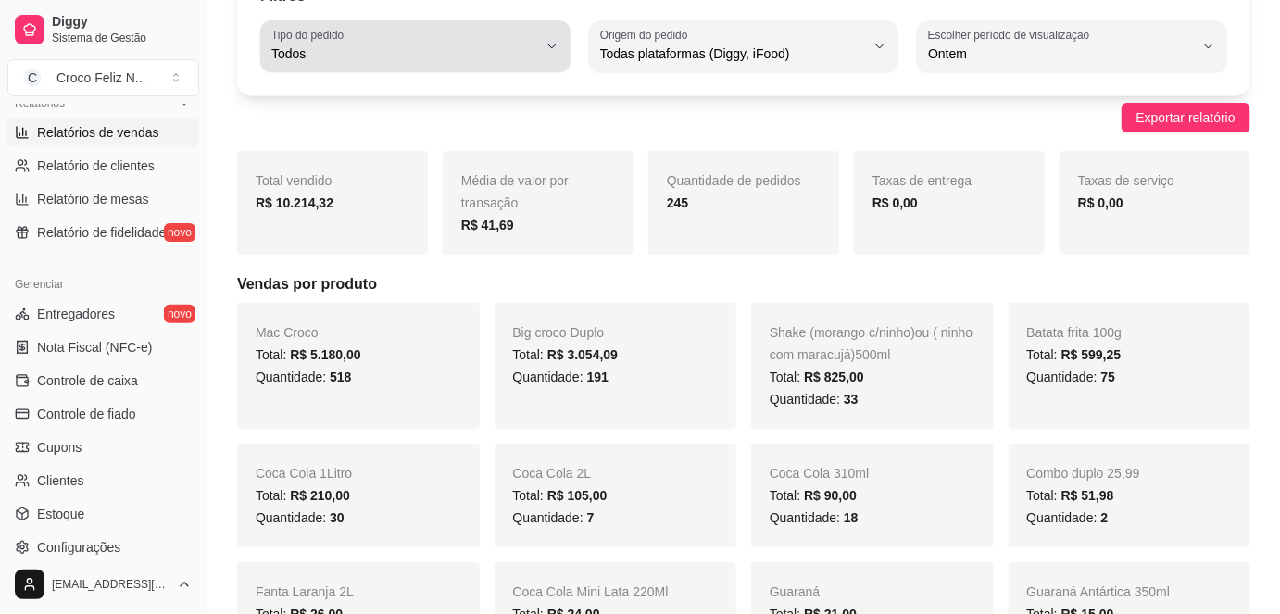
scroll to position [0, 0]
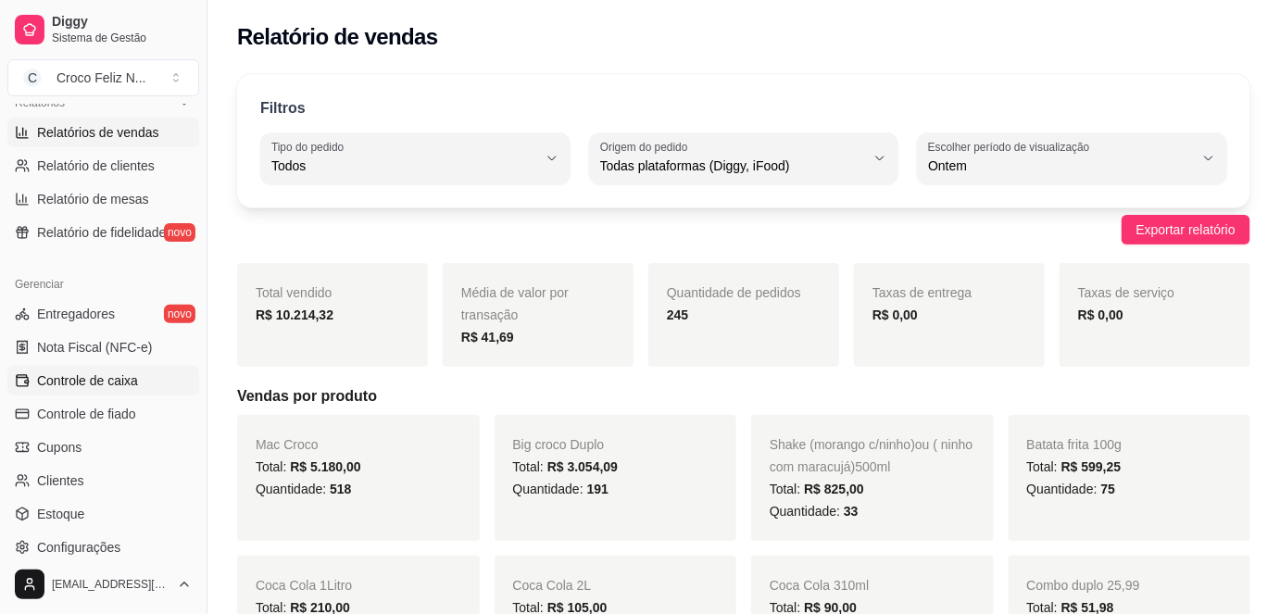
click at [120, 383] on span "Controle de caixa" at bounding box center [87, 380] width 101 height 19
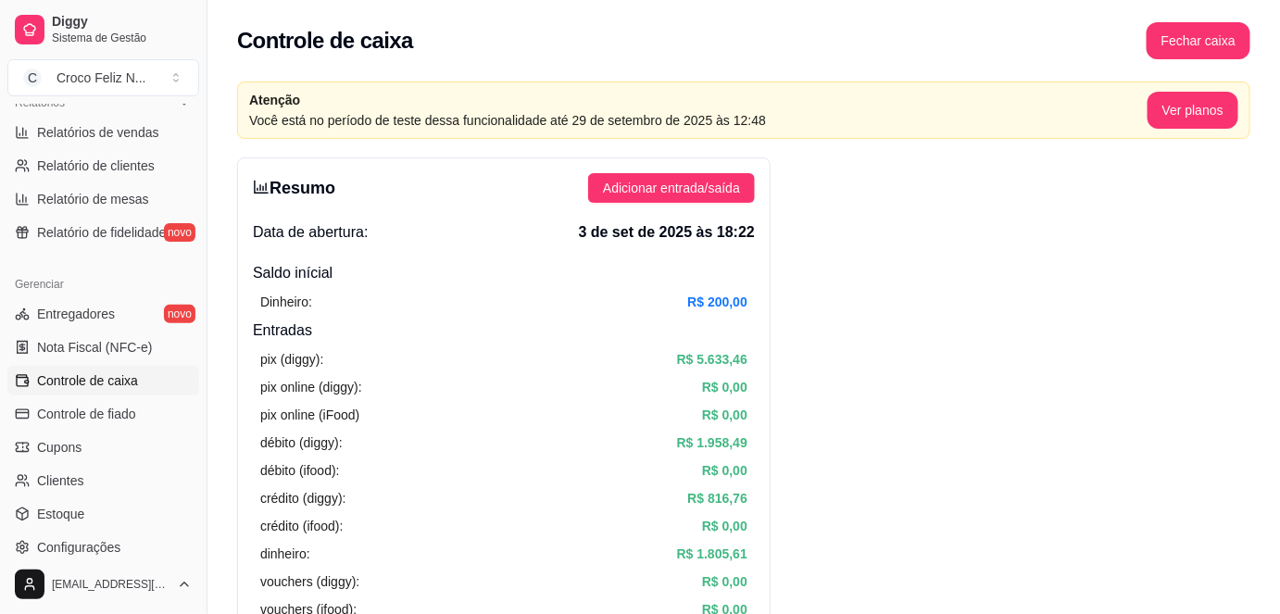
click at [1173, 35] on button "Fechar caixa" at bounding box center [1199, 40] width 104 height 37
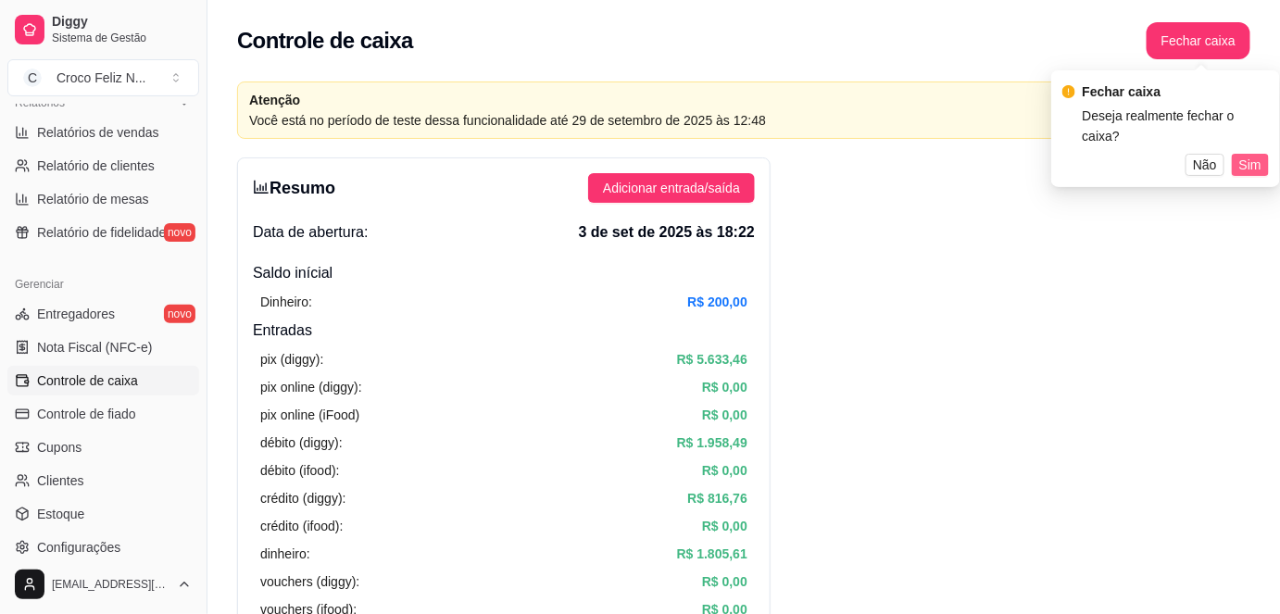
click at [1247, 155] on span "Sim" at bounding box center [1250, 165] width 22 height 20
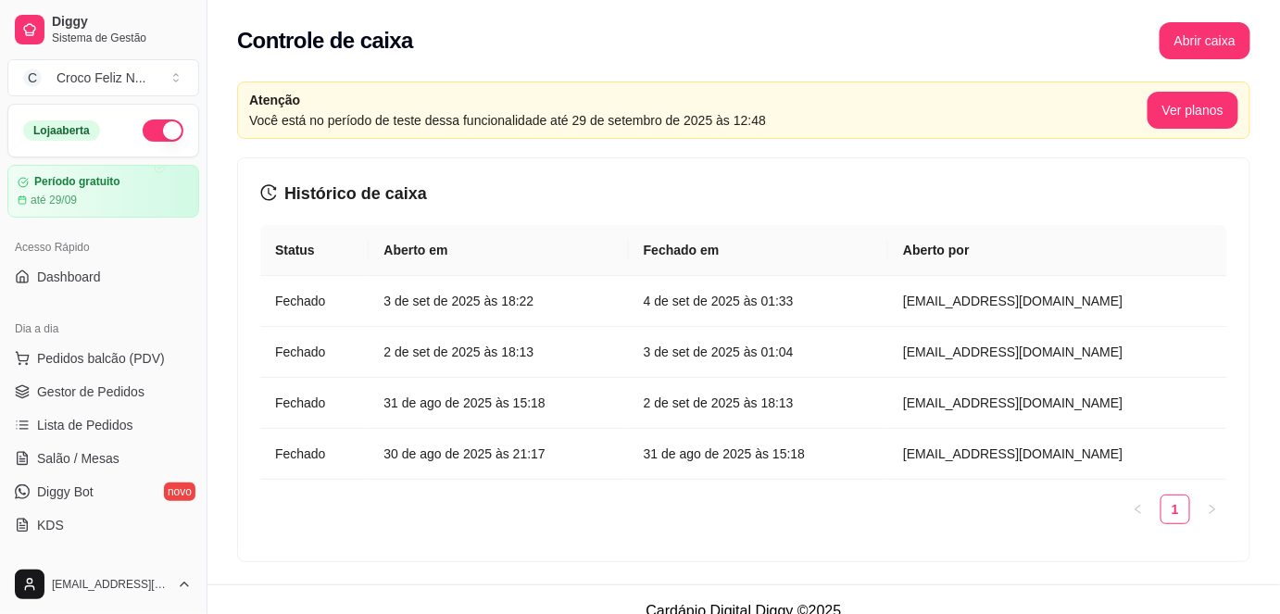
click at [143, 135] on button "button" at bounding box center [163, 130] width 41 height 22
